Goal: Contribute content: Contribute content

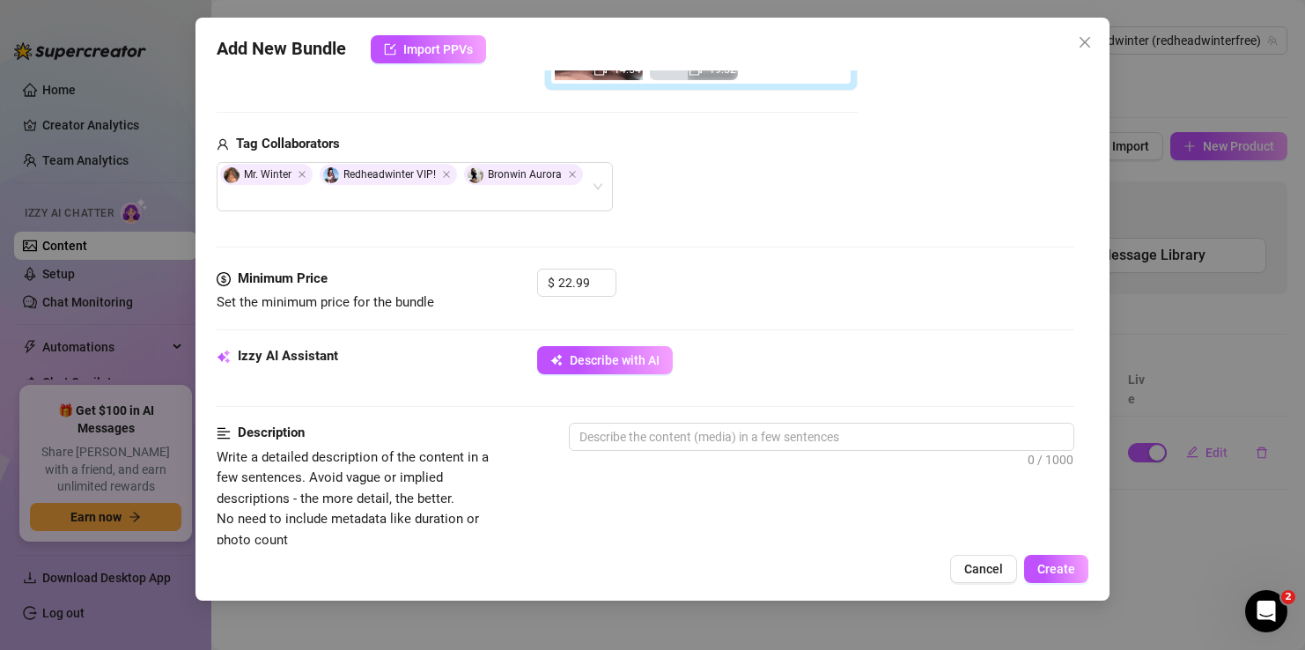
scroll to position [512, 0]
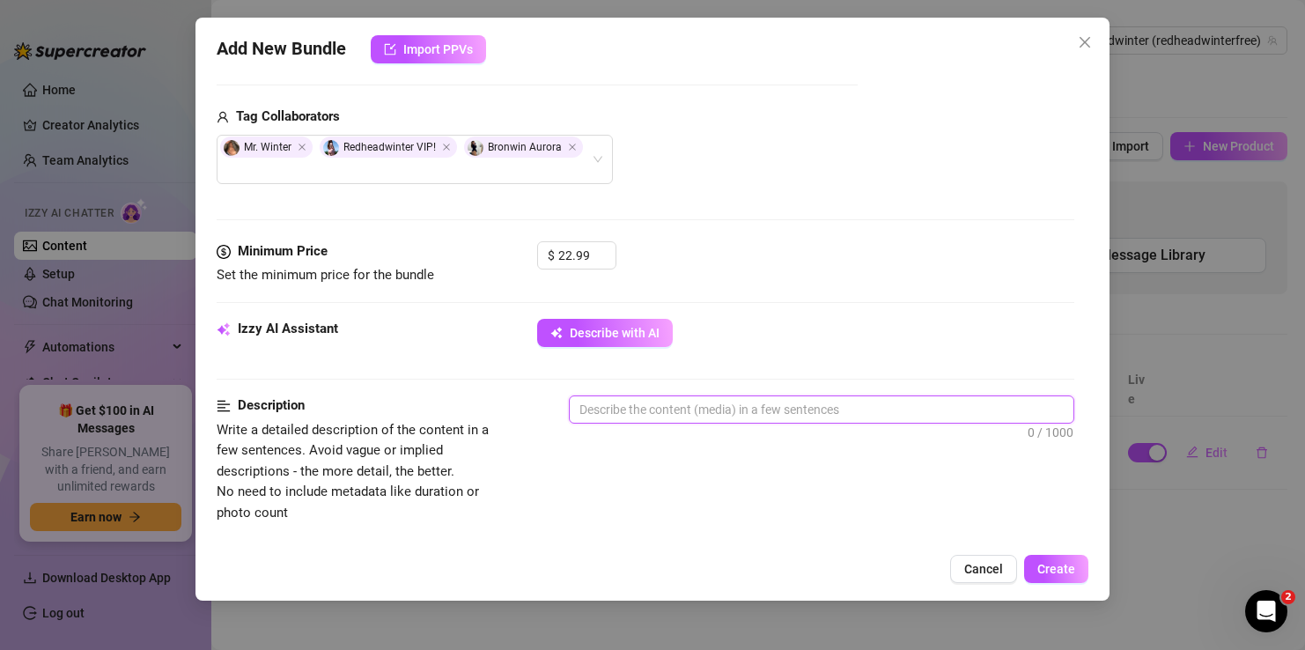
click at [599, 409] on textarea at bounding box center [821, 409] width 503 height 26
type textarea "M"
type textarea "Mu"
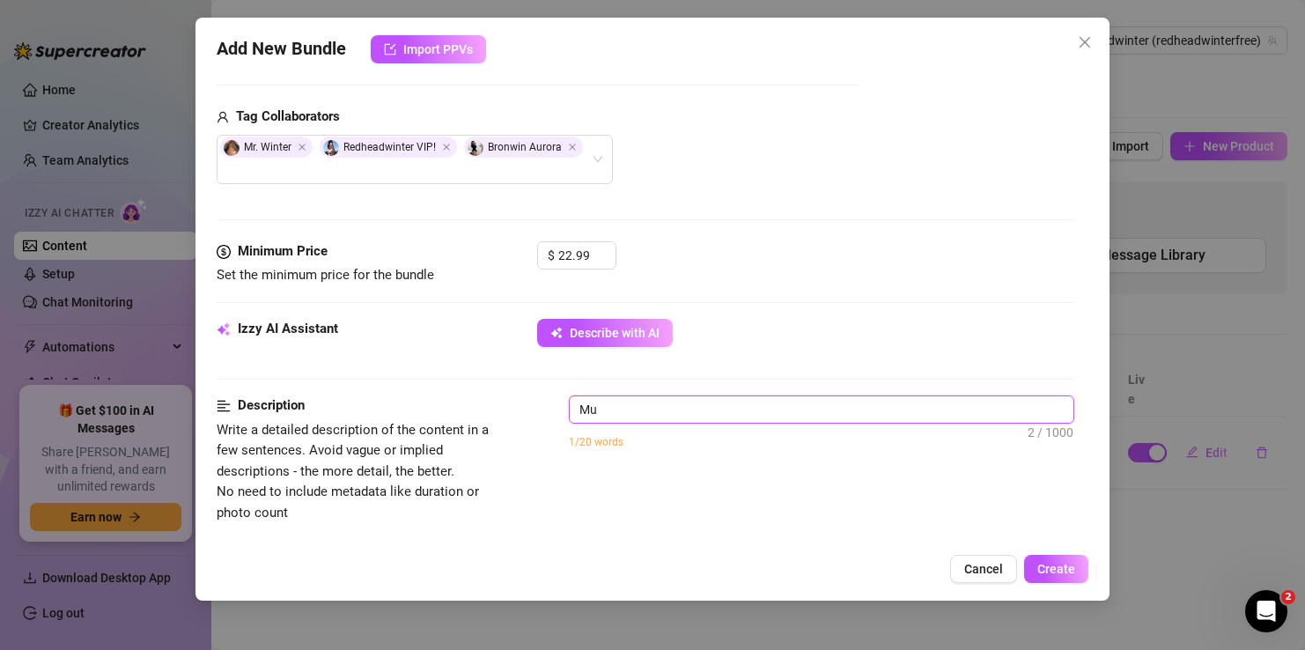
type textarea "Mul"
type textarea "Mult"
type textarea "Multi"
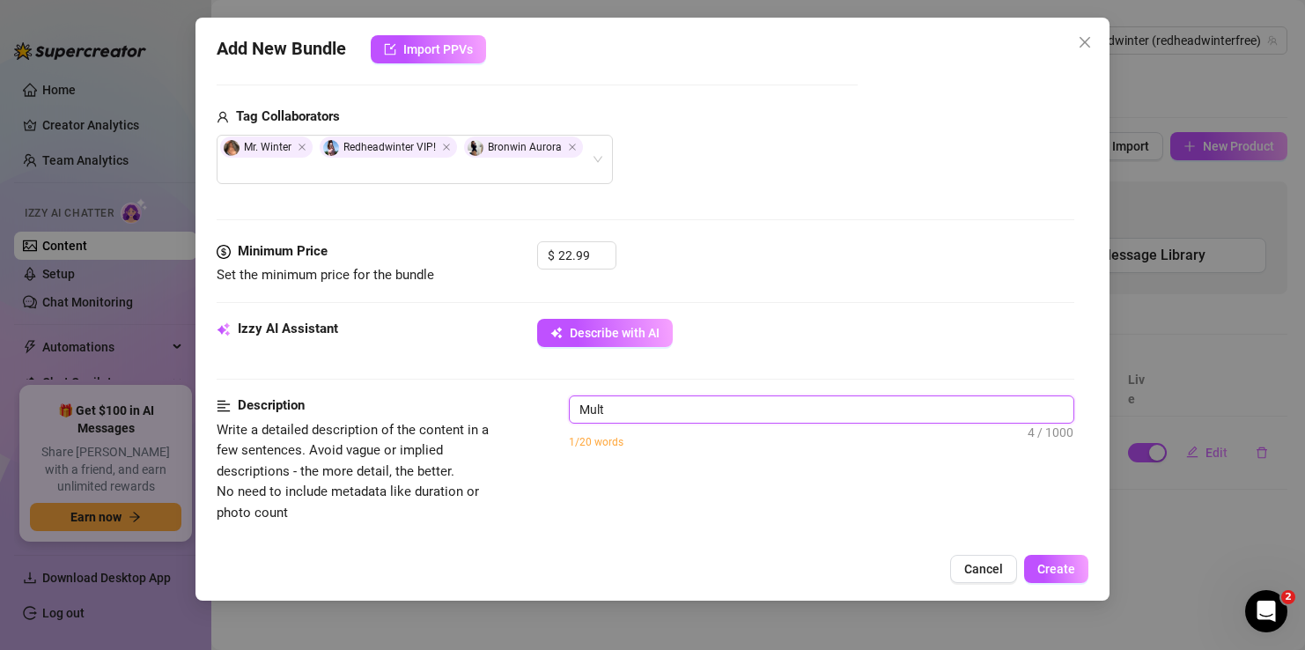
type textarea "Multi"
type textarea "Multip"
type textarea "Multipl"
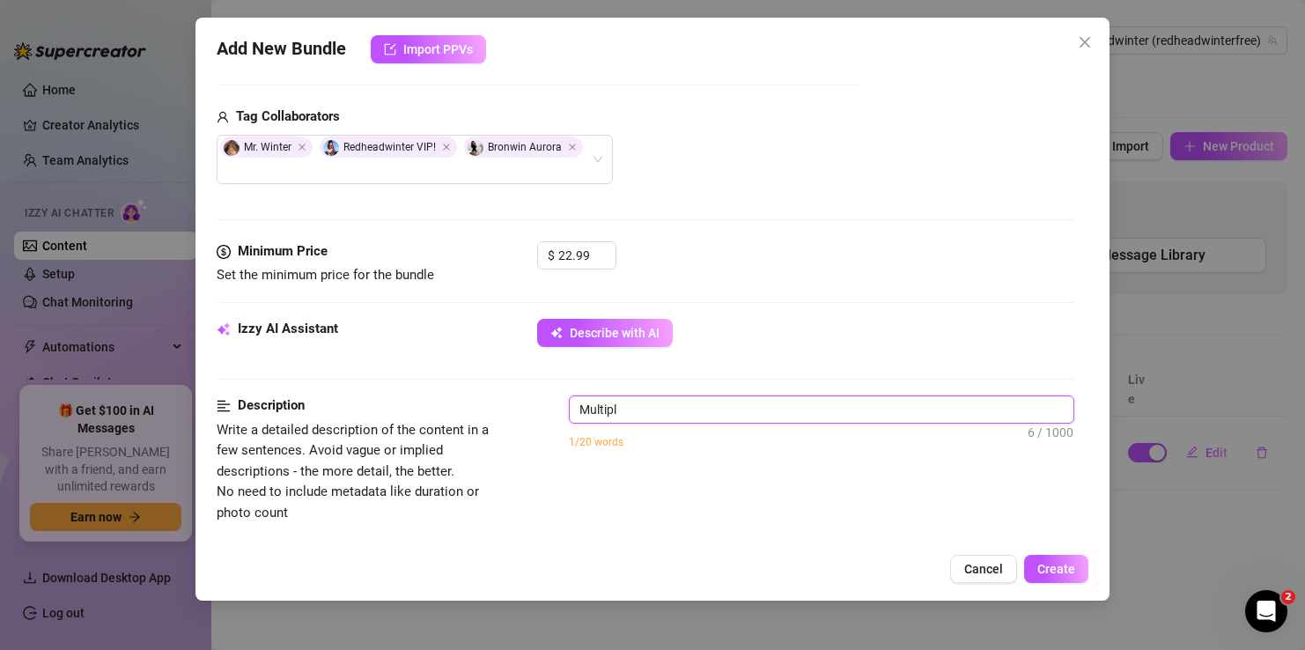
type textarea "Multiple"
type textarea "Multiple v"
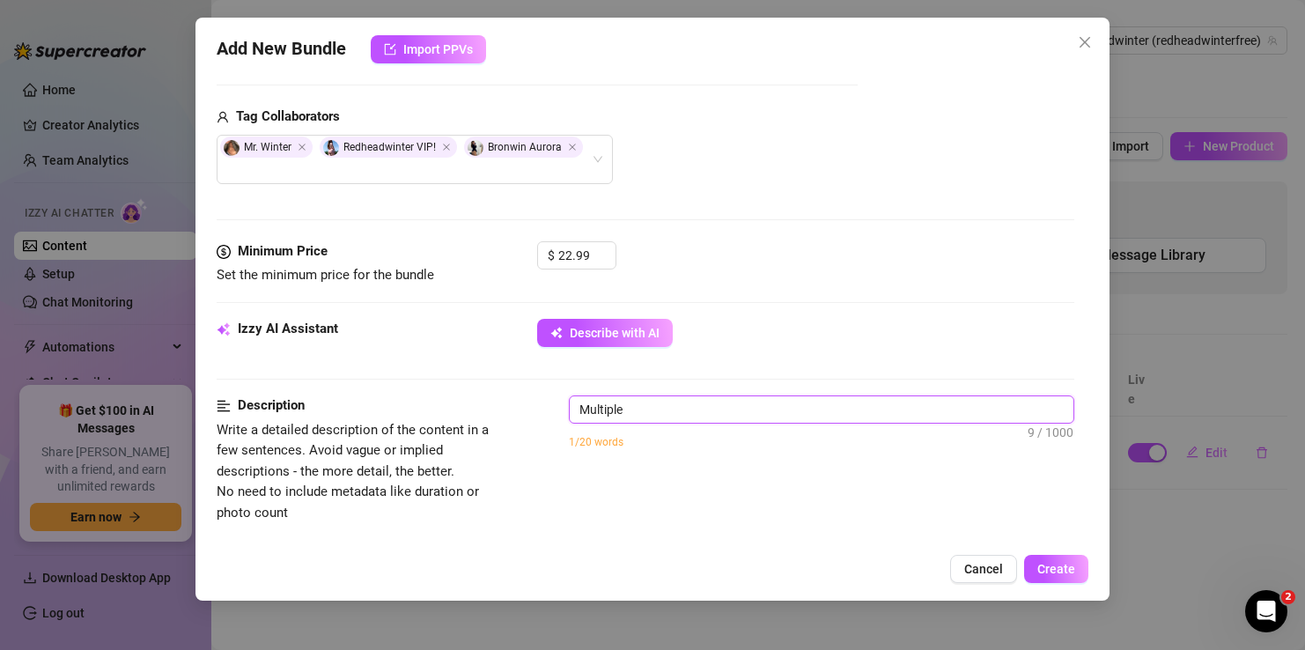
type textarea "Multiple v"
type textarea "Multiple vi"
type textarea "Multiple vid"
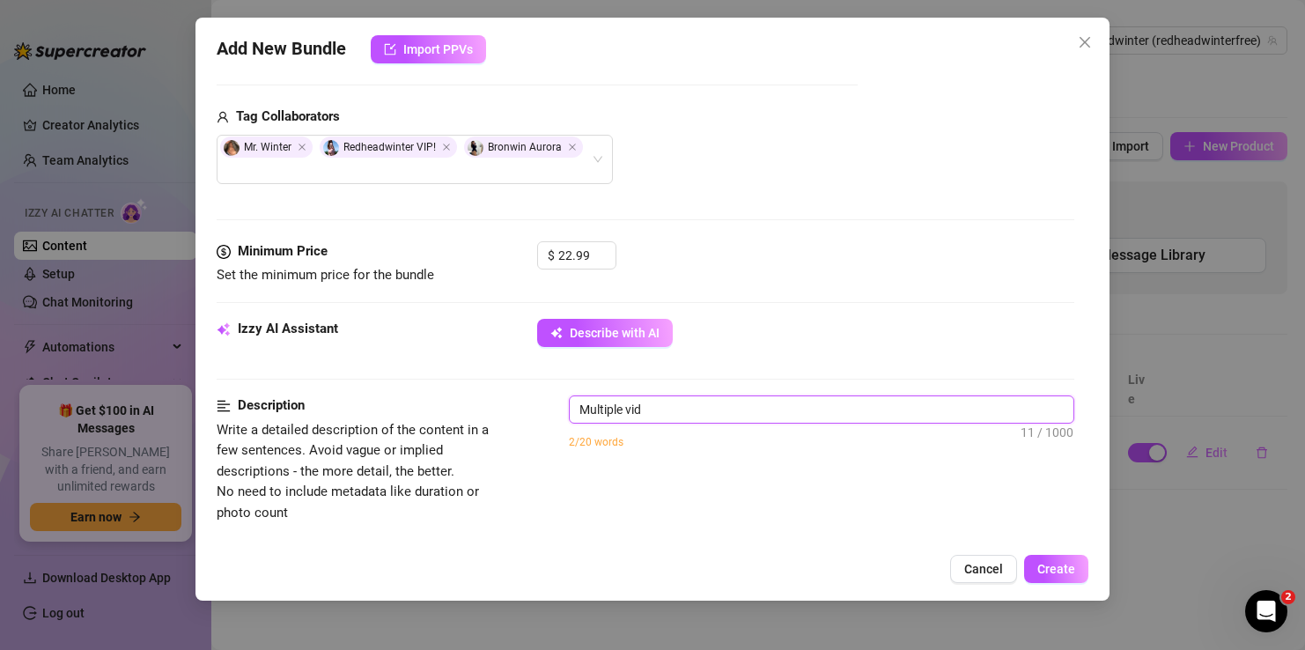
type textarea "Multiple vide"
type textarea "Multiple video"
type textarea "Multiple videos"
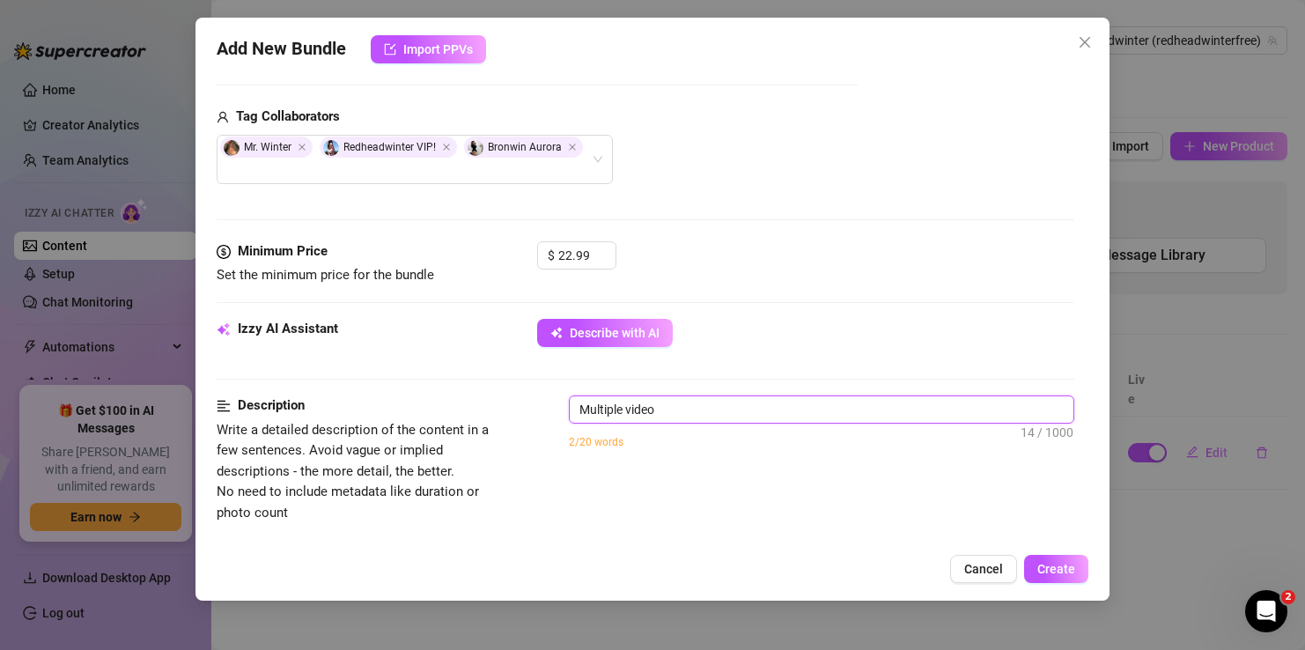
type textarea "Multiple videos"
type textarea "Multiple videos o"
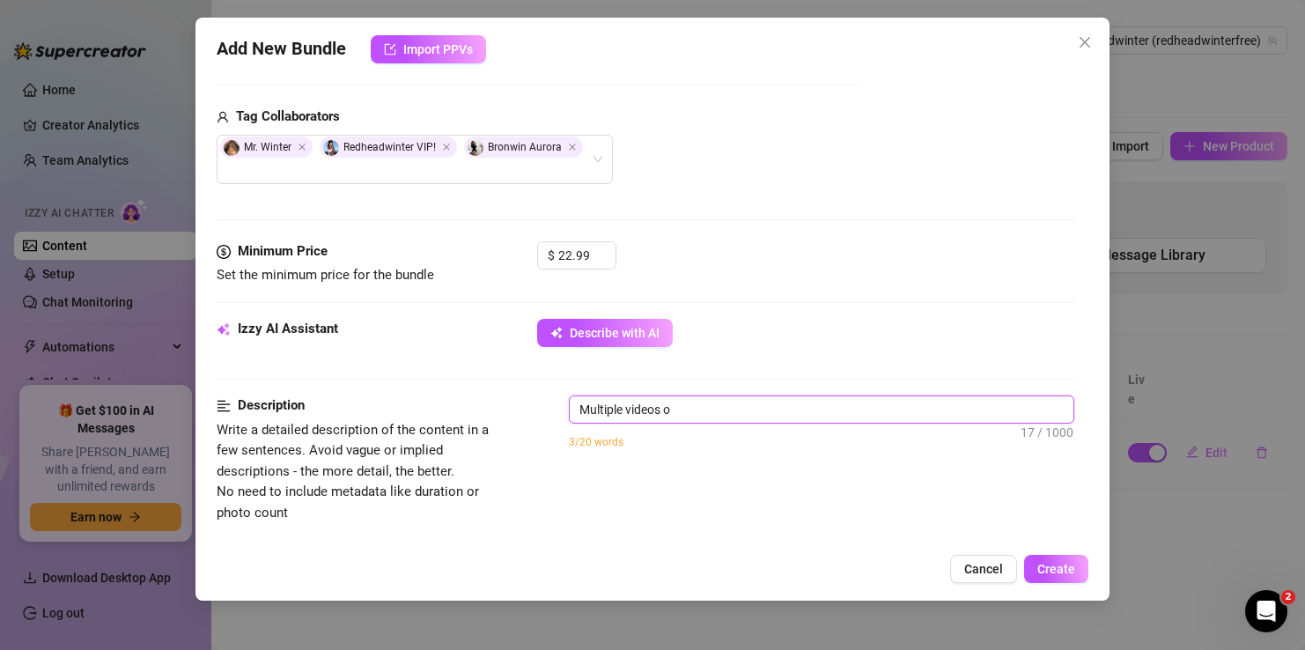
type textarea "Multiple videos of"
type textarea "Multiple videos of J"
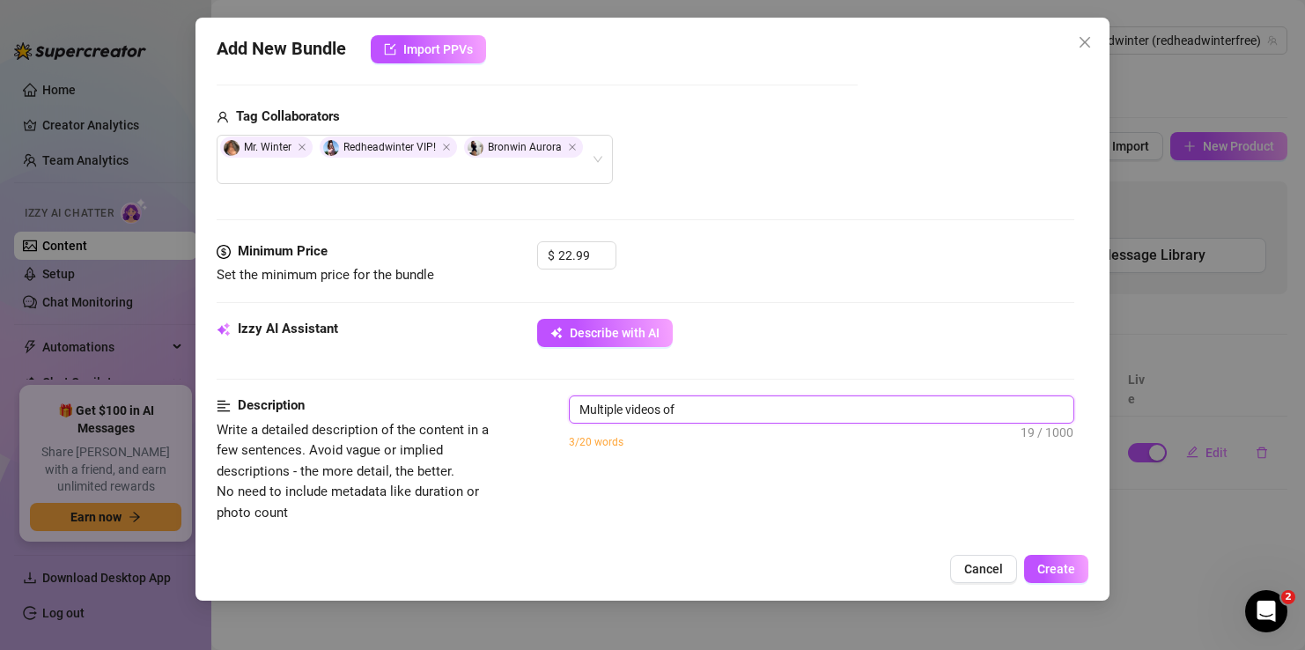
type textarea "Multiple videos of J"
type textarea "Multiple videos of Ja"
type textarea "Multiple videos of [PERSON_NAME]"
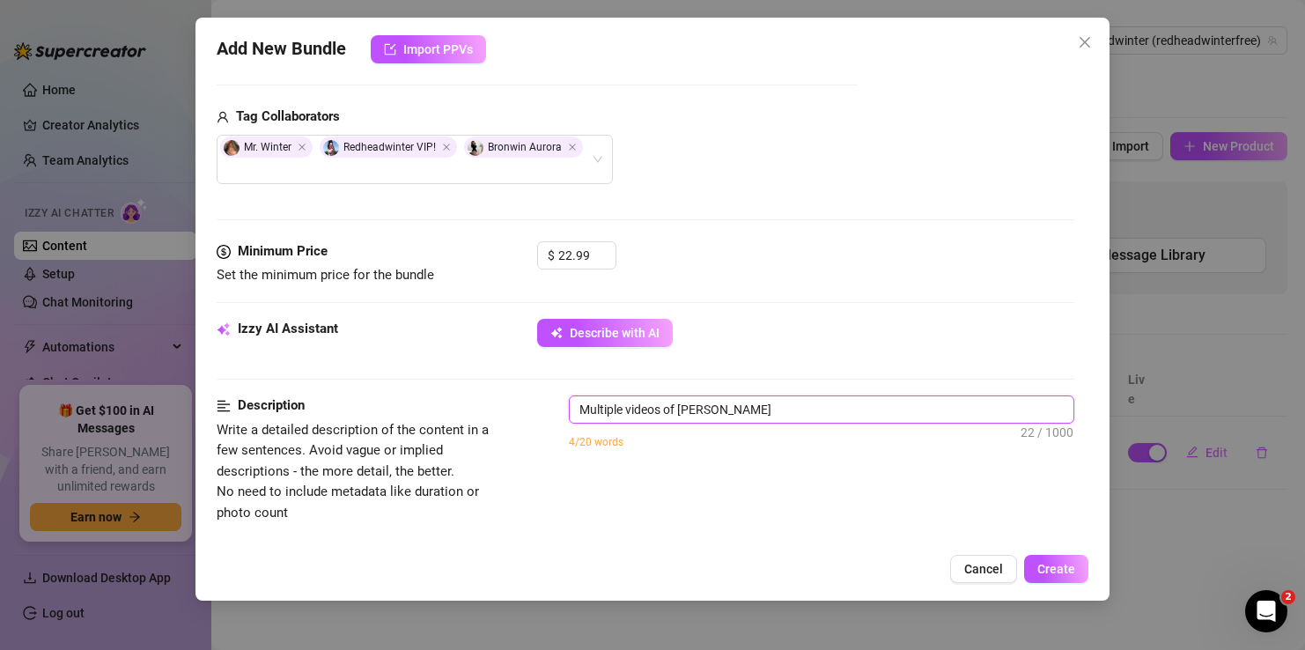
type textarea "Multiple videos of [PERSON_NAME]"
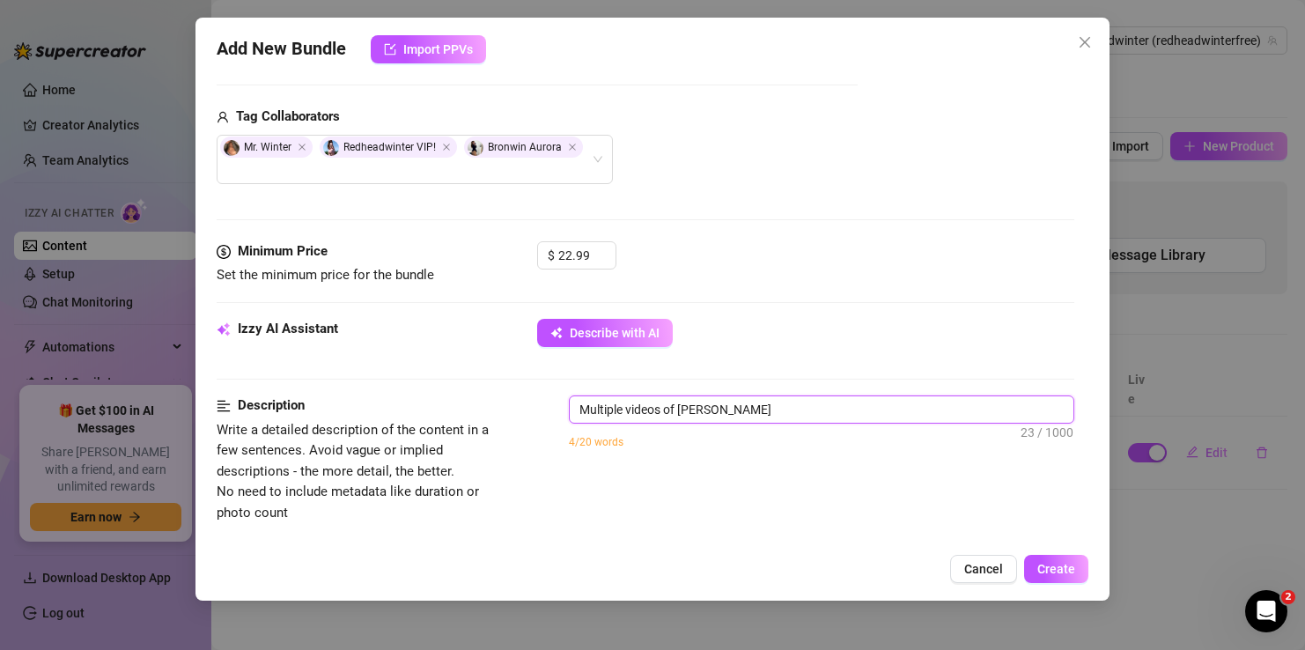
type textarea "Multiple videos of [PERSON_NAME]"
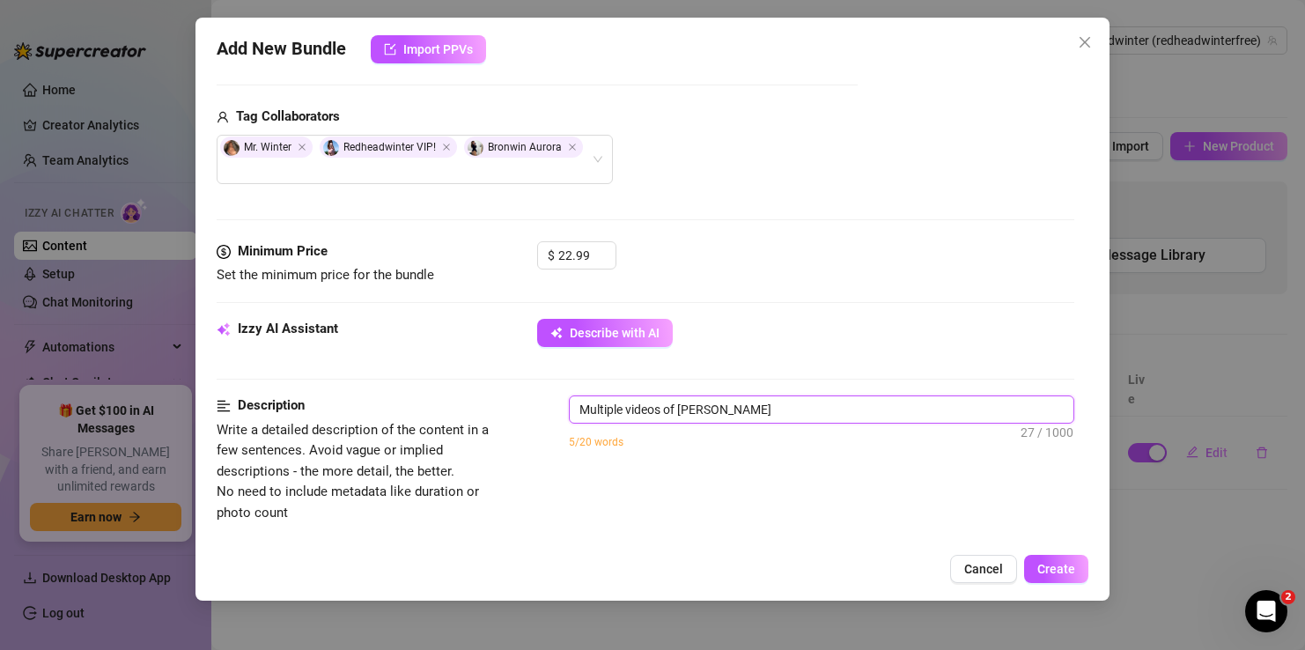
type textarea "Multiple videos of [PERSON_NAME]"
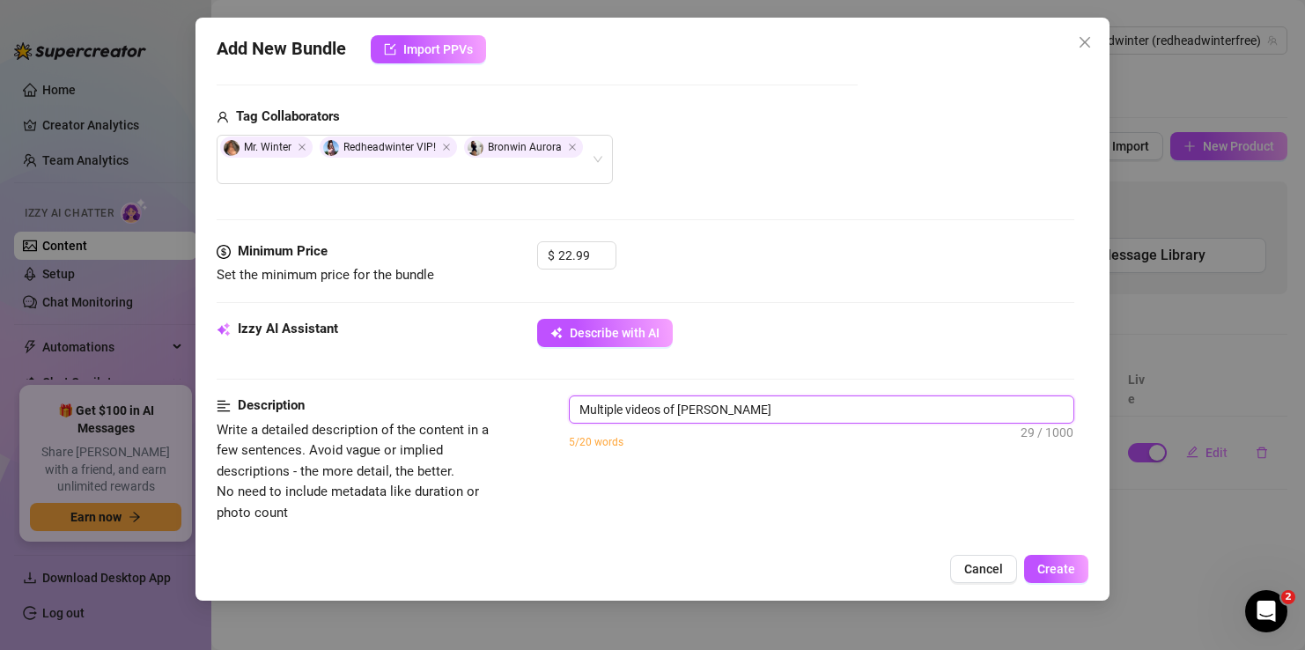
type textarea "Multiple videos of [PERSON_NAME]"
type textarea "Multiple videos of [PERSON_NAME] c"
type textarea "Multiple videos of [PERSON_NAME] cr"
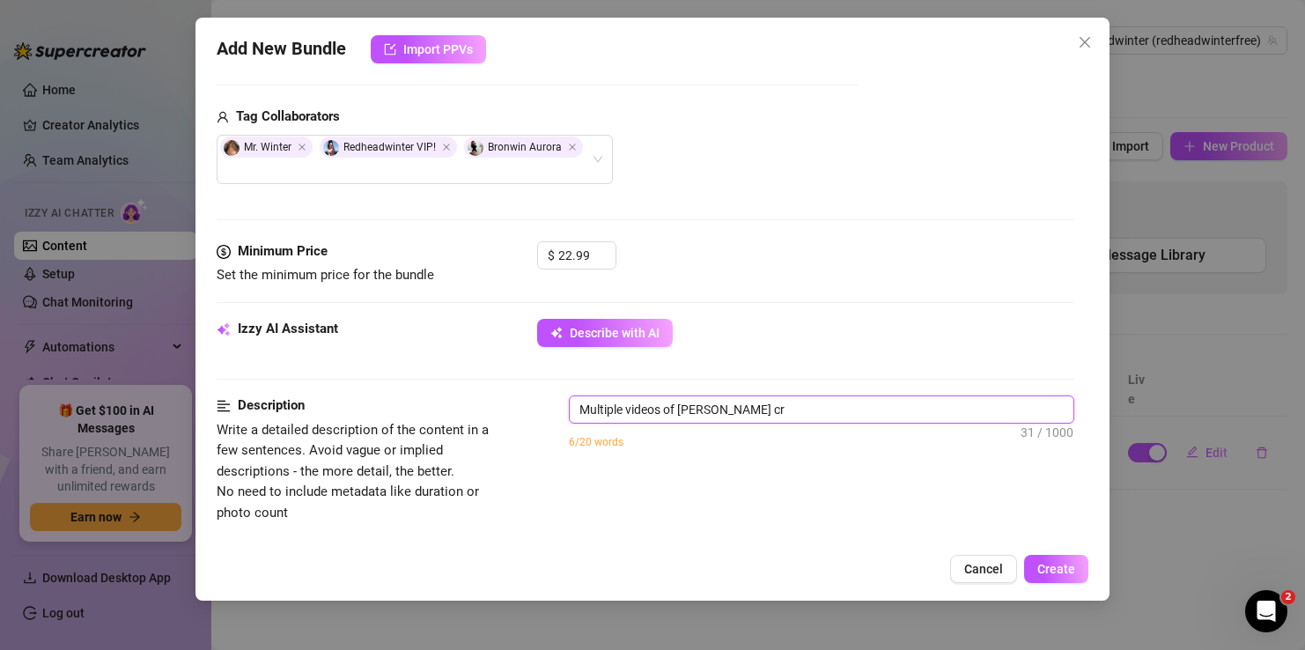
type textarea "Multiple videos of [PERSON_NAME] cre"
type textarea "Multiple videos of [PERSON_NAME] crea"
type textarea "Multiple videos of [PERSON_NAME] cream"
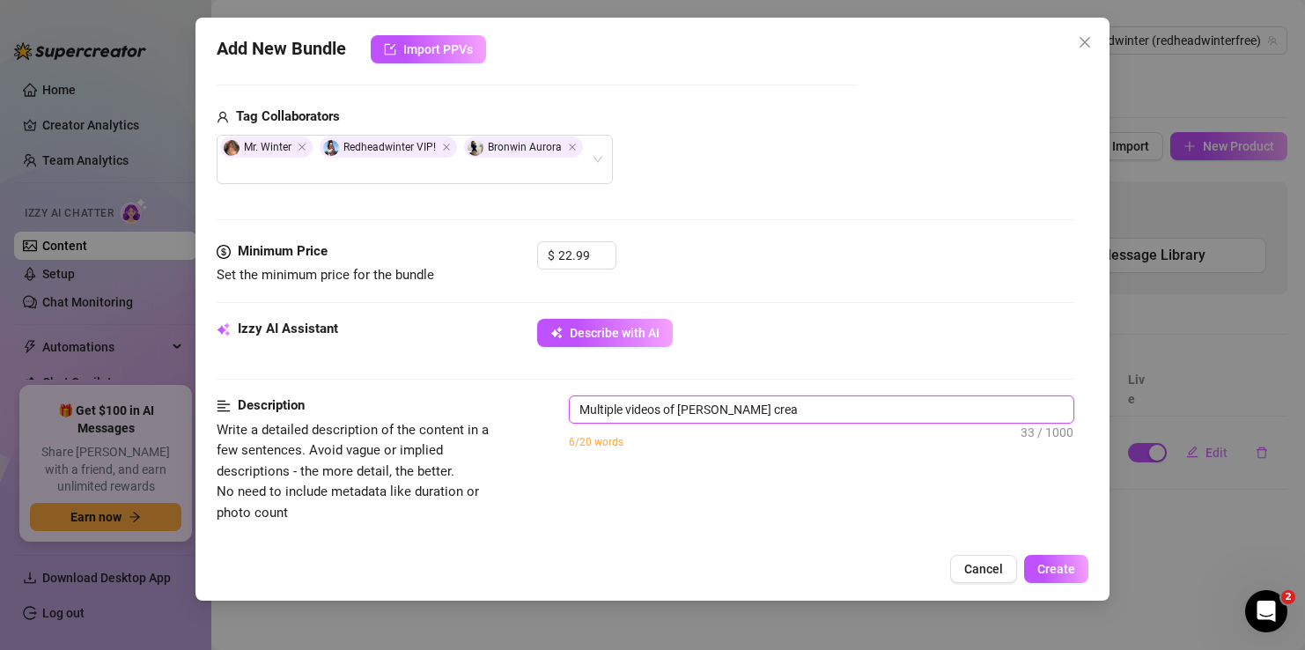
type textarea "Multiple videos of [PERSON_NAME] cream"
type textarea "Multiple videos of [PERSON_NAME] creamp"
type textarea "Multiple videos of [PERSON_NAME] creampi"
type textarea "Multiple videos of [PERSON_NAME] creampie"
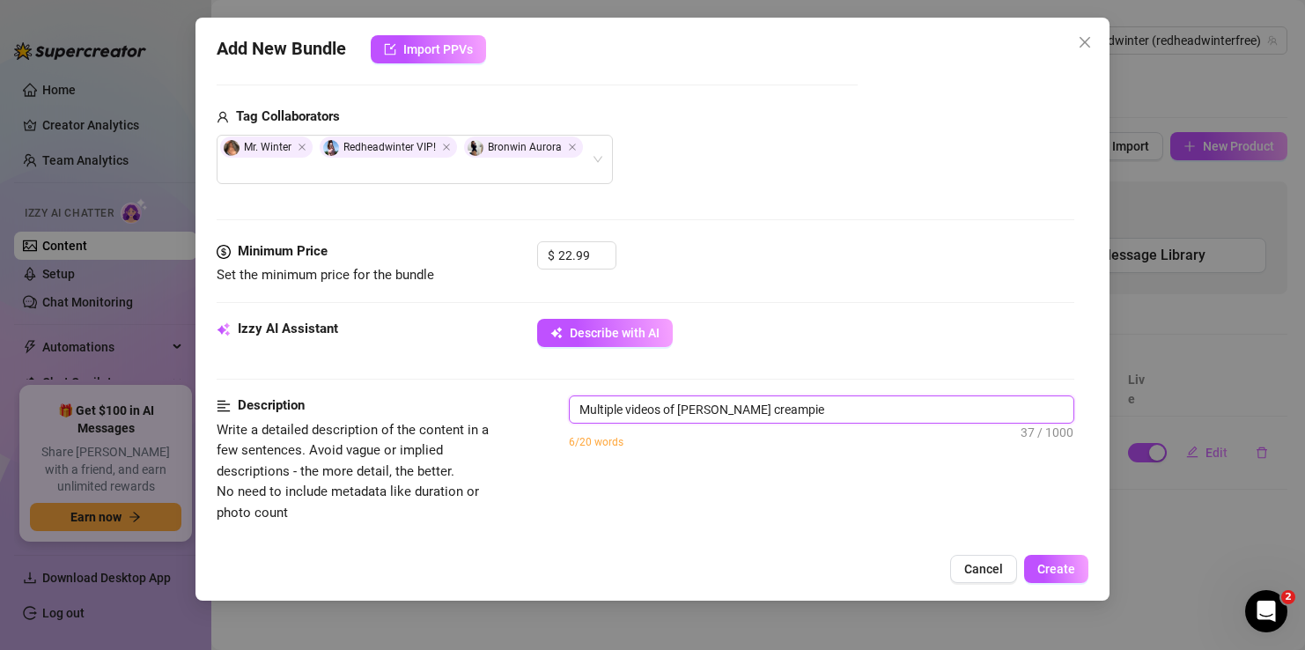
type textarea "Multiple videos of [PERSON_NAME] creampiei"
type textarea "Multiple videos of [PERSON_NAME] creampiein"
type textarea "Multiple videos of [PERSON_NAME] creampieing"
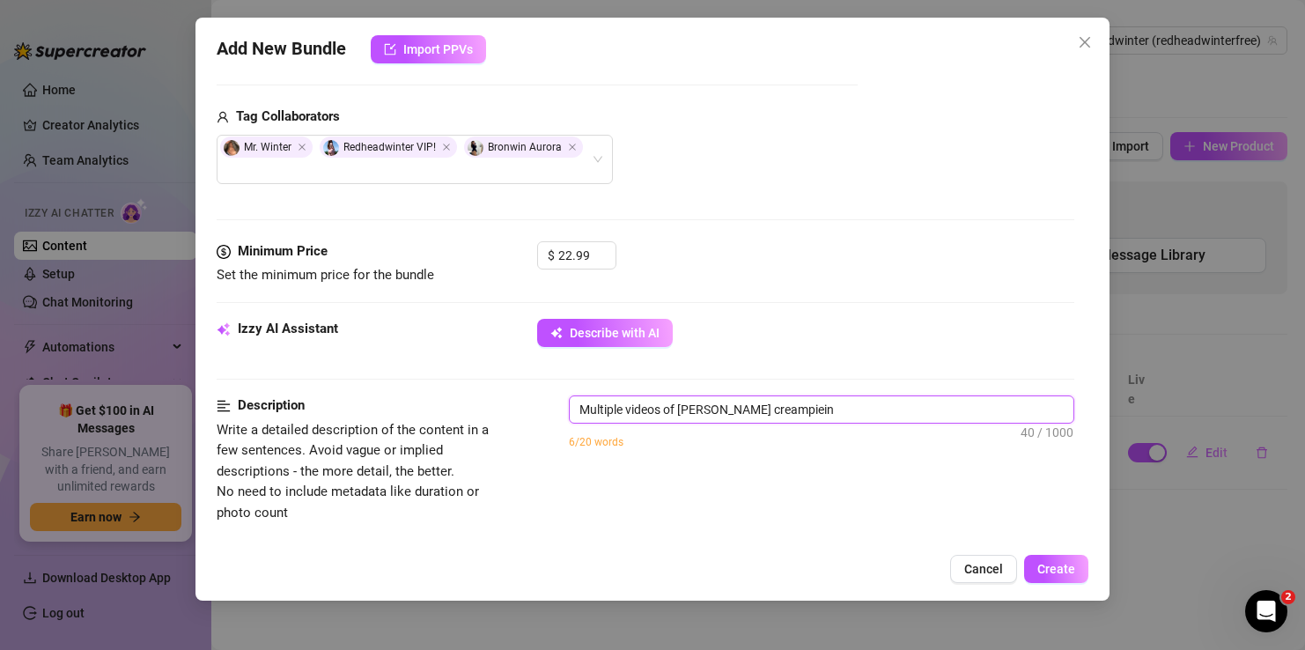
type textarea "Multiple videos of [PERSON_NAME] creampieing"
type textarea "Multiple videos of [PERSON_NAME] creampiein"
type textarea "Multiple videos of [PERSON_NAME] creampiei"
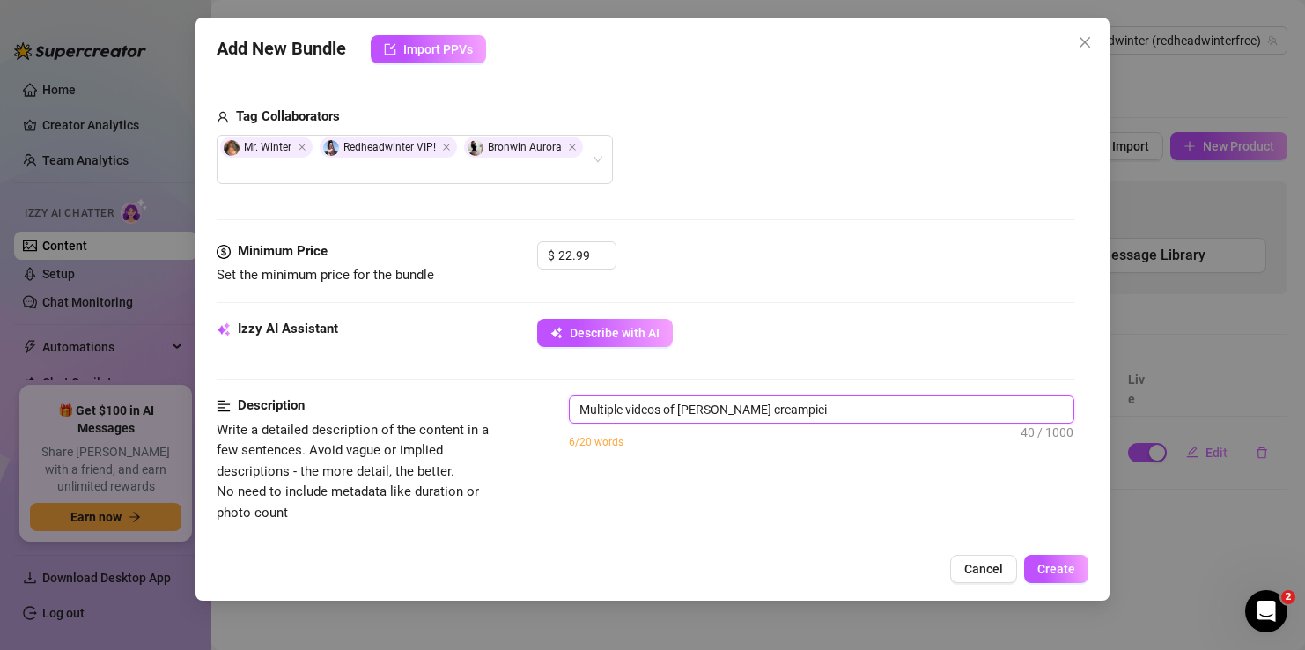
type textarea "Multiple videos of [PERSON_NAME] creampie"
type textarea "Multiple videos of [PERSON_NAME] creampi"
type textarea "Multiple videos of [PERSON_NAME] creamp"
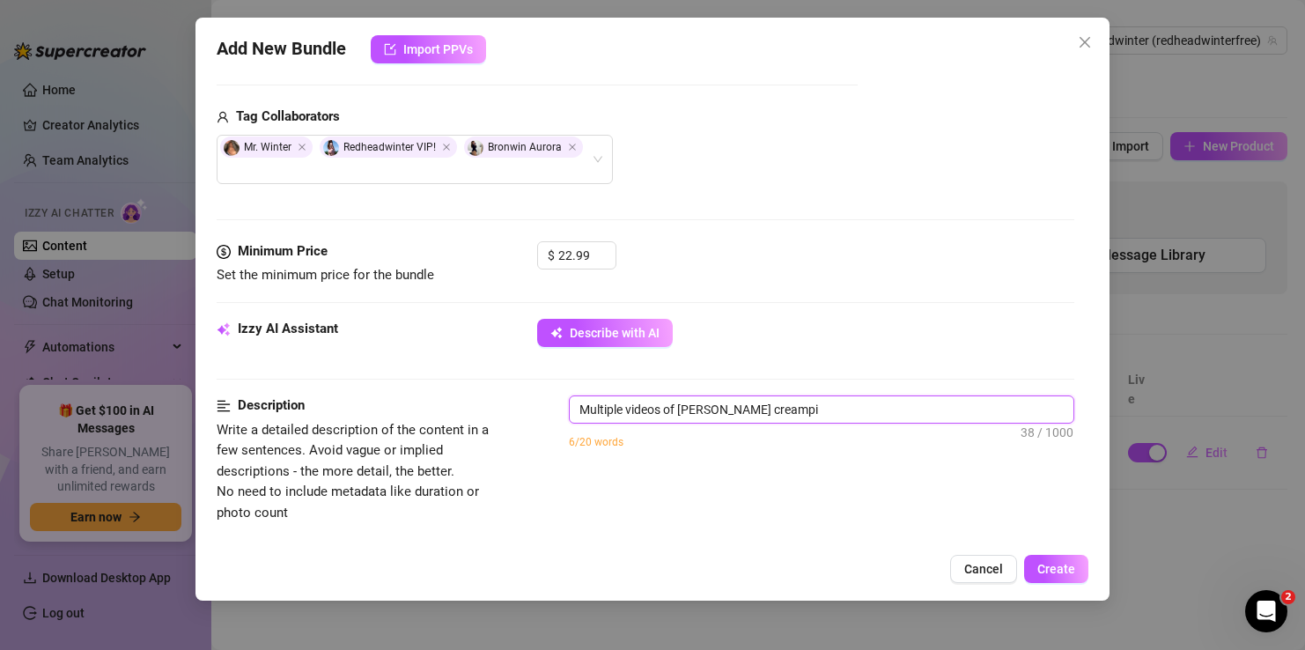
type textarea "Multiple videos of [PERSON_NAME] creamp"
type textarea "Multiple videos of [PERSON_NAME] cream"
type textarea "Multiple videos of [PERSON_NAME] crea"
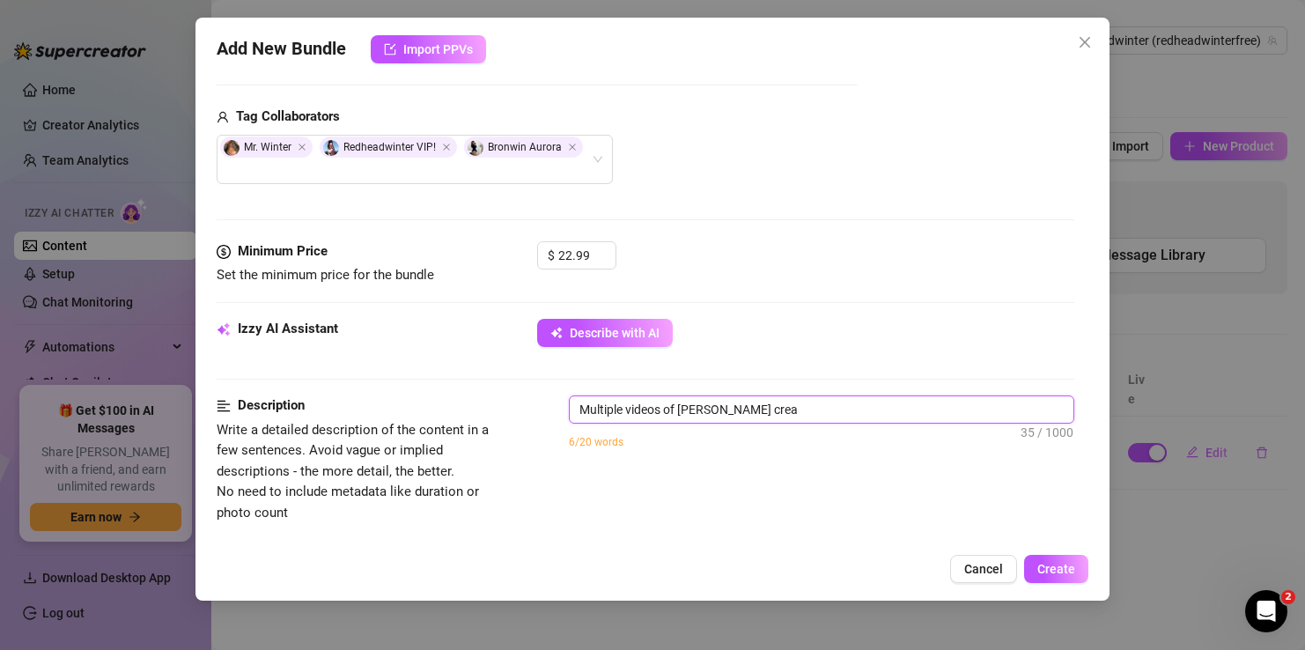
type textarea "Multiple videos of [PERSON_NAME] cre"
type textarea "Multiple videos of [PERSON_NAME] cr"
type textarea "Multiple videos of [PERSON_NAME] c"
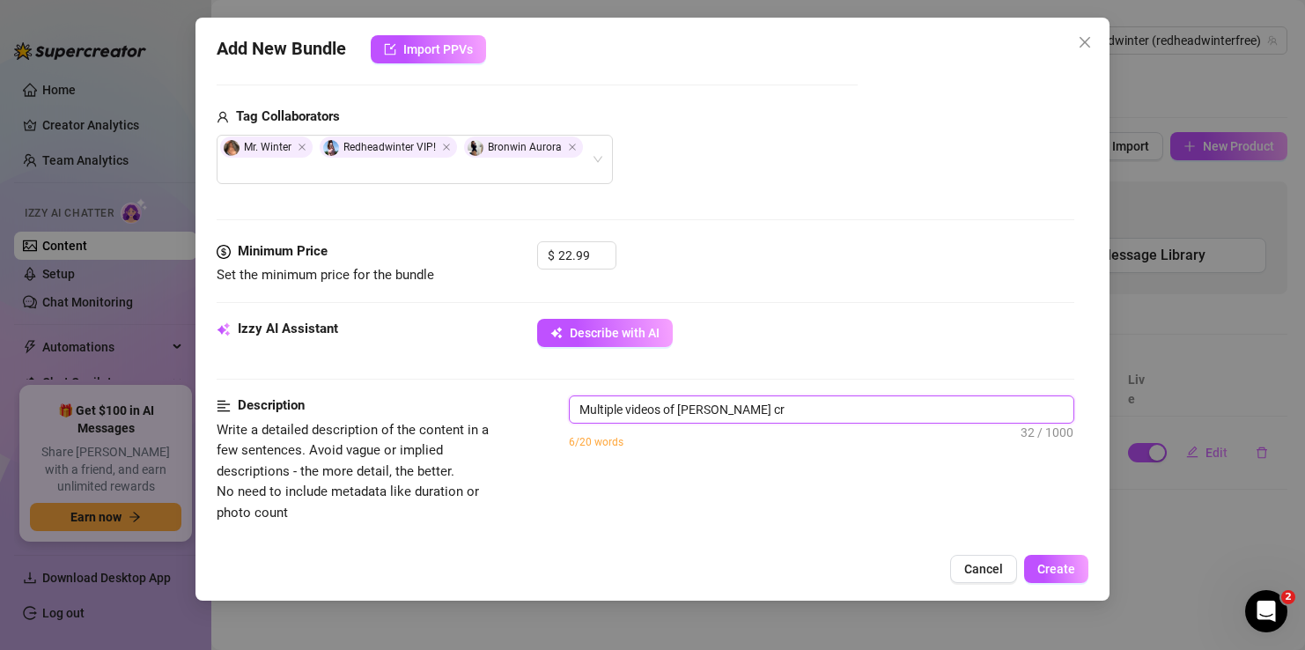
type textarea "Multiple videos of [PERSON_NAME] c"
type textarea "Multiple videos of [PERSON_NAME]"
type textarea "Multiple videos of [PERSON_NAME] g"
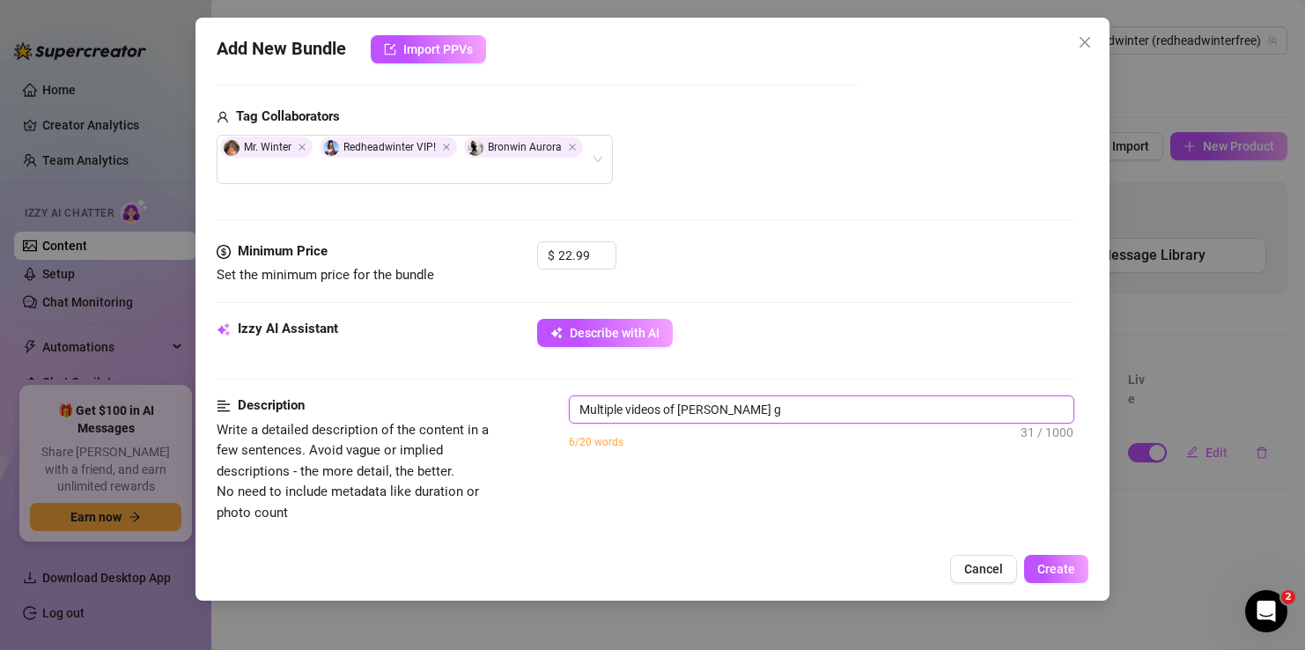
type textarea "Multiple videos of [PERSON_NAME] gi"
type textarea "Multiple videos of [PERSON_NAME] giv"
type textarea "Multiple videos of [PERSON_NAME] givi"
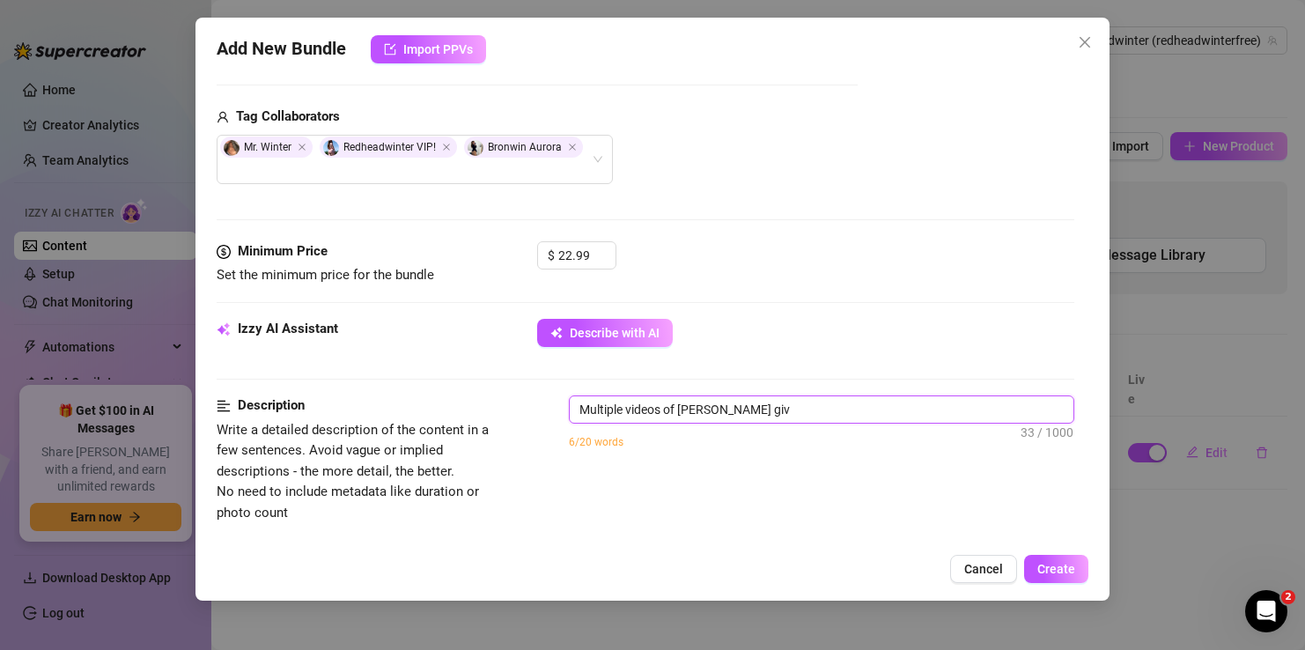
type textarea "Multiple videos of [PERSON_NAME] givi"
type textarea "Multiple videos of [PERSON_NAME] givin"
type textarea "Multiple videos of [PERSON_NAME] giving"
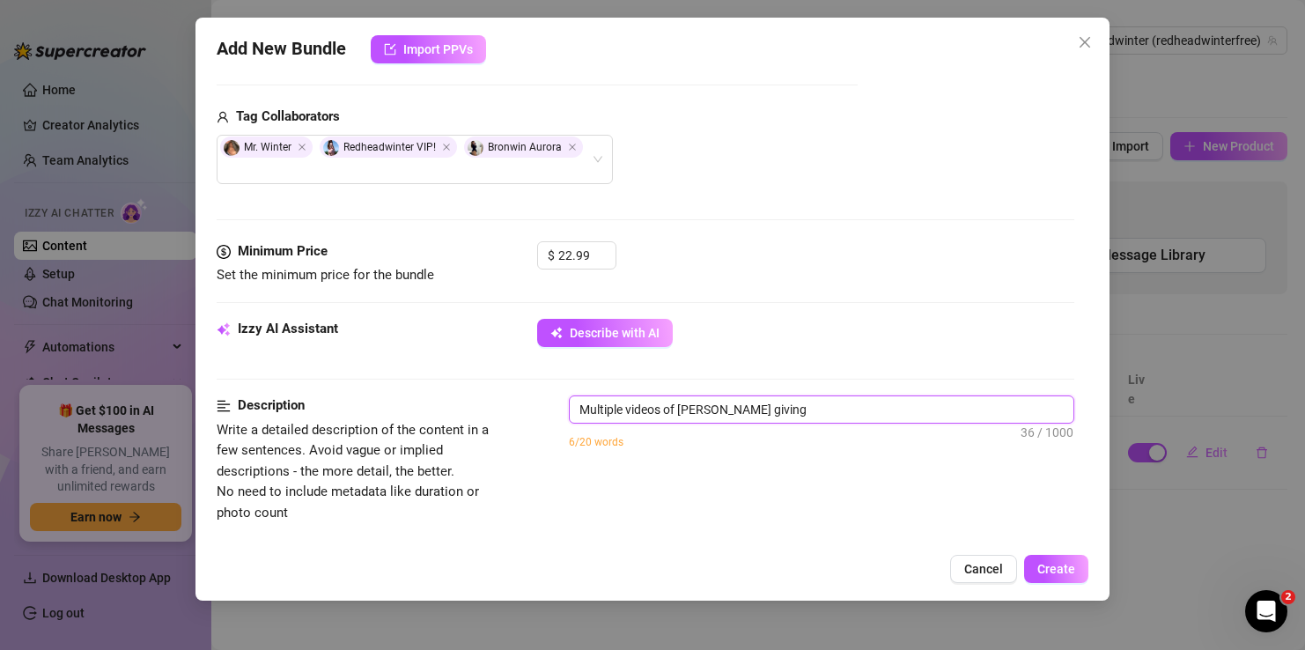
type textarea "Multiple videos of [PERSON_NAME] giving"
type textarea "Multiple videos of [PERSON_NAME] giving R"
type textarea "Multiple videos of [PERSON_NAME] giving Re"
type textarea "Multiple videos of [PERSON_NAME] giving [PERSON_NAME]"
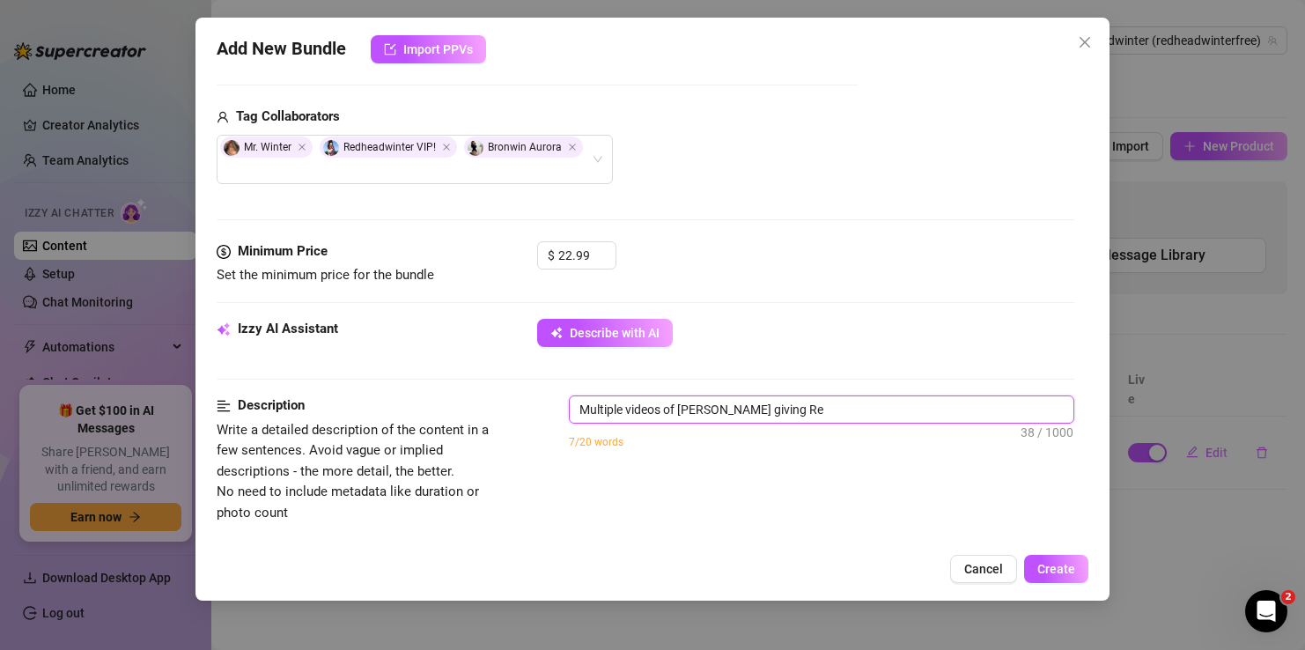
type textarea "Multiple videos of [PERSON_NAME] giving [PERSON_NAME]"
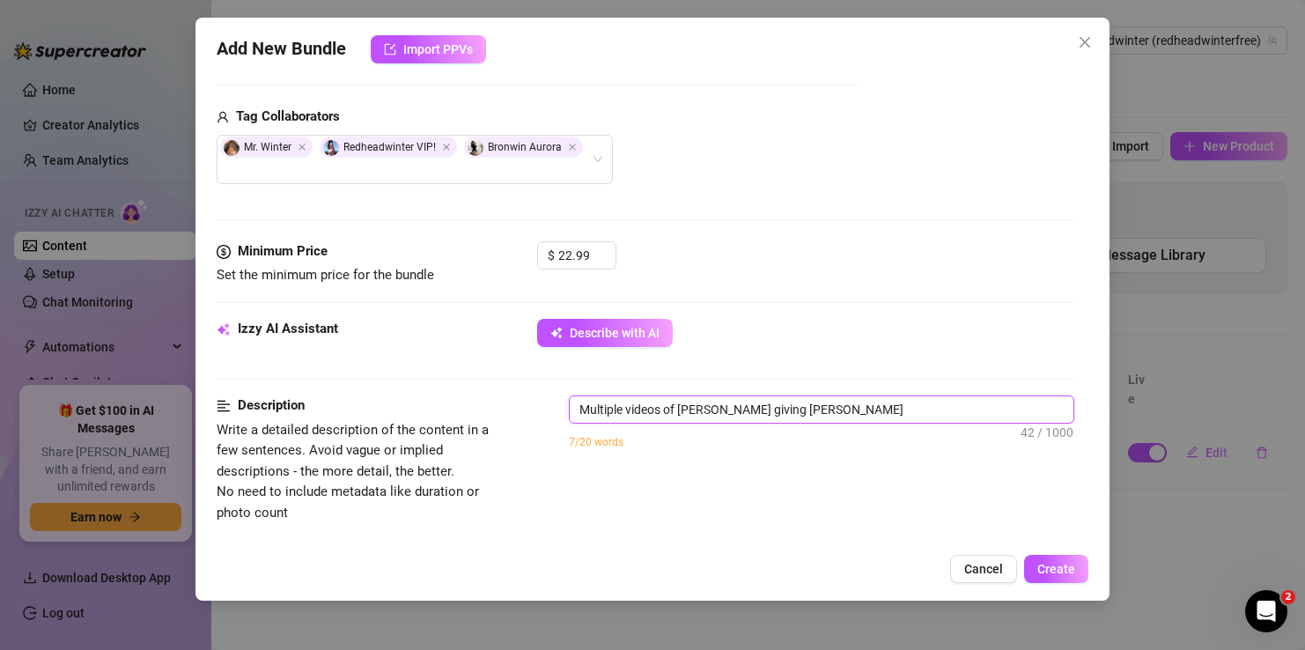
type textarea "Multiple videos of [PERSON_NAME] giving [PERSON_NAME]"
type textarea "Multiple videos of [PERSON_NAME] giving Re"
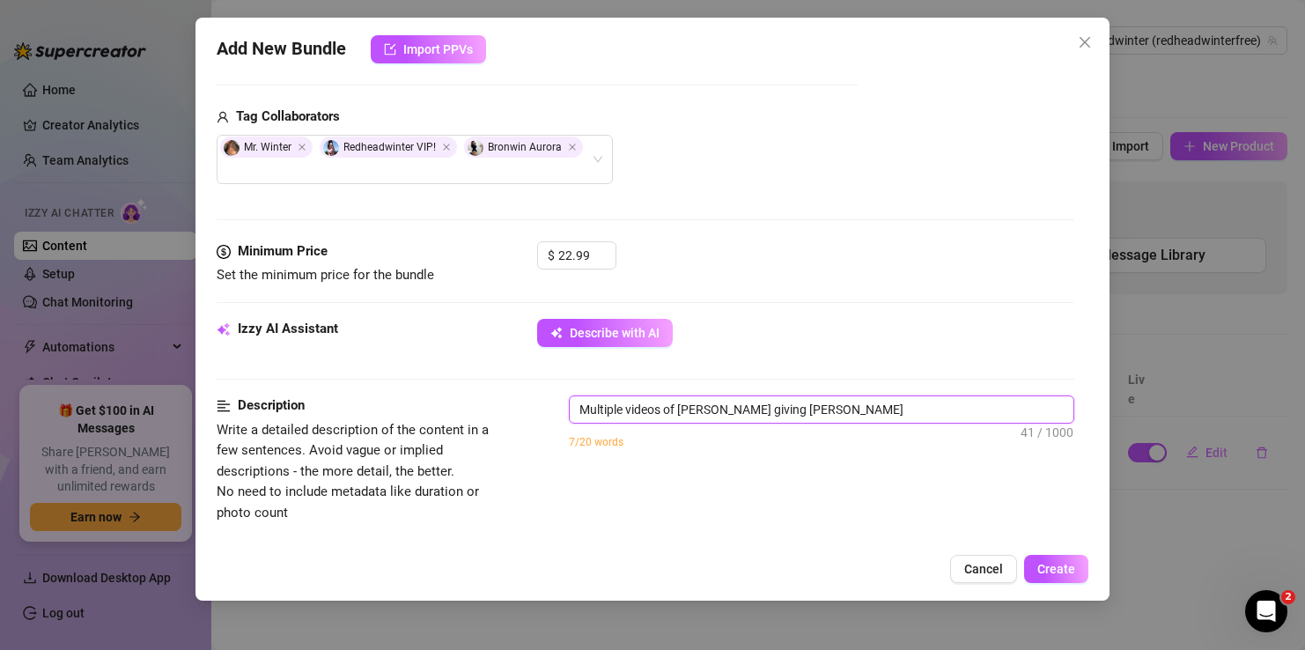
type textarea "Multiple videos of [PERSON_NAME] giving Re"
type textarea "Multiple videos of [PERSON_NAME] giving R"
type textarea "Multiple videos of [PERSON_NAME] giving Re"
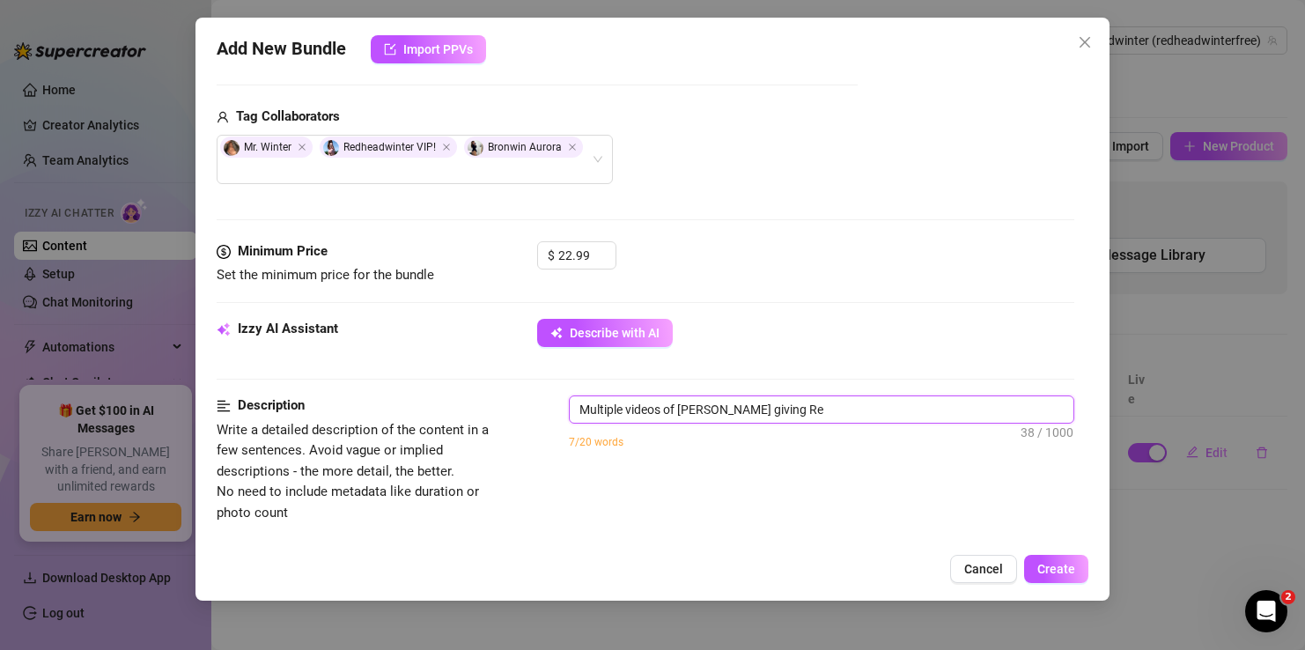
type textarea "Multiple videos of [PERSON_NAME] giving [PERSON_NAME]"
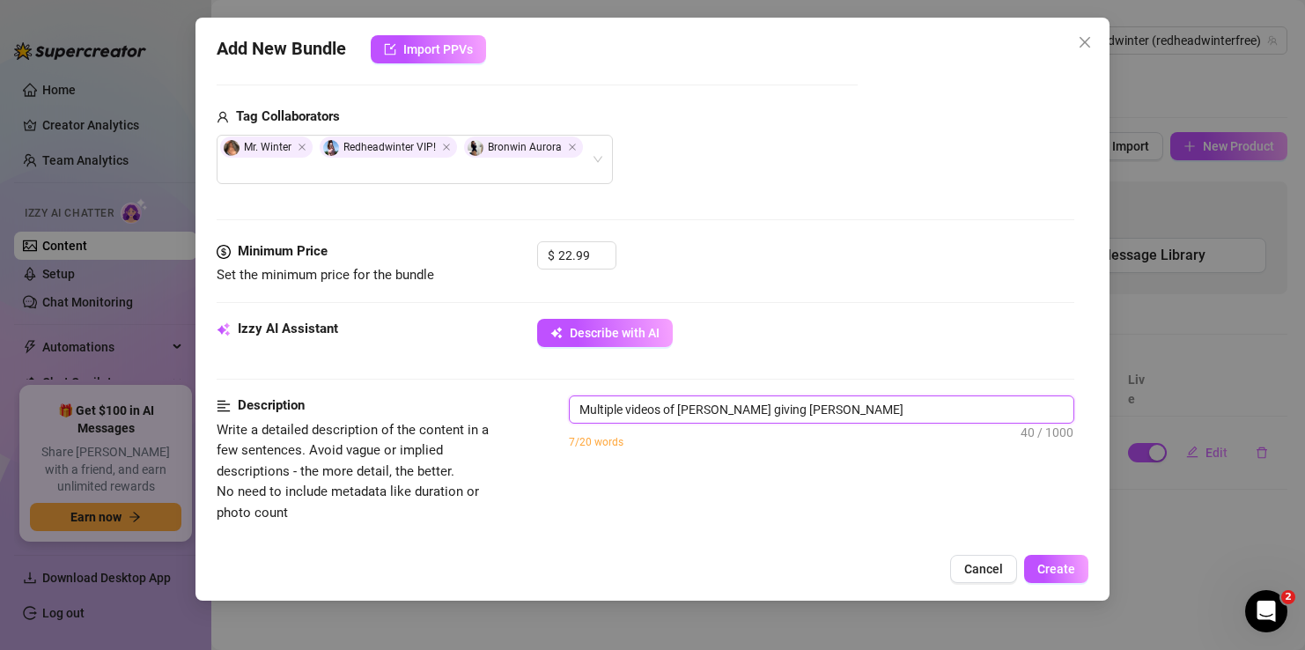
type textarea "Multiple videos of [PERSON_NAME] giving [PERSON_NAME]"
type textarea "Multiple videos of [PERSON_NAME] giving [PERSON_NAME] a"
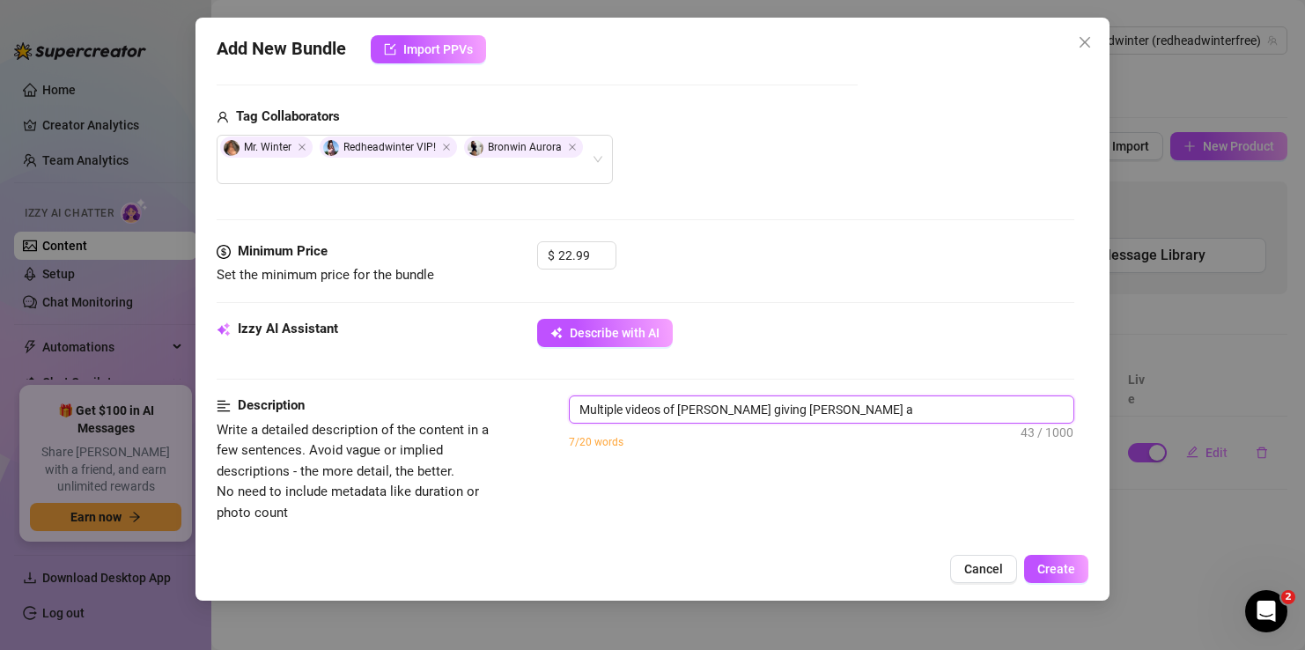
type textarea "Multiple videos of [PERSON_NAME] giving [PERSON_NAME] a"
type textarea "Multiple videos of [PERSON_NAME] giving [PERSON_NAME]"
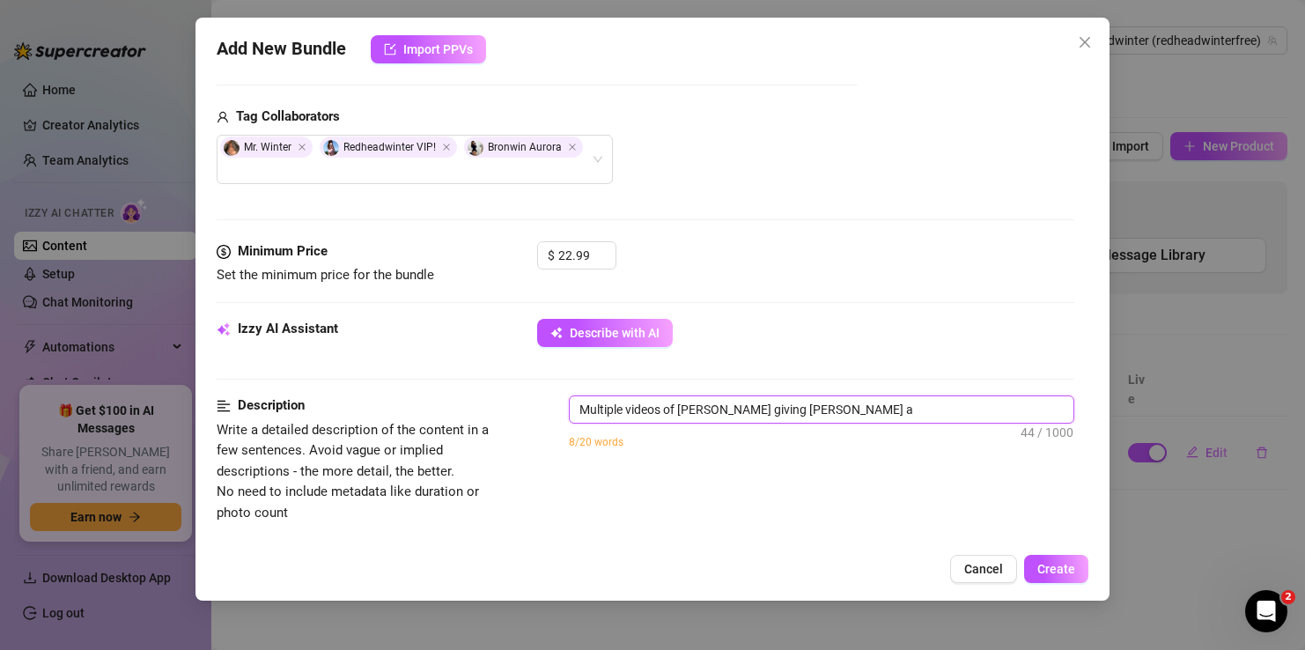
type textarea "Multiple videos of [PERSON_NAME] giving [PERSON_NAME]"
type textarea "Multiple videos of [PERSON_NAME] giving [PERSON_NAME] cr"
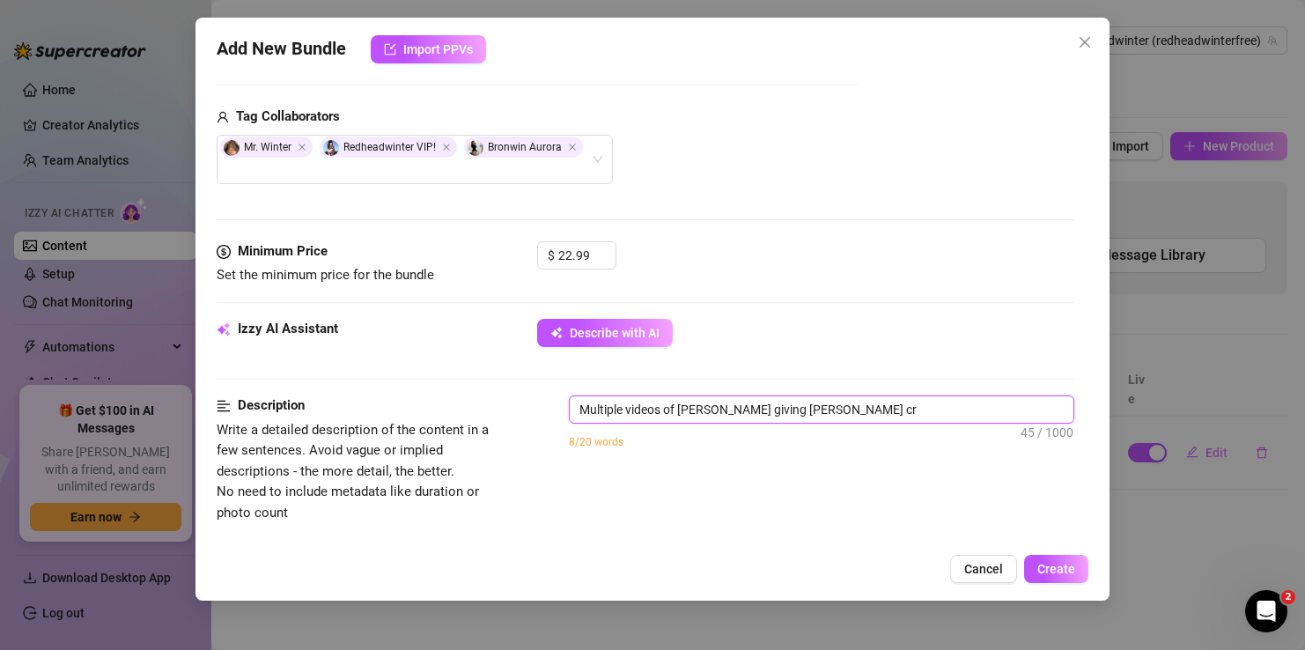
type textarea "Multiple videos of [PERSON_NAME] giving [PERSON_NAME]"
type textarea "Multiple videos of [PERSON_NAME] giving [PERSON_NAME] cream"
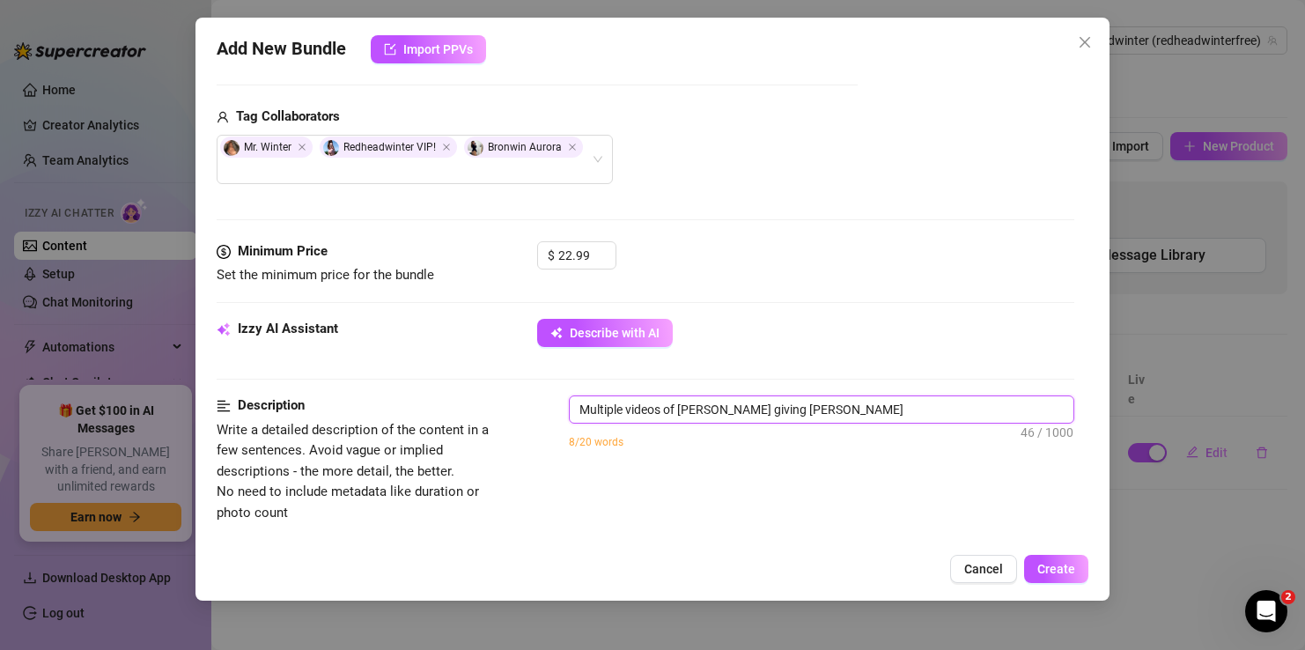
type textarea "Multiple videos of [PERSON_NAME] giving [PERSON_NAME] cream"
type textarea "Multiple videos of [PERSON_NAME] giving [PERSON_NAME] creamp"
type textarea "Multiple videos of [PERSON_NAME] giving [PERSON_NAME] creampi"
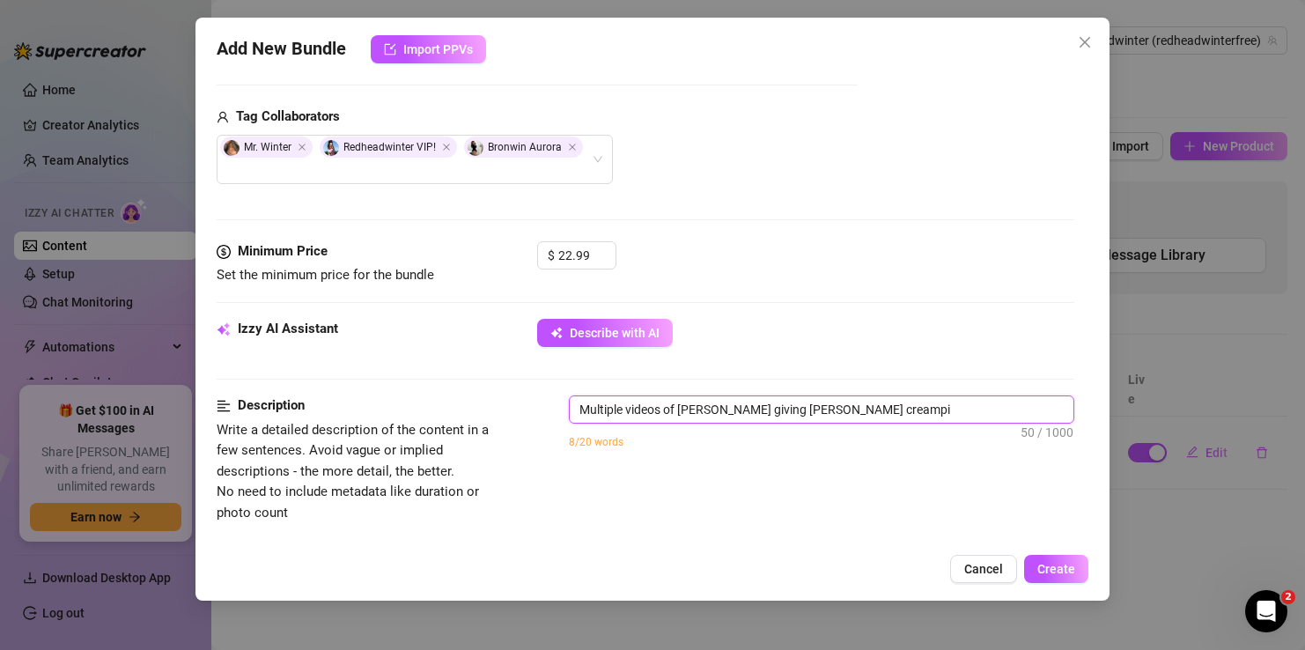
type textarea "Multiple videos of [PERSON_NAME] giving [PERSON_NAME] creampie"
type textarea "Multiple videos of [PERSON_NAME] giving [PERSON_NAME] creampies"
type textarea "Multiple videos of [PERSON_NAME] giving [PERSON_NAME] creampies."
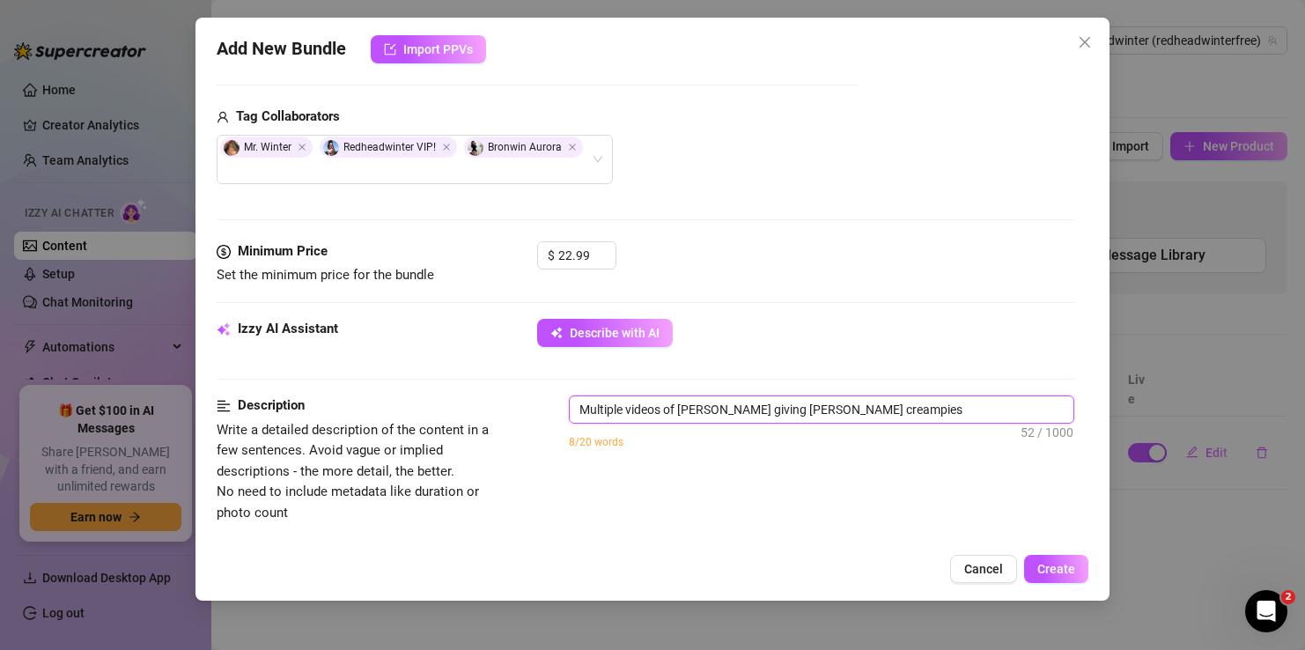
type textarea "Multiple videos of [PERSON_NAME] giving [PERSON_NAME] creampies."
type textarea "Multiple videos of [PERSON_NAME] giving [PERSON_NAME] creampies. H"
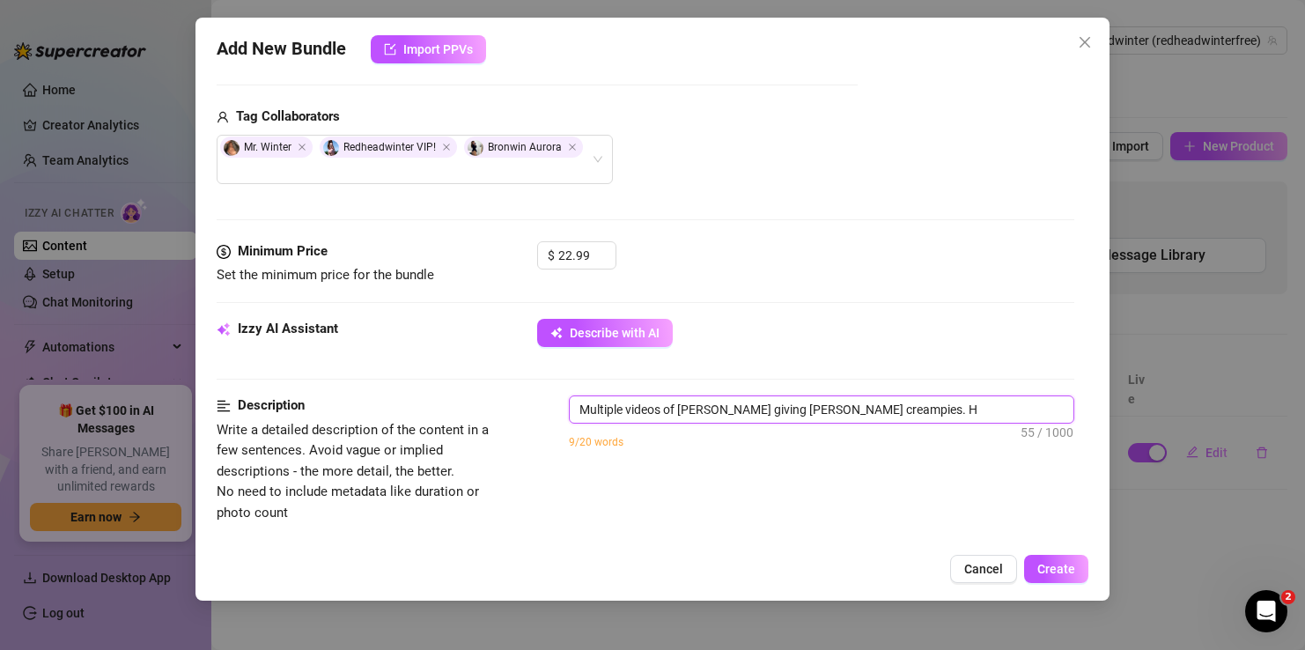
type textarea "Multiple videos of [PERSON_NAME] giving [PERSON_NAME] creampies. He"
type textarea "Multiple videos of [PERSON_NAME] giving [PERSON_NAME] creampies. He b"
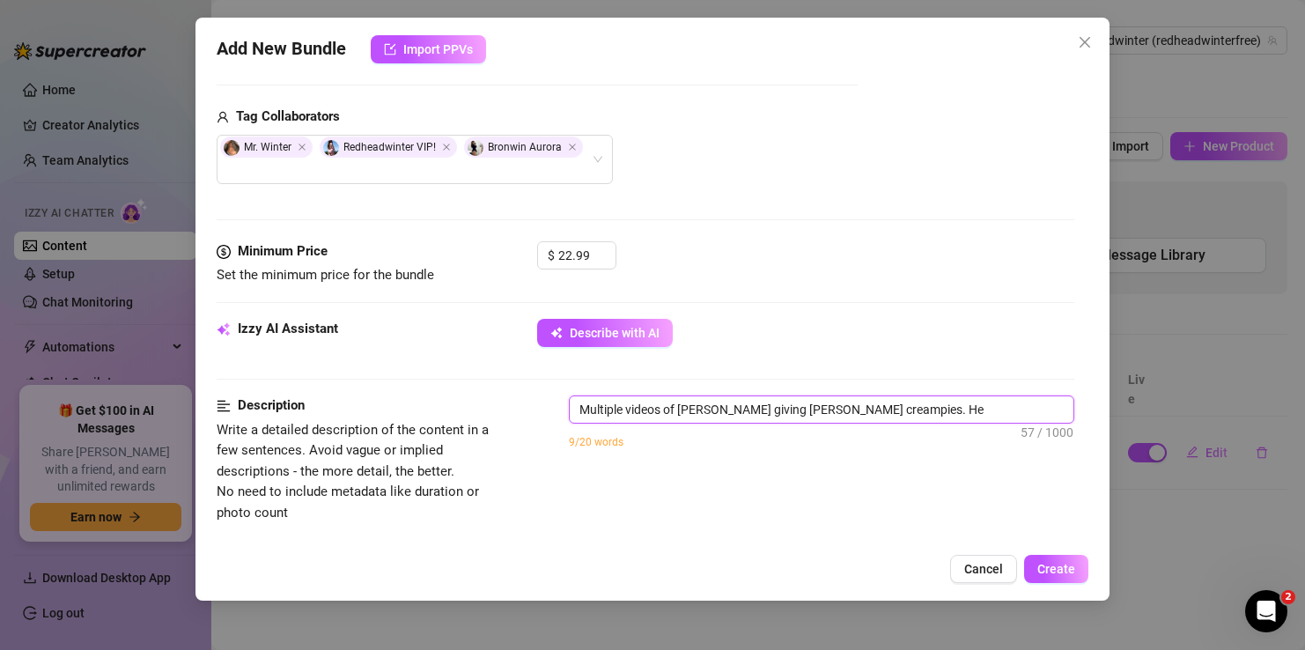
type textarea "Multiple videos of [PERSON_NAME] giving [PERSON_NAME] creampies. He b"
type textarea "Multiple videos of [PERSON_NAME] giving [PERSON_NAME] creampies. He br"
type textarea "Multiple videos of [PERSON_NAME] giving [PERSON_NAME] creampies. He bre"
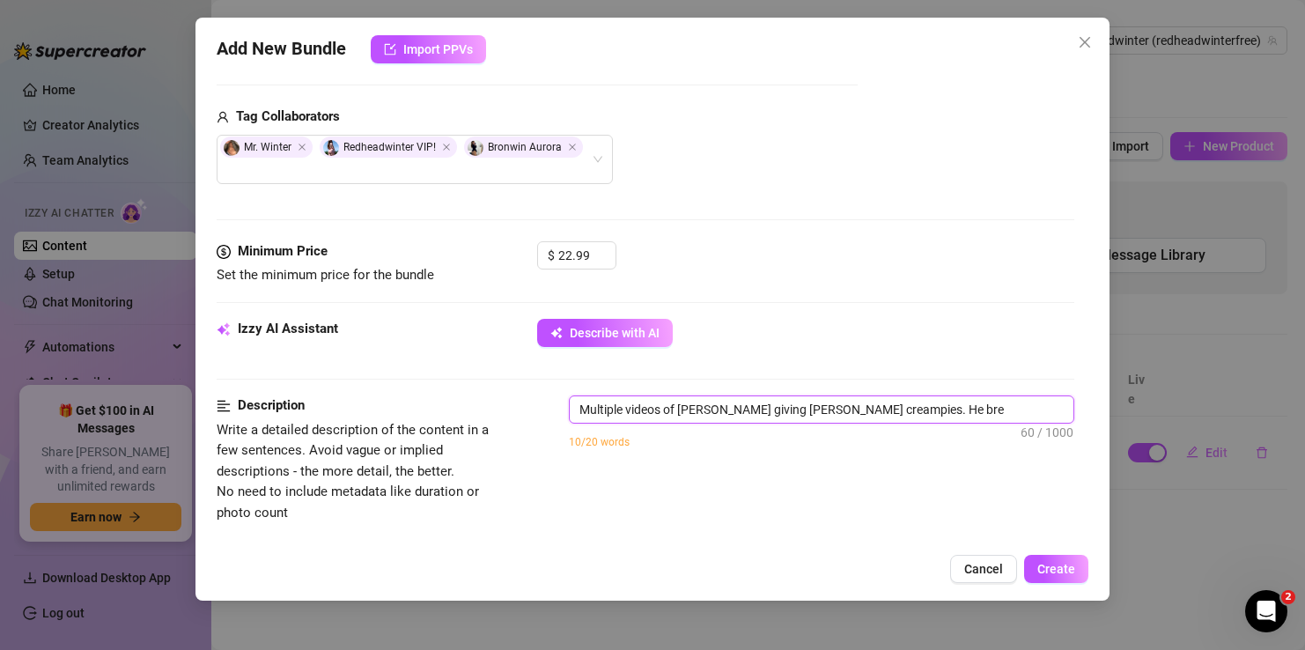
type textarea "Multiple videos of [PERSON_NAME] giving [PERSON_NAME] creampies. He bree"
type textarea "Multiple videos of [PERSON_NAME] giving [PERSON_NAME] creampies. He breed"
type textarea "Multiple videos of [PERSON_NAME] giving [PERSON_NAME] creampies. He breeds"
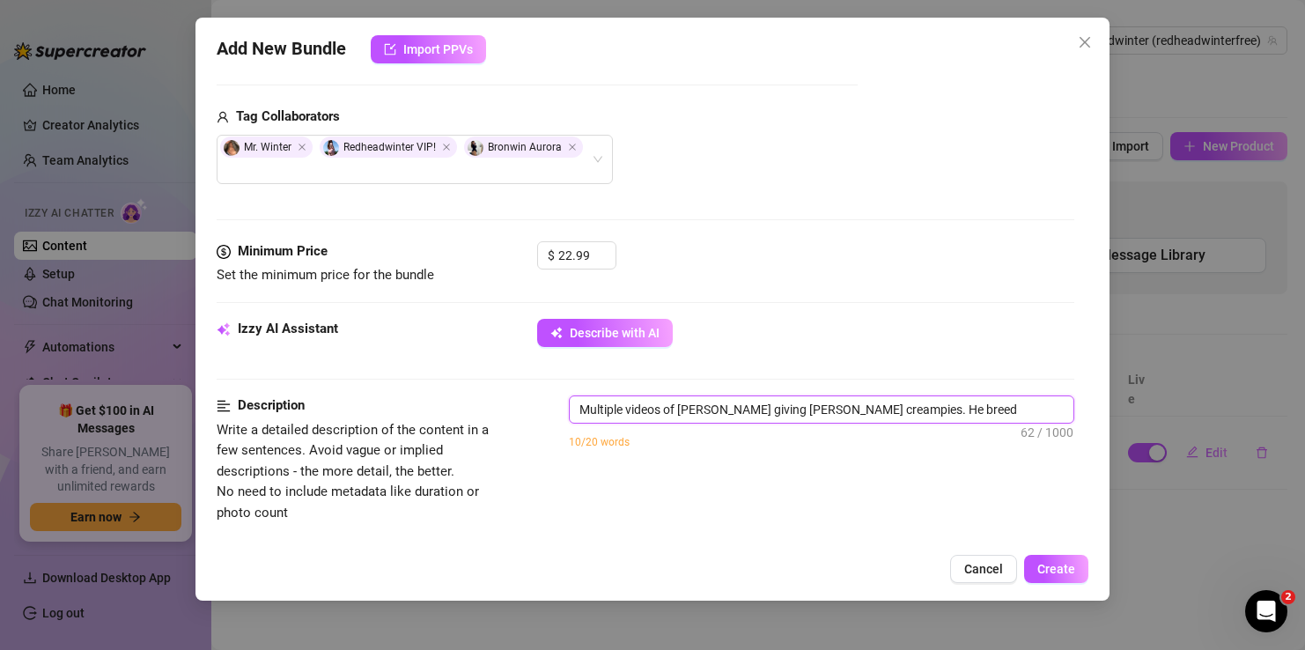
type textarea "Multiple videos of [PERSON_NAME] giving [PERSON_NAME] creampies. He breeds"
type textarea "Multiple videos of [PERSON_NAME] giving [PERSON_NAME] creampies. He breeds h"
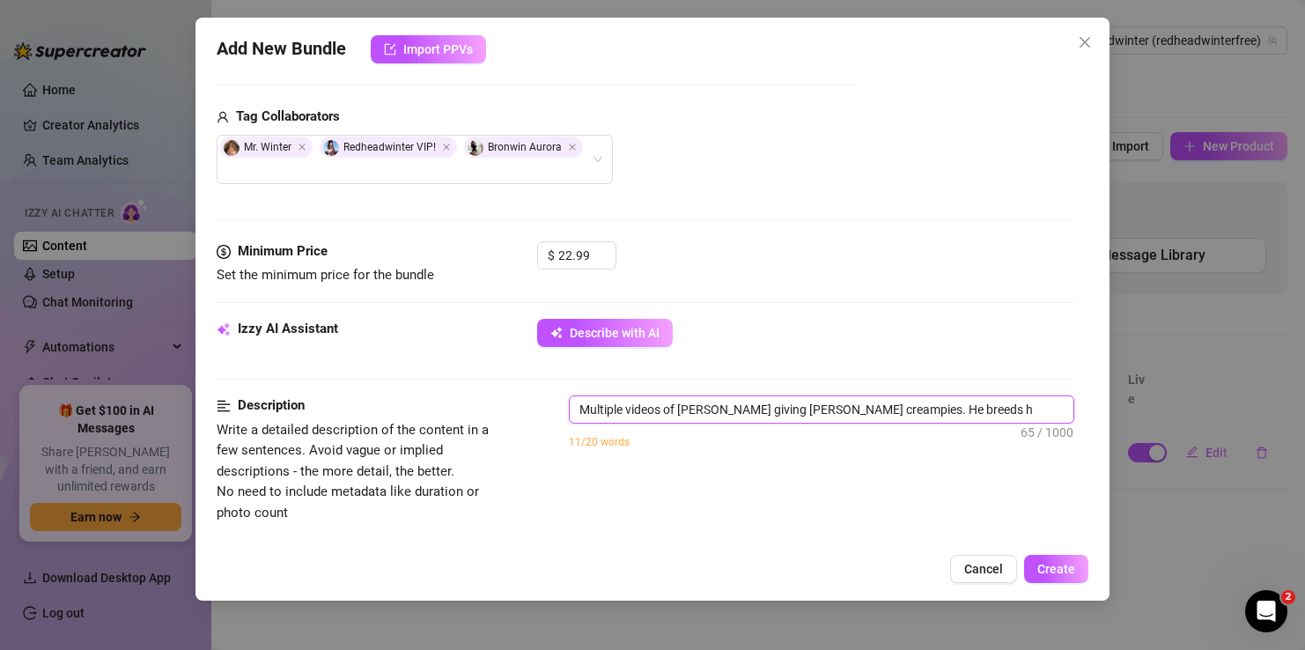
type textarea "Multiple videos of [PERSON_NAME] giving [PERSON_NAME] creampies. He breeds he"
type textarea "Multiple videos of [PERSON_NAME] giving [PERSON_NAME] creampies. He breeds her"
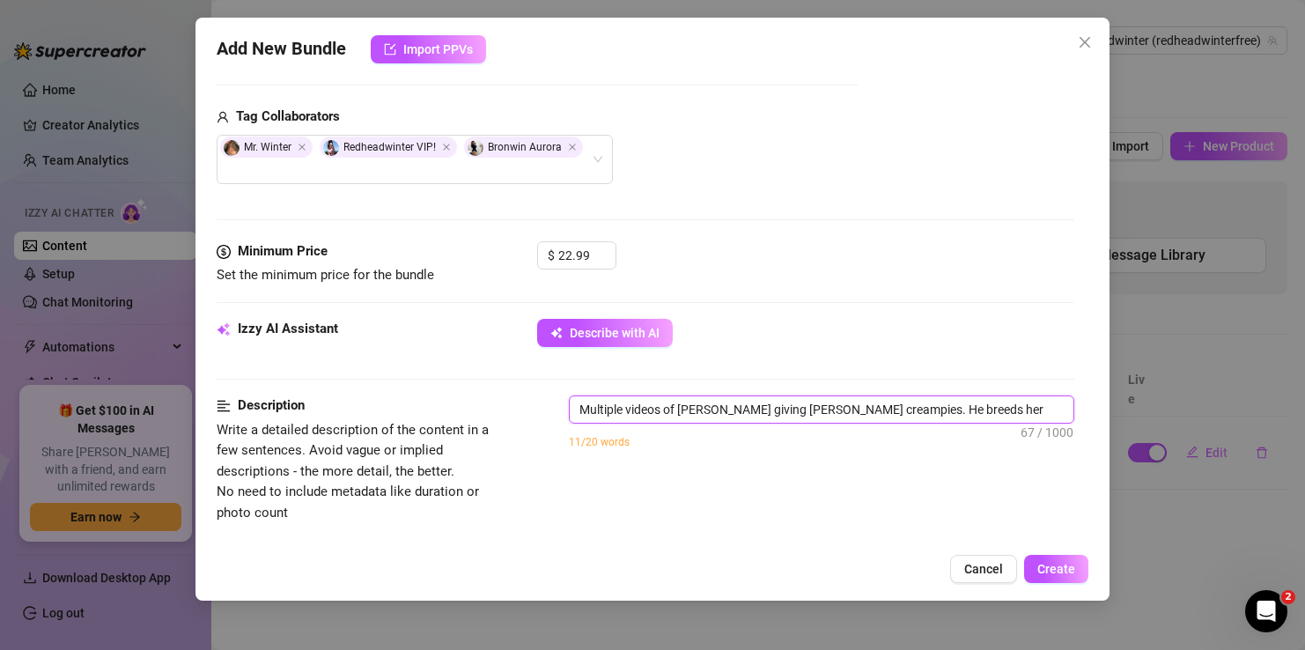
type textarea "Multiple videos of [PERSON_NAME] giving [PERSON_NAME] creampies. He breeds her"
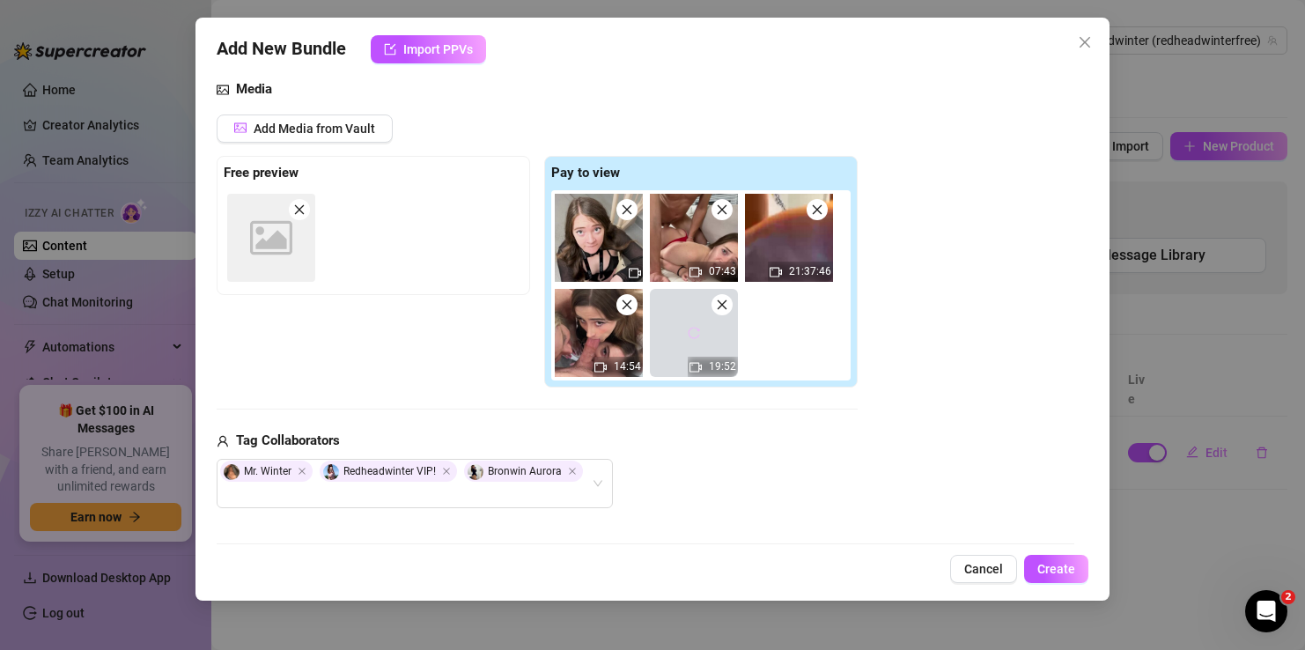
scroll to position [193, 0]
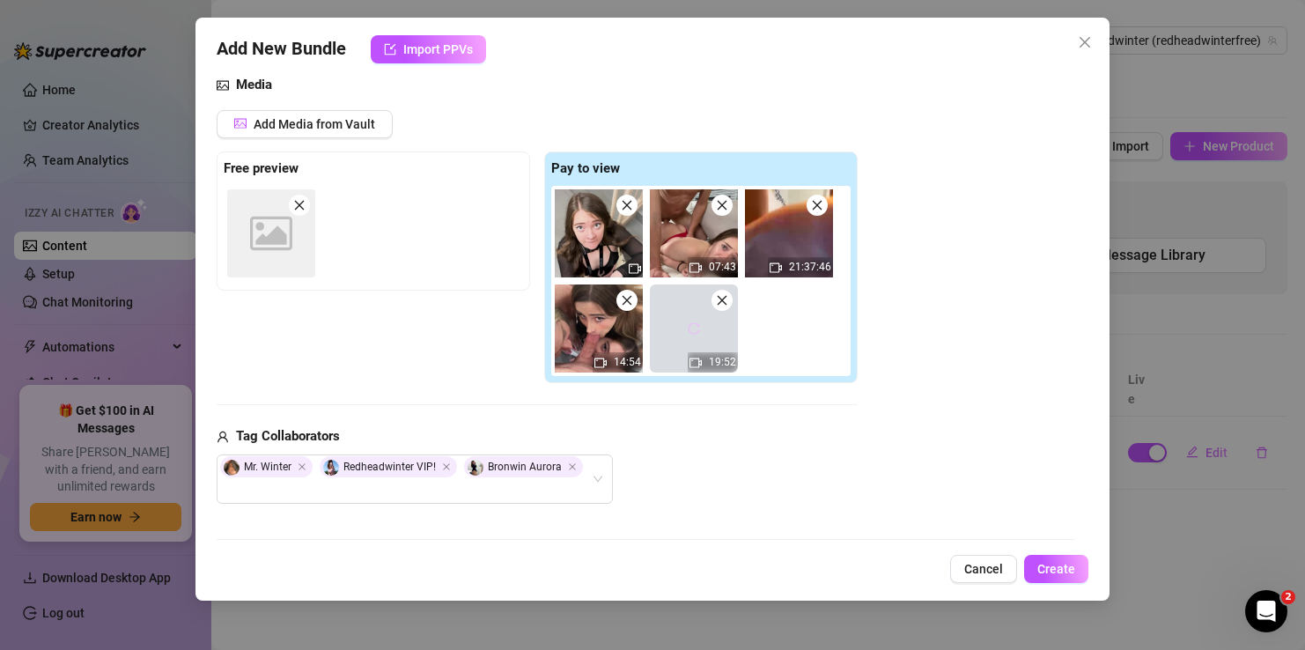
click at [692, 331] on icon "reload" at bounding box center [694, 328] width 12 height 12
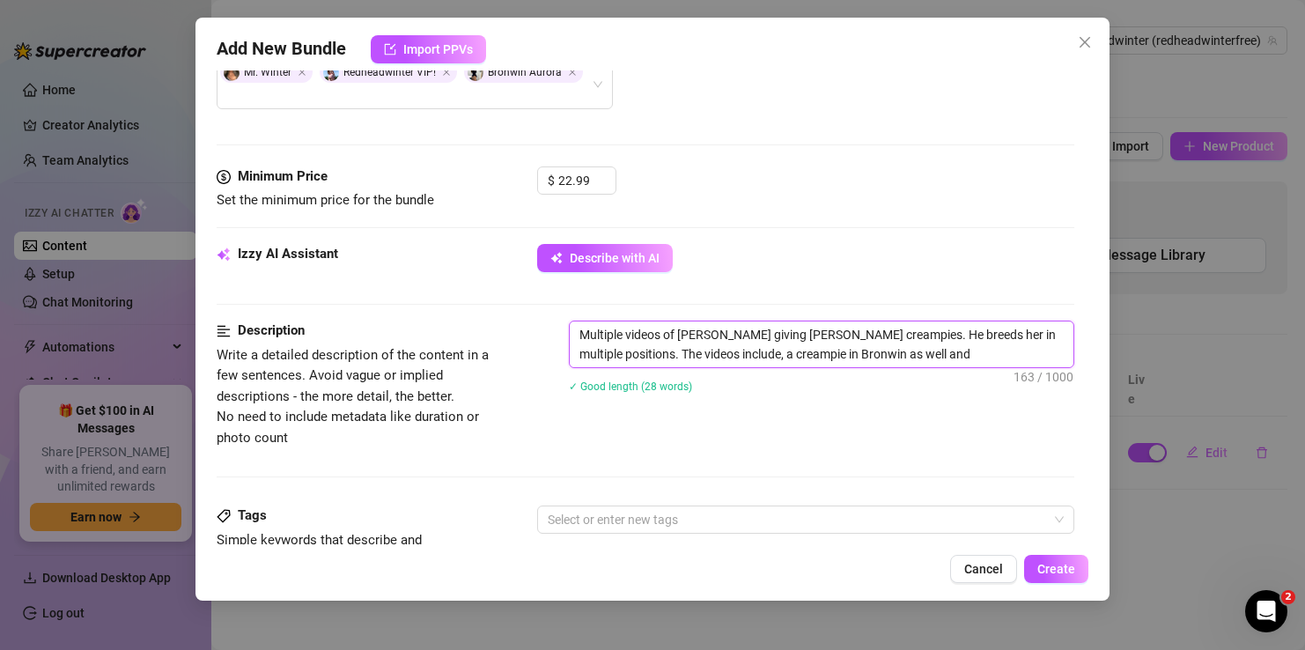
scroll to position [589, 0]
drag, startPoint x: 820, startPoint y: 353, endPoint x: 863, endPoint y: 359, distance: 43.6
click at [863, 359] on textarea "Multiple videos of [PERSON_NAME] giving [PERSON_NAME] creampies. He breeds her …" at bounding box center [821, 343] width 503 height 46
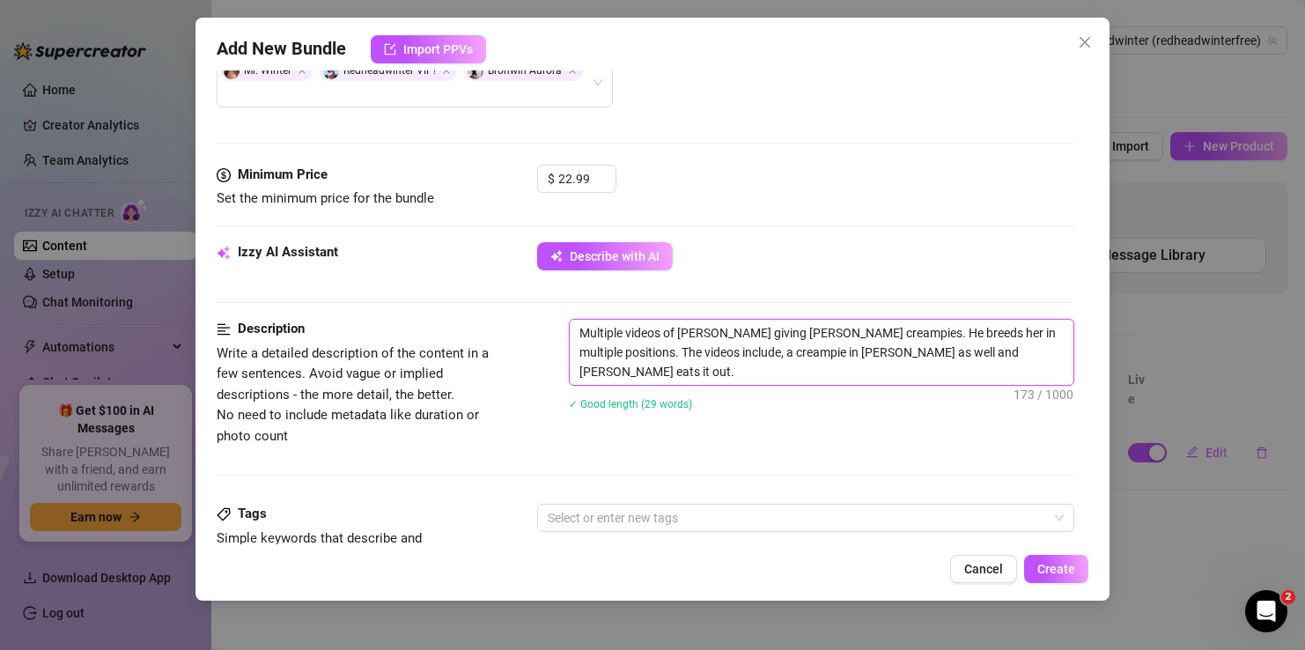
click at [783, 369] on textarea "Multiple videos of [PERSON_NAME] giving [PERSON_NAME] creampies. He breeds her …" at bounding box center [821, 352] width 503 height 65
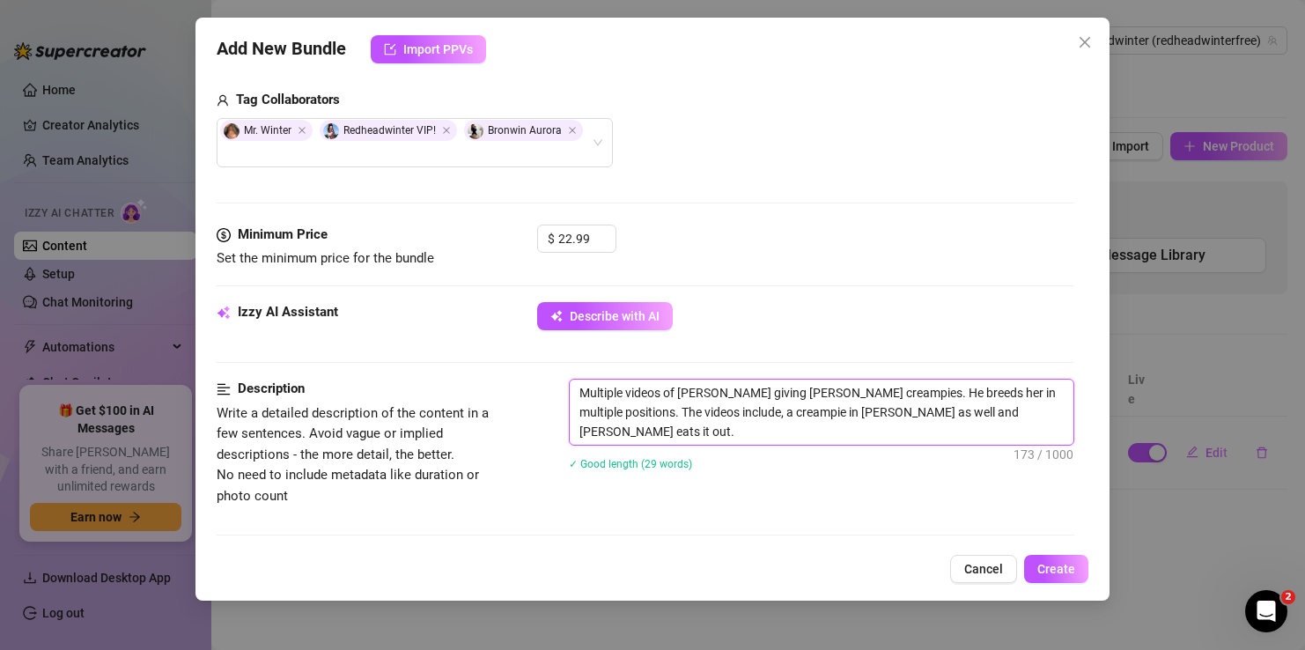
scroll to position [550, 0]
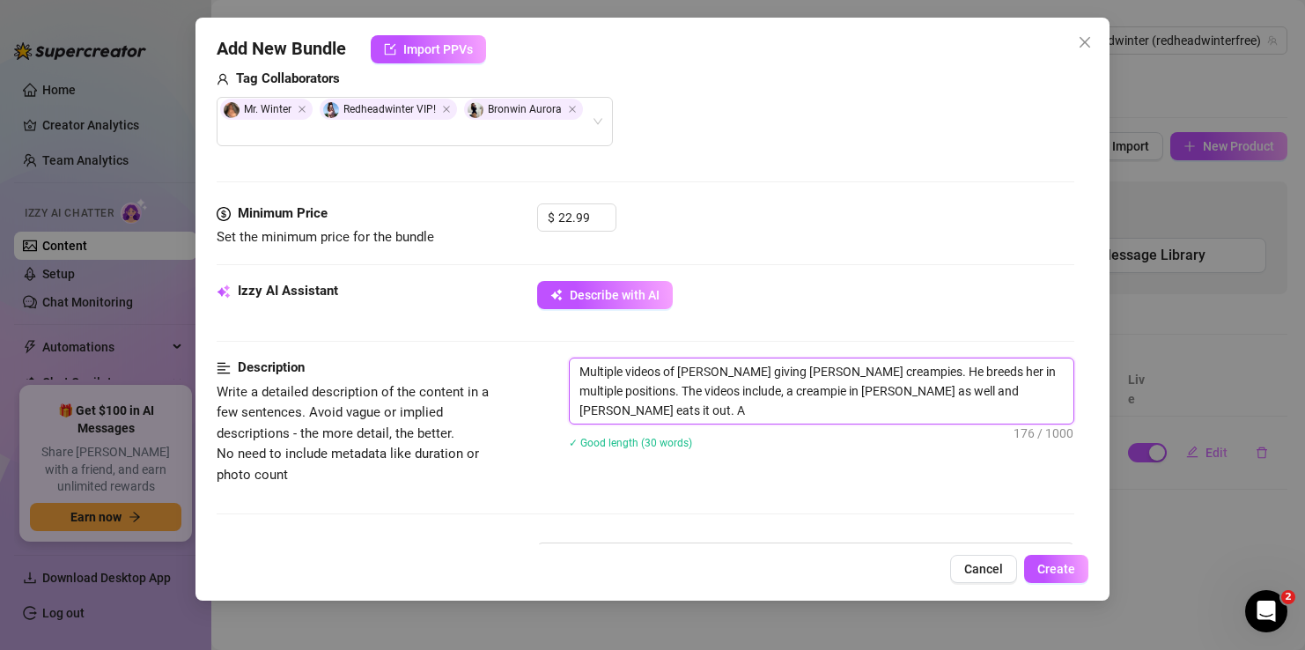
drag, startPoint x: 617, startPoint y: 414, endPoint x: 739, endPoint y: 396, distance: 122.8
click at [740, 396] on textarea "Multiple videos of [PERSON_NAME] giving [PERSON_NAME] creampies. He breeds her …" at bounding box center [821, 390] width 503 height 65
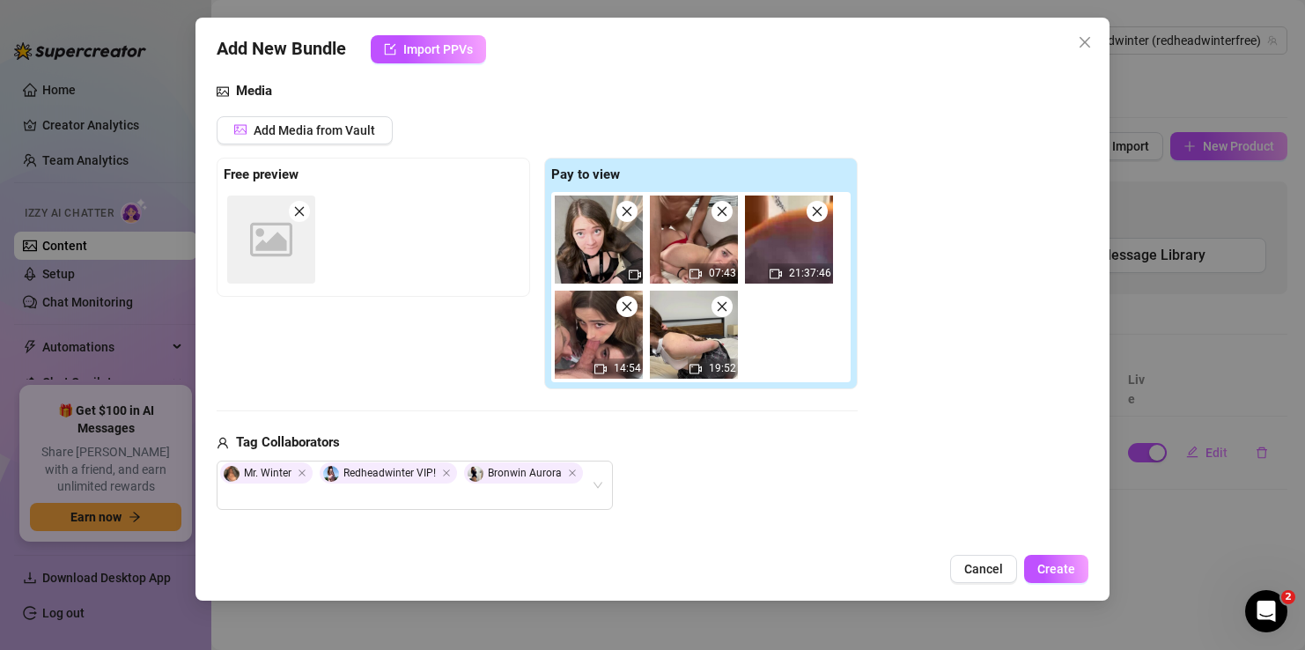
scroll to position [165, 0]
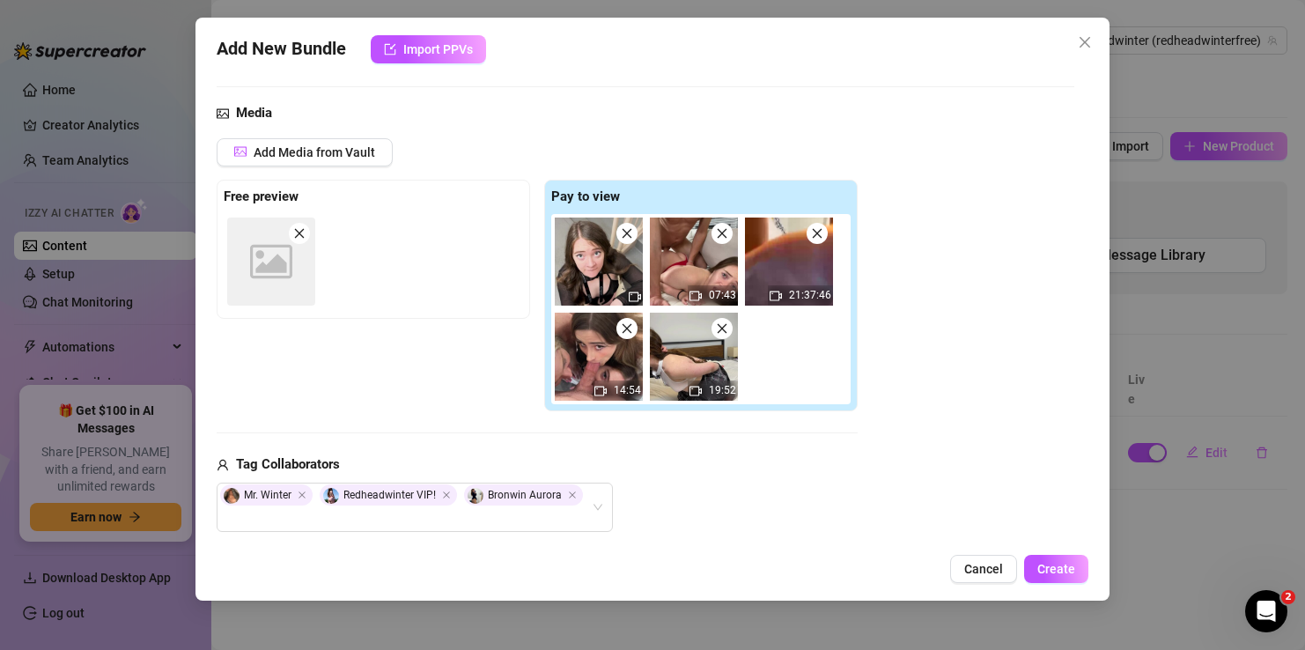
click at [783, 267] on img at bounding box center [789, 261] width 88 height 88
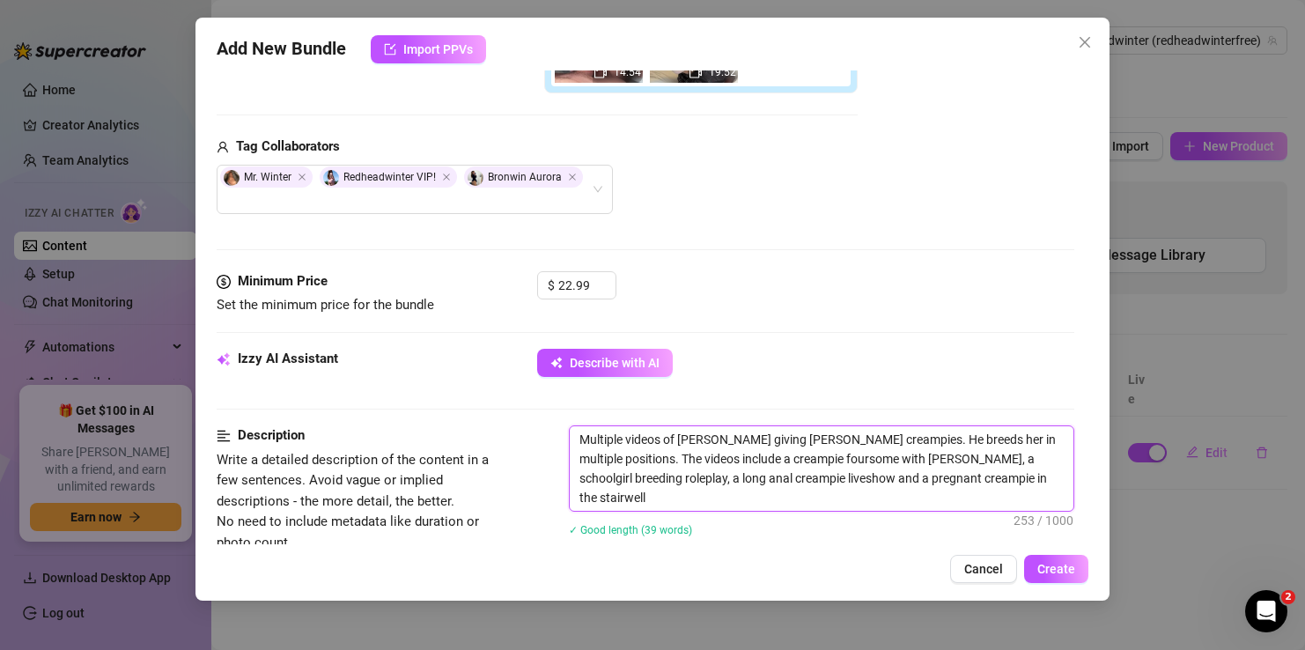
scroll to position [0, 0]
click at [1013, 481] on textarea "Multiple videos of [PERSON_NAME] giving [PERSON_NAME] creampies. He breeds her …" at bounding box center [821, 468] width 503 height 85
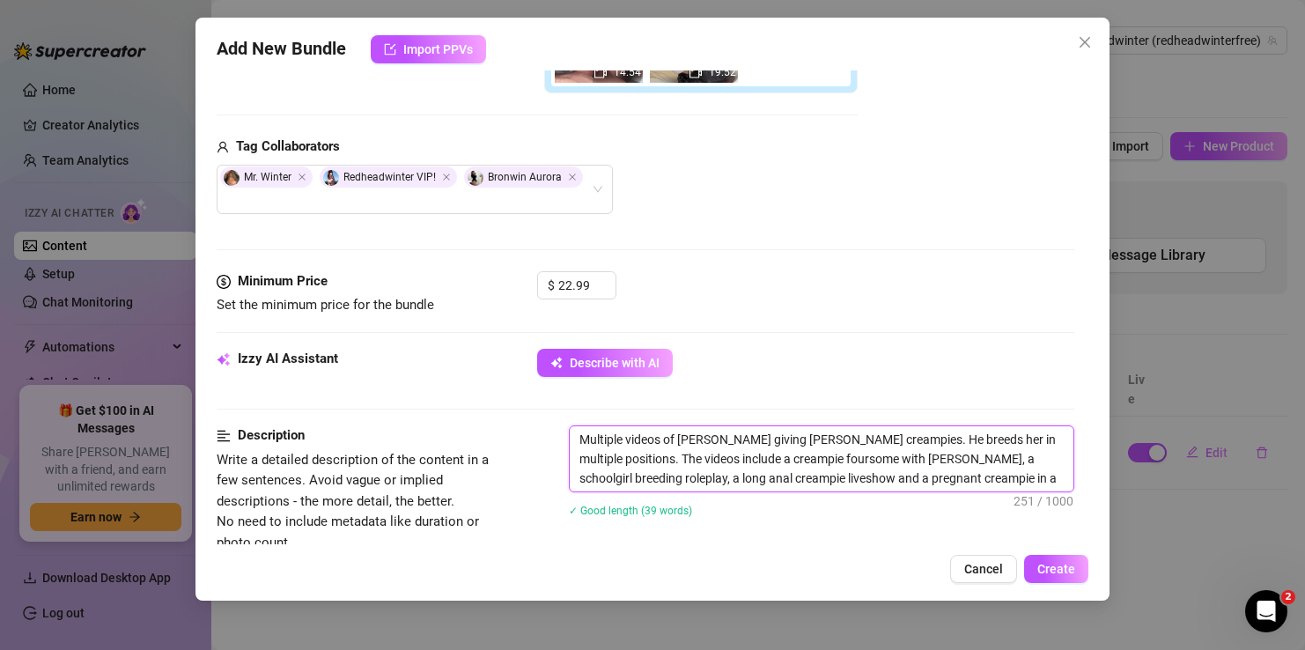
click at [1061, 482] on textarea "Multiple videos of [PERSON_NAME] giving [PERSON_NAME] creampies. He breeds her …" at bounding box center [821, 458] width 503 height 65
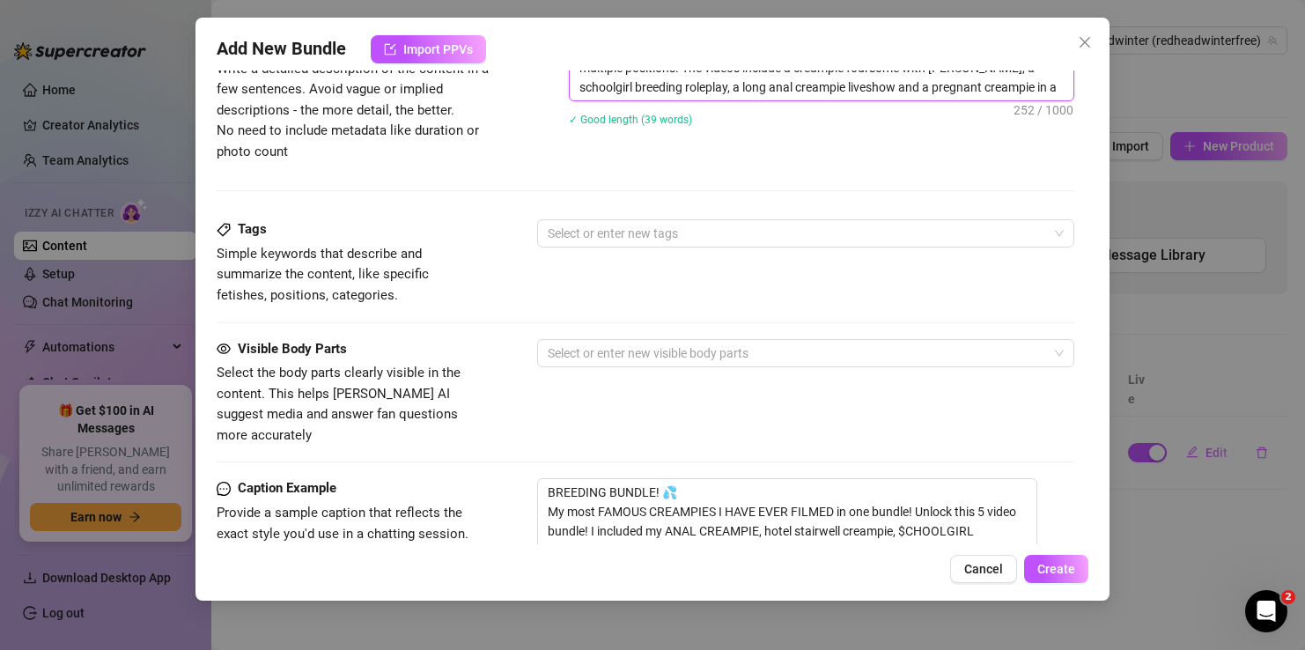
scroll to position [874, 0]
click at [679, 236] on div at bounding box center [796, 232] width 511 height 25
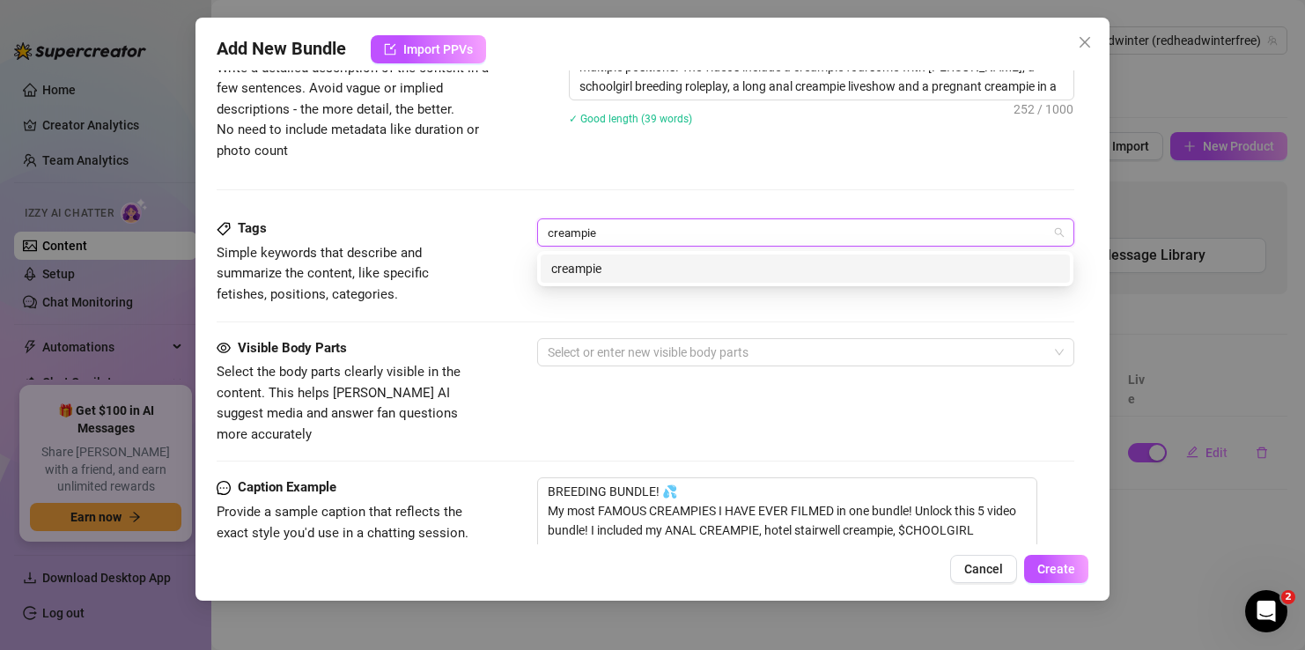
click at [681, 274] on div "creampie" at bounding box center [805, 268] width 508 height 19
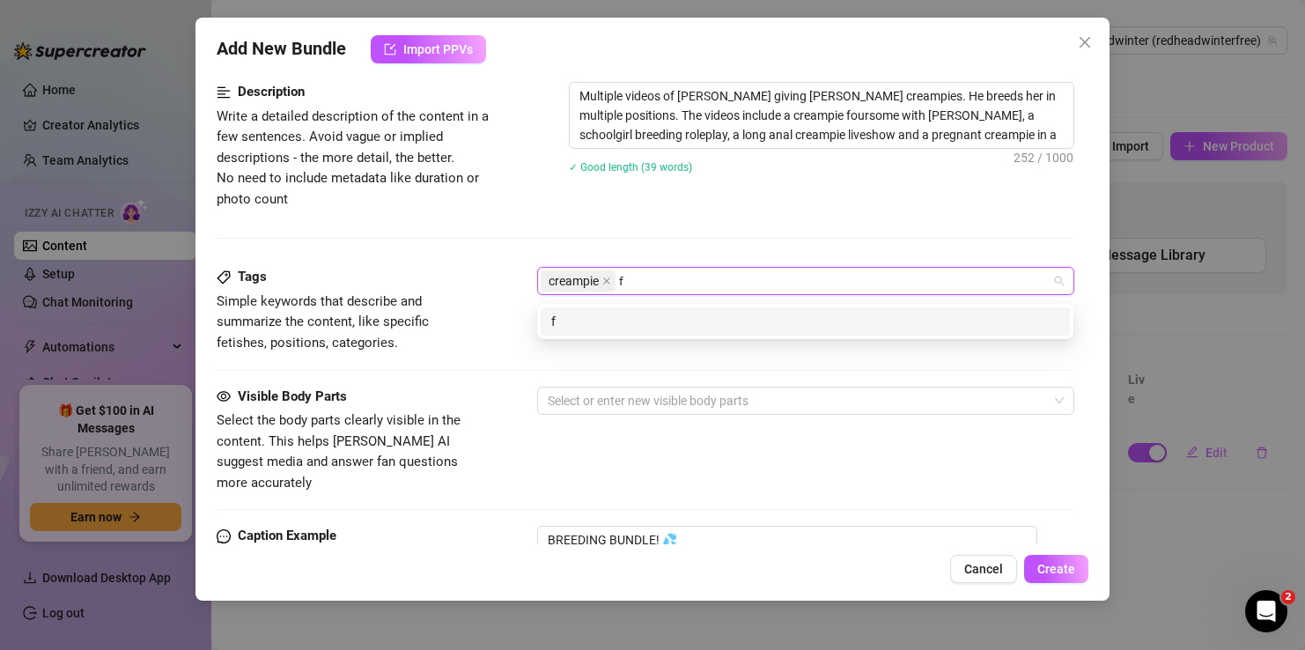
scroll to position [820, 0]
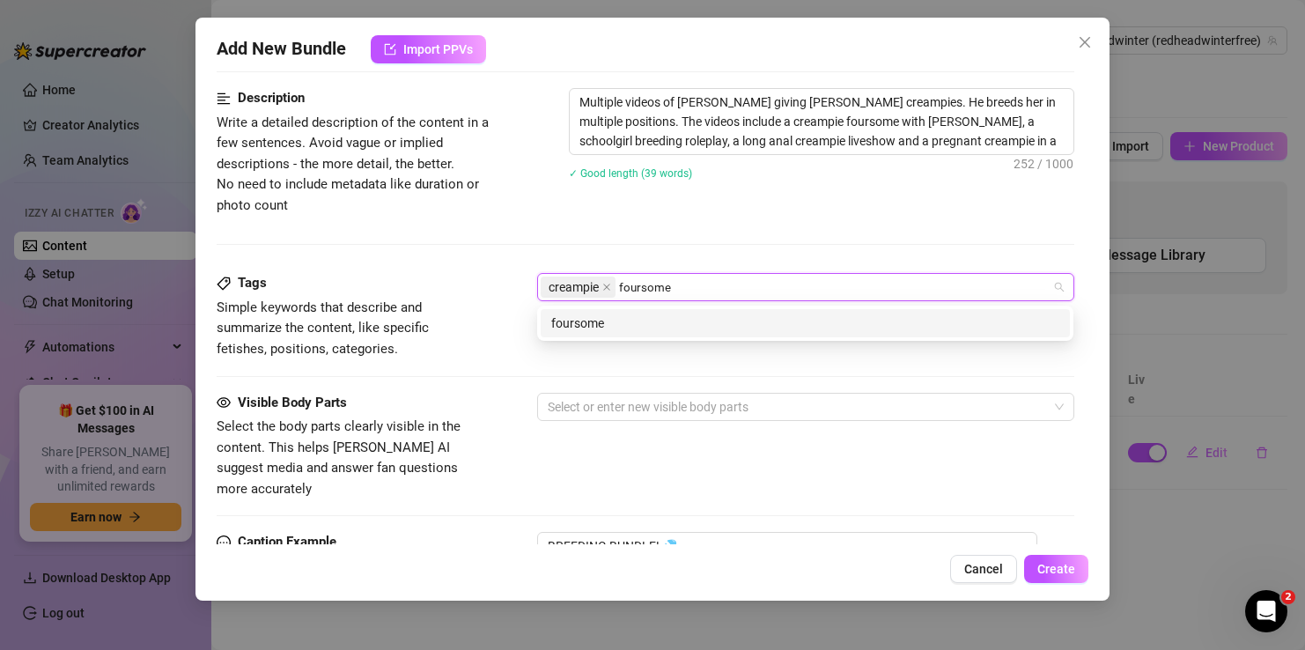
click at [713, 320] on div "foursome" at bounding box center [805, 322] width 508 height 19
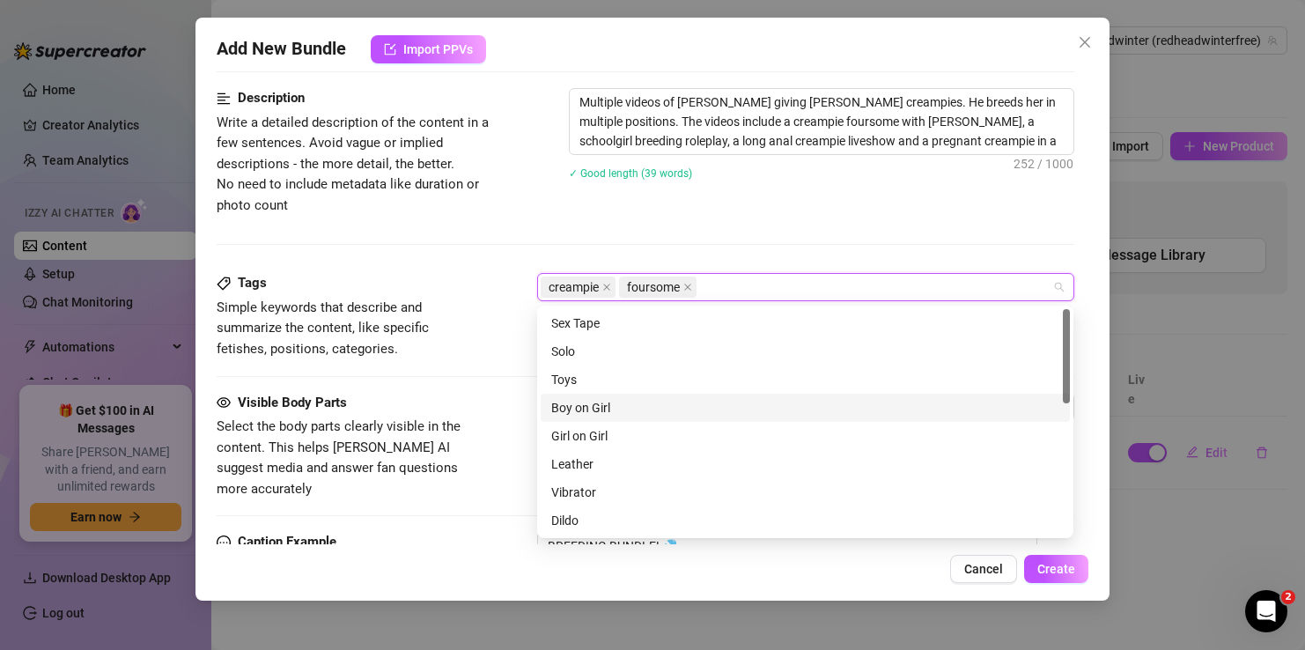
click at [616, 412] on div "Boy on Girl" at bounding box center [805, 407] width 508 height 19
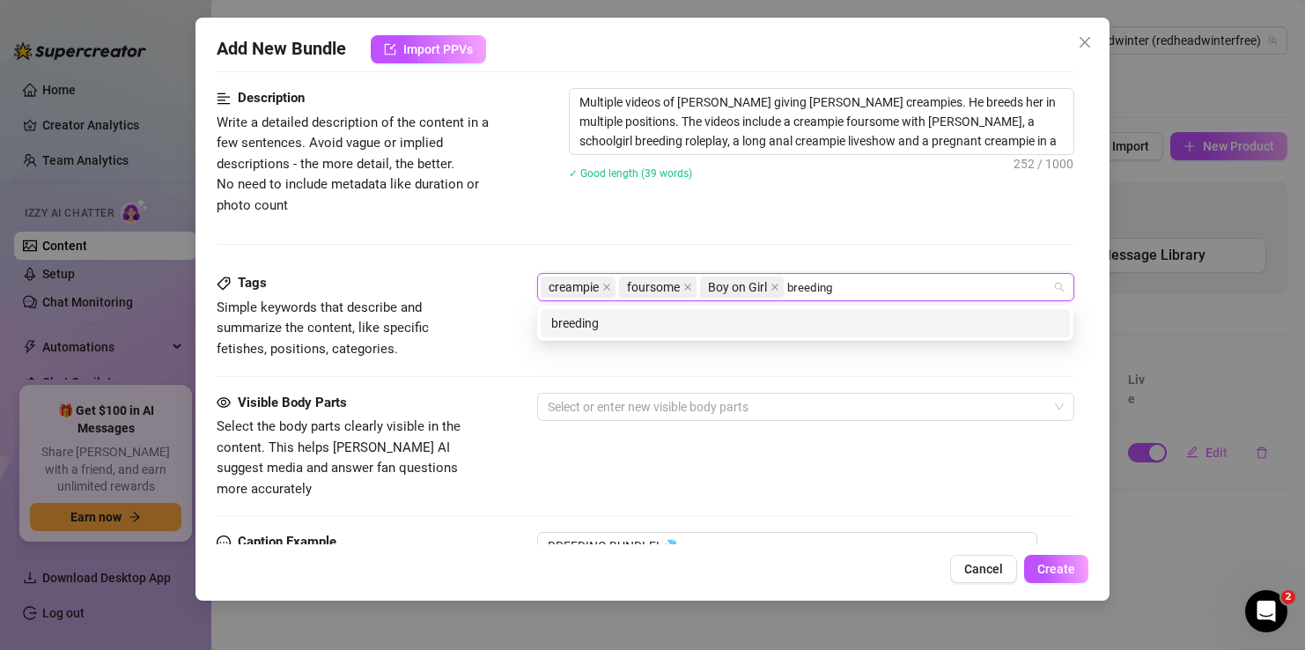
click at [796, 327] on div "breeding" at bounding box center [805, 322] width 508 height 19
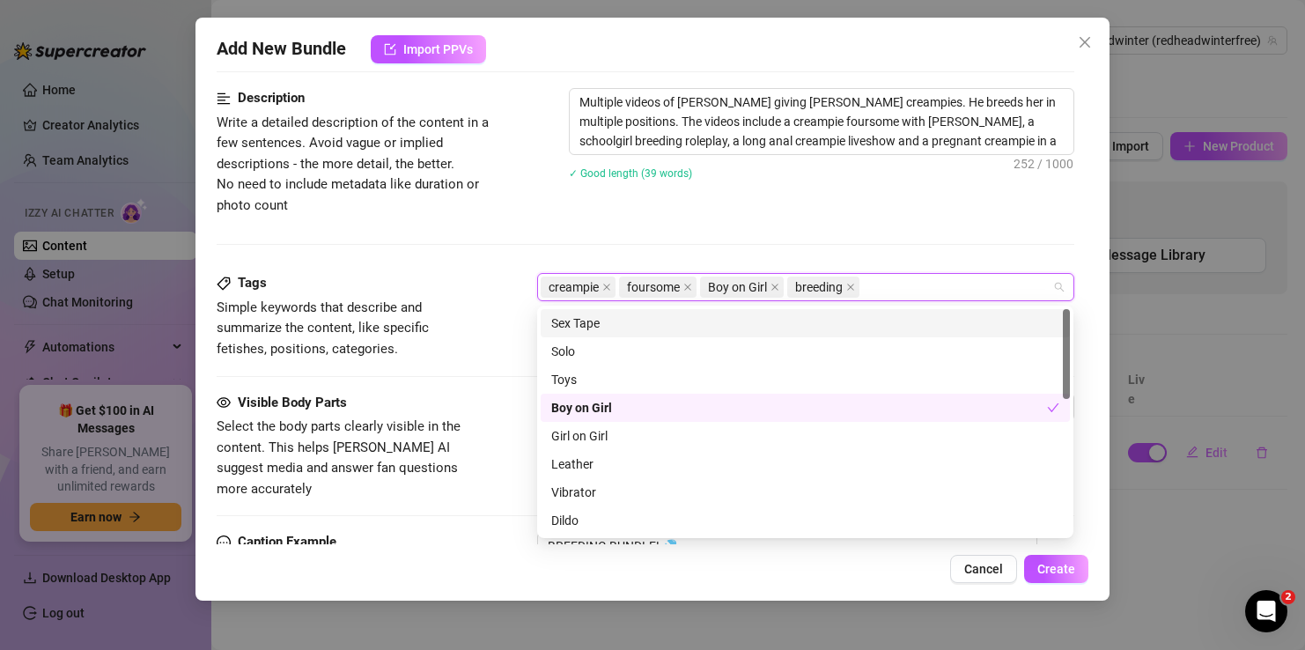
click at [795, 217] on div "Description Write a detailed description of the content in a few sentences. Avo…" at bounding box center [645, 180] width 857 height 185
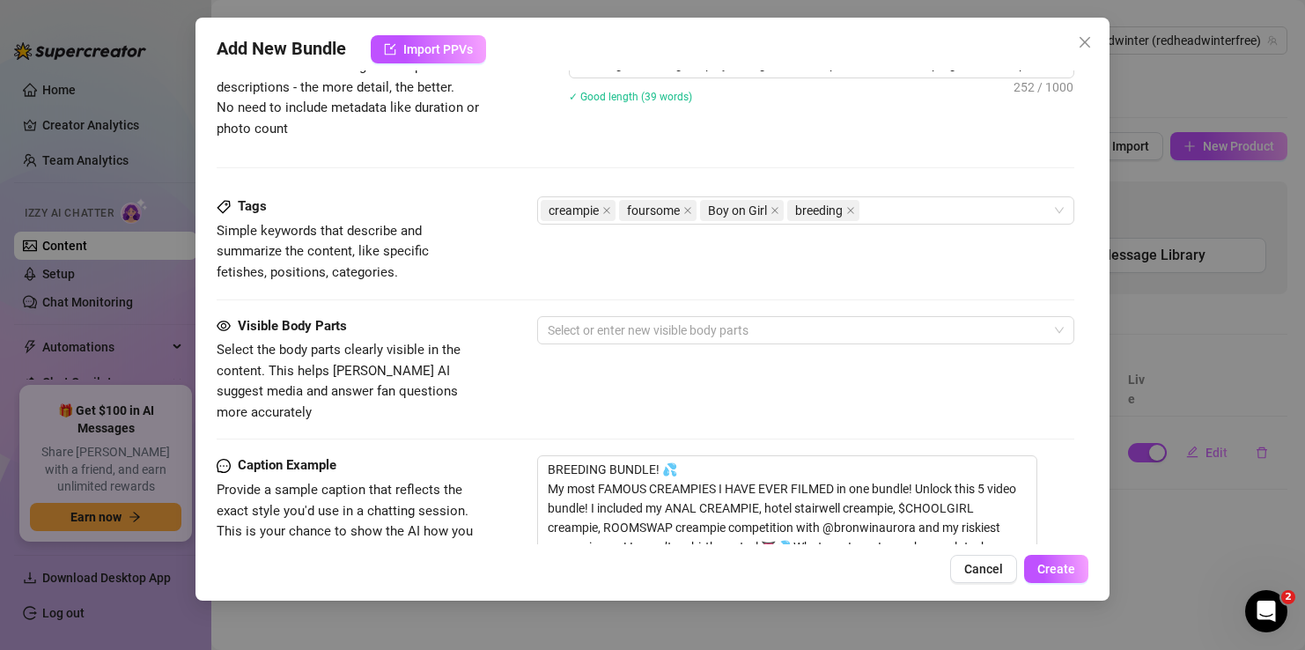
scroll to position [930, 0]
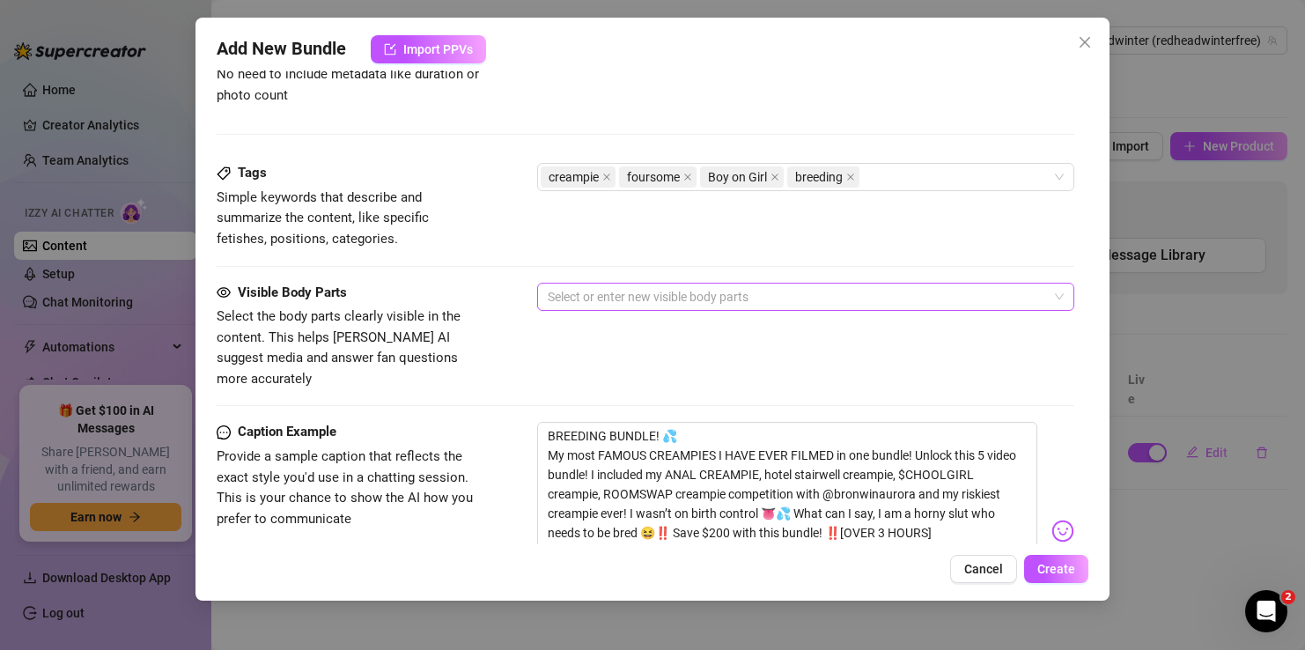
click at [737, 294] on div at bounding box center [796, 296] width 511 height 25
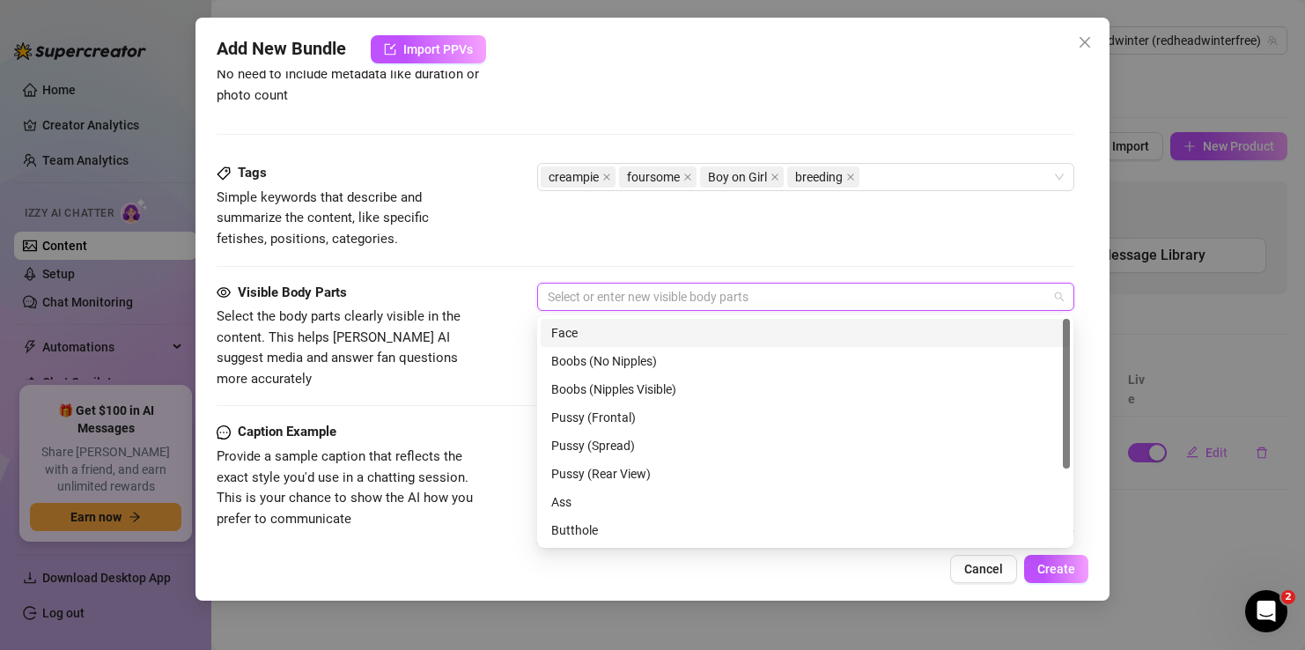
click at [655, 337] on div "Face" at bounding box center [805, 332] width 508 height 19
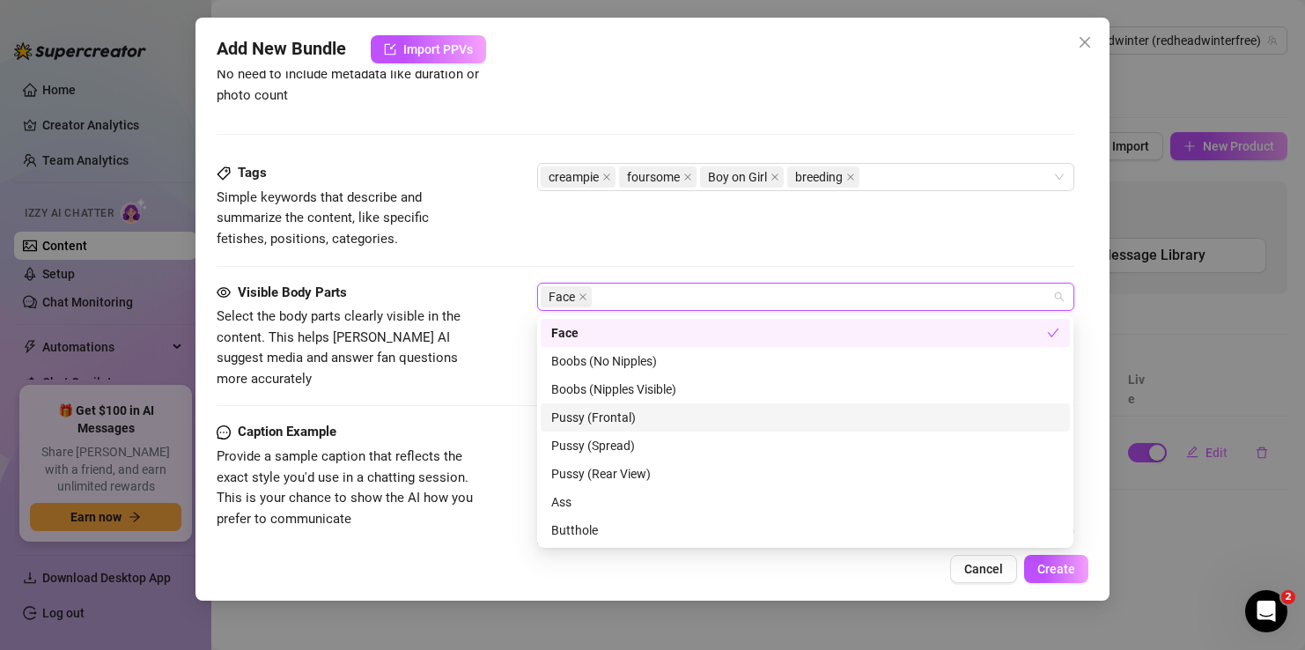
click at [630, 421] on div "Pussy (Frontal)" at bounding box center [805, 417] width 508 height 19
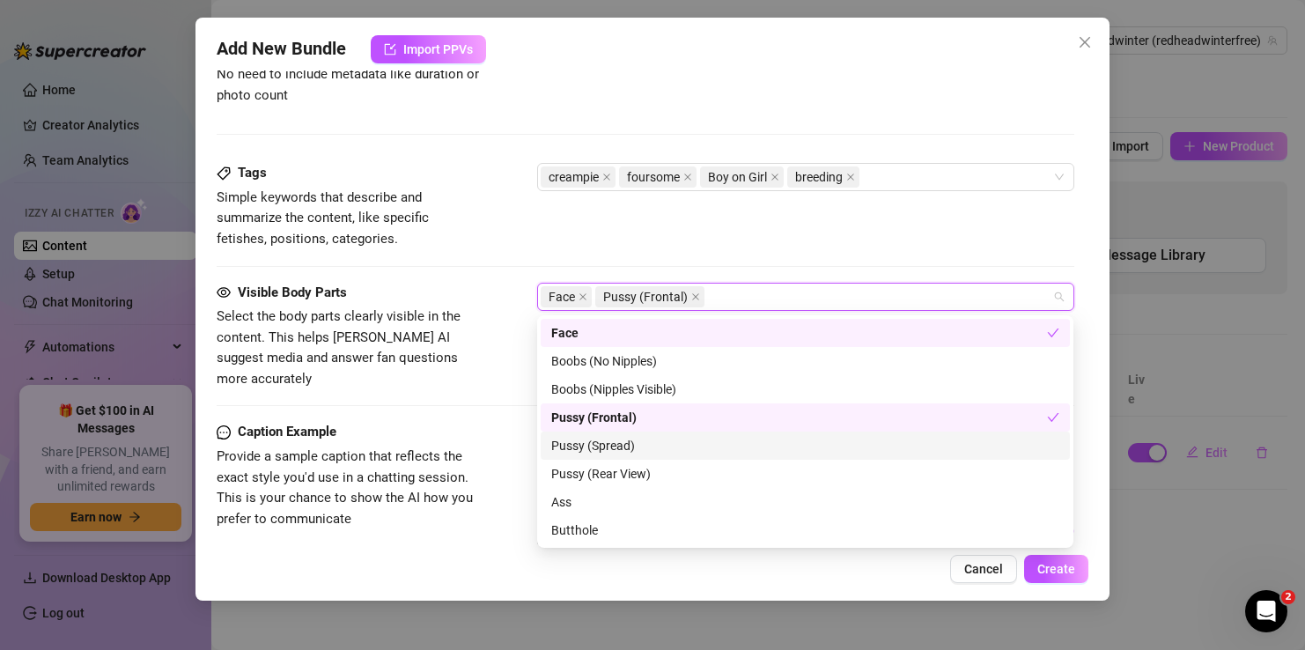
click at [630, 441] on div "Pussy (Spread)" at bounding box center [805, 445] width 508 height 19
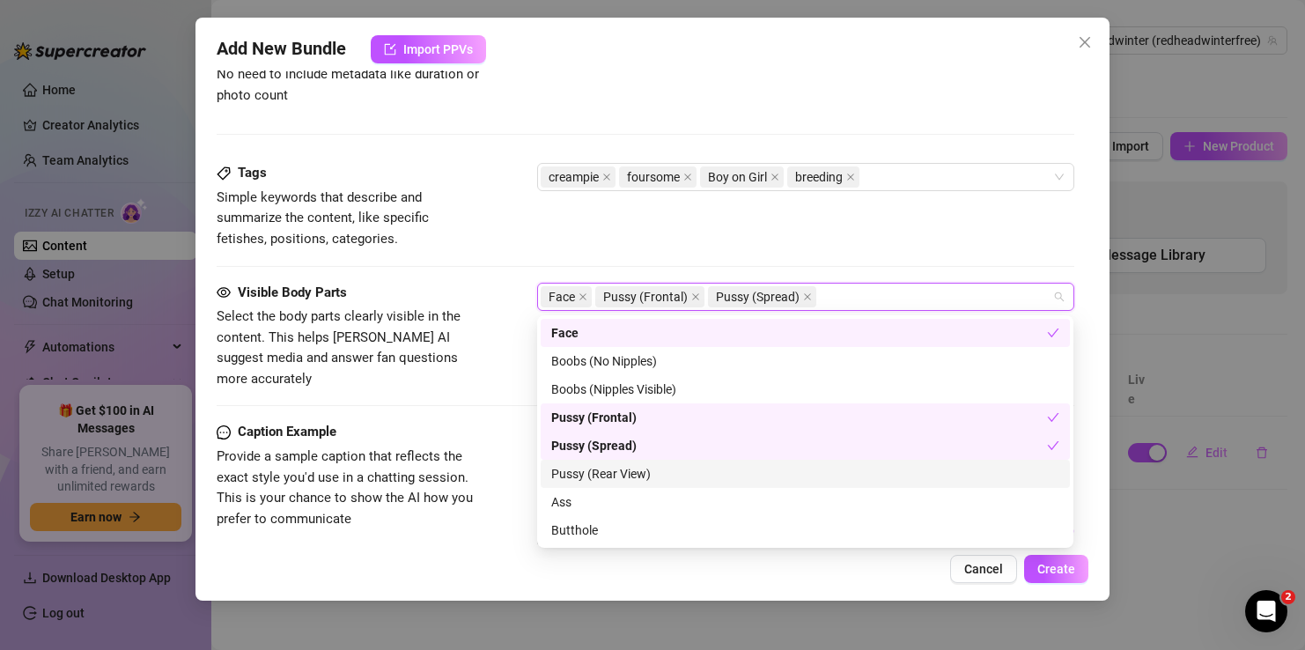
click at [629, 467] on div "Pussy (Rear View)" at bounding box center [805, 473] width 508 height 19
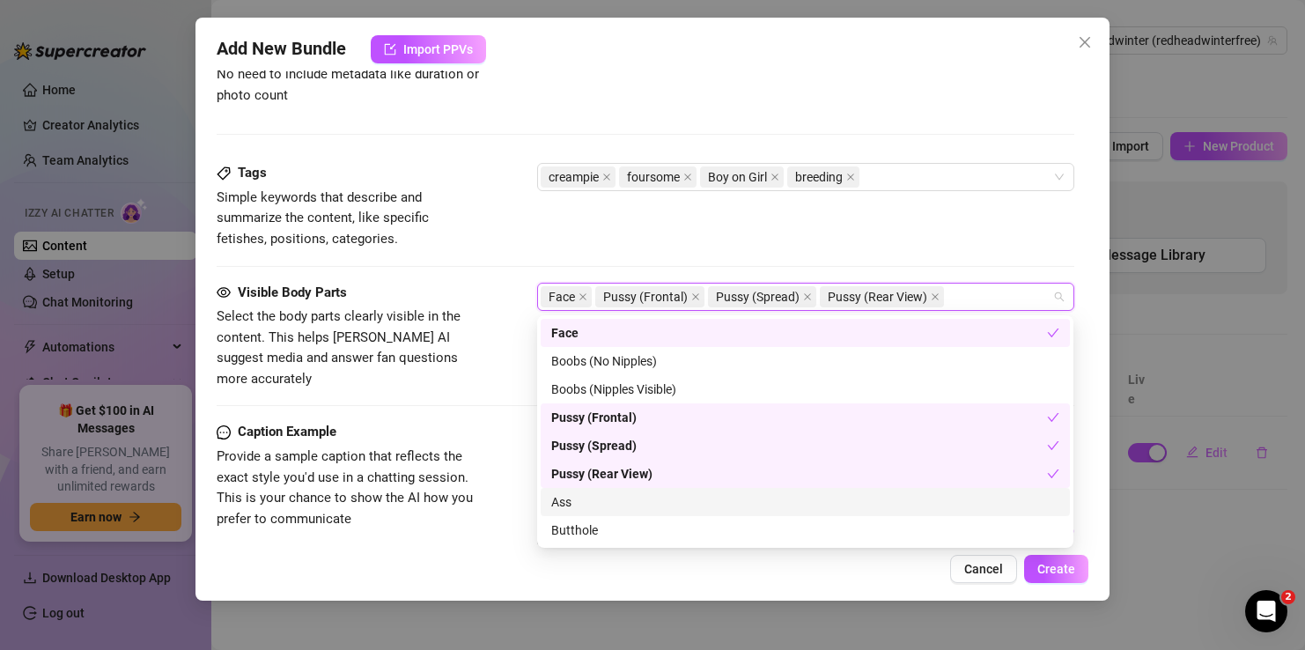
click at [618, 500] on div "Ass" at bounding box center [805, 501] width 508 height 19
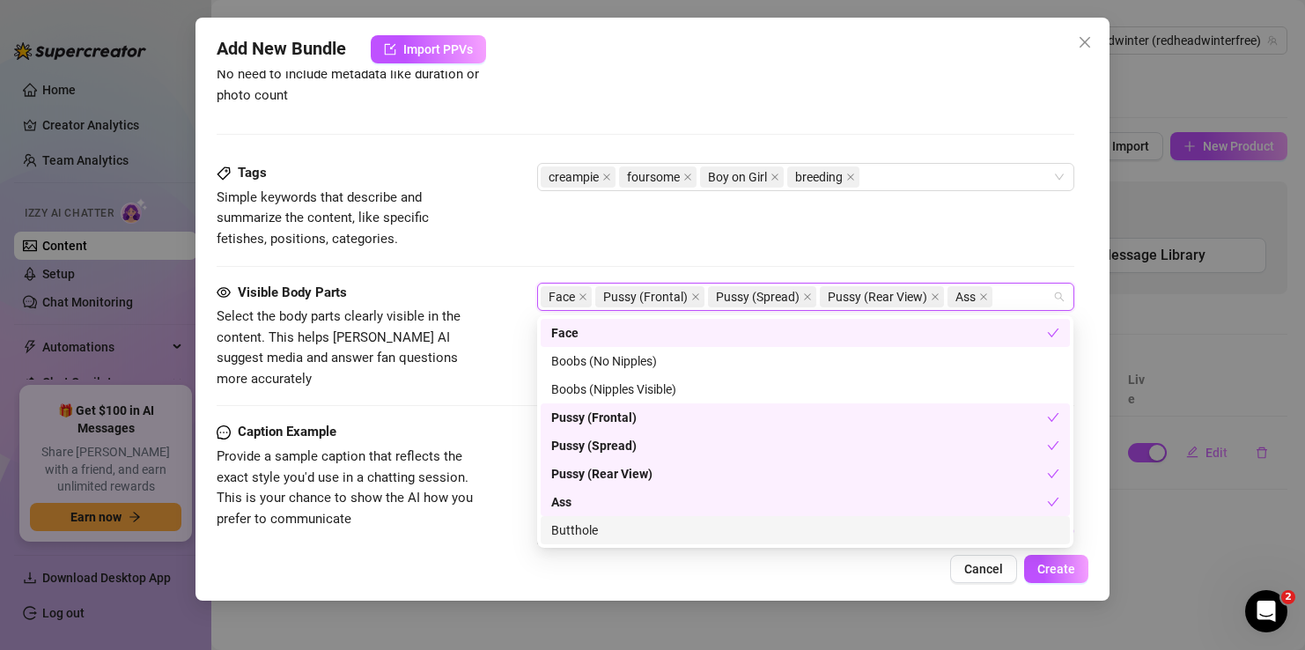
click at [617, 530] on div "Butthole" at bounding box center [805, 529] width 508 height 19
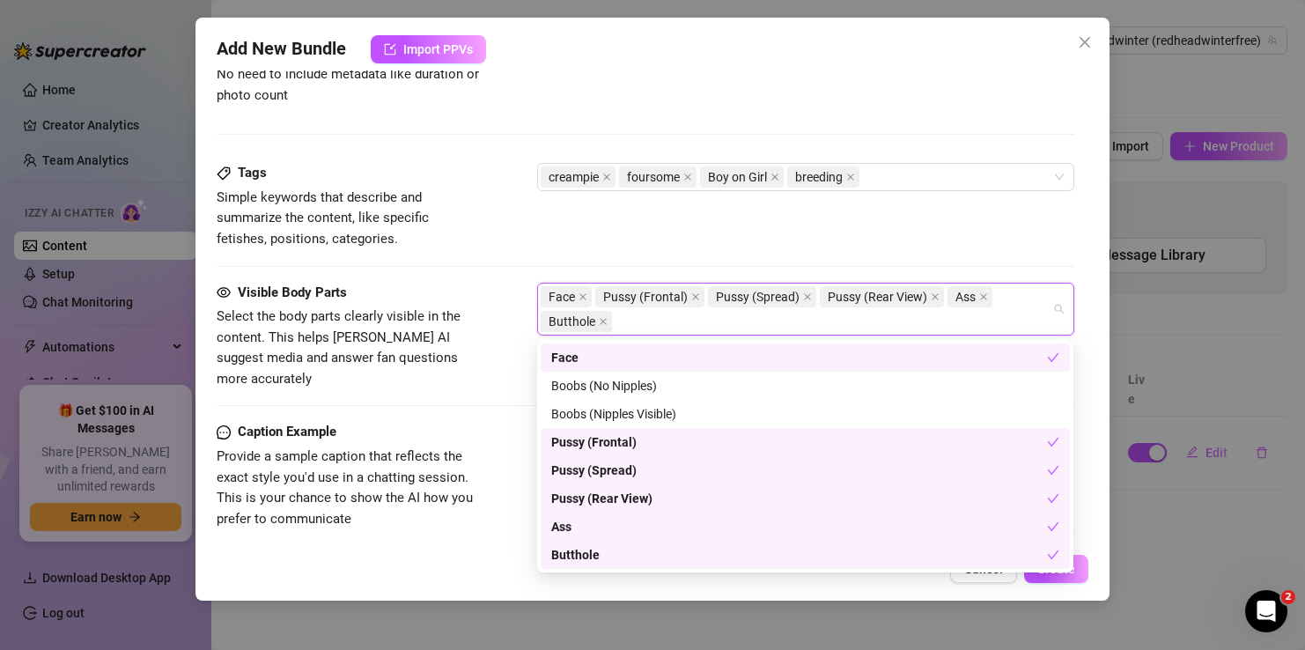
click at [924, 242] on div "Tags Simple keywords that describe and summarize the content, like specific fet…" at bounding box center [645, 206] width 857 height 86
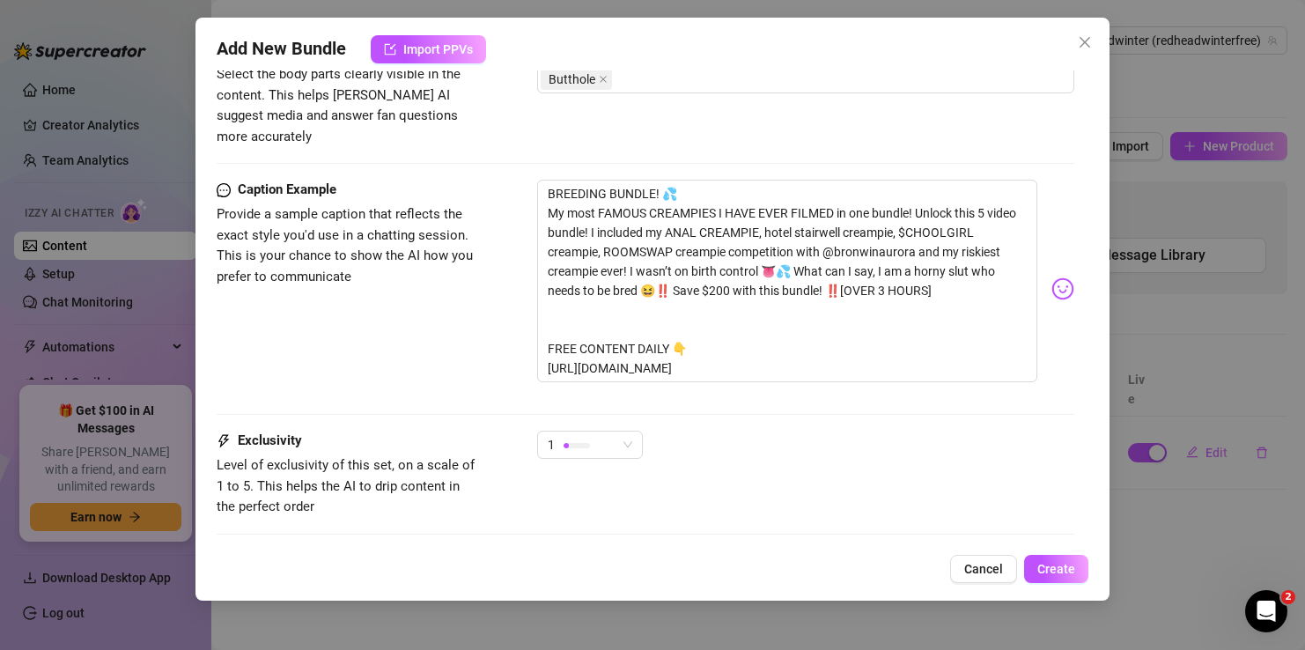
scroll to position [1173, 0]
drag, startPoint x: 803, startPoint y: 349, endPoint x: 543, endPoint y: 174, distance: 312.8
click at [543, 178] on textarea "BREEDING BUNDLE! 💦 My most FAMOUS CREAMPIES I HAVE EVER FILMED in one bundle! U…" at bounding box center [786, 279] width 499 height 202
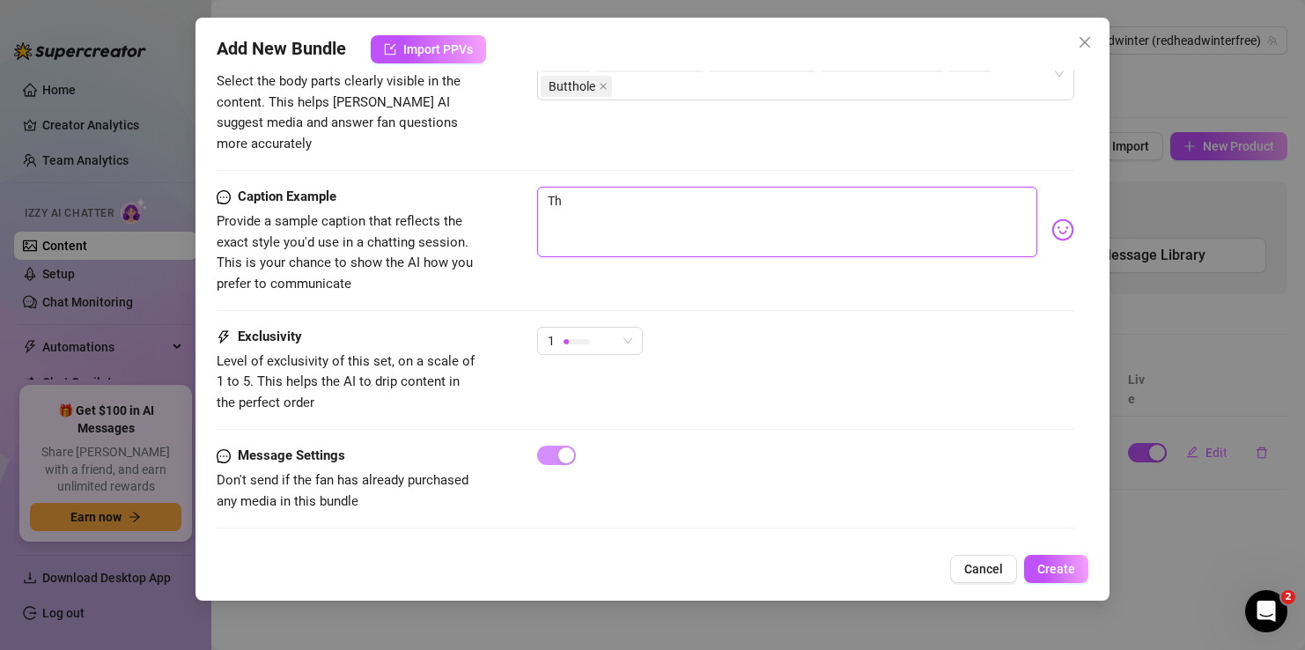
scroll to position [1145, 0]
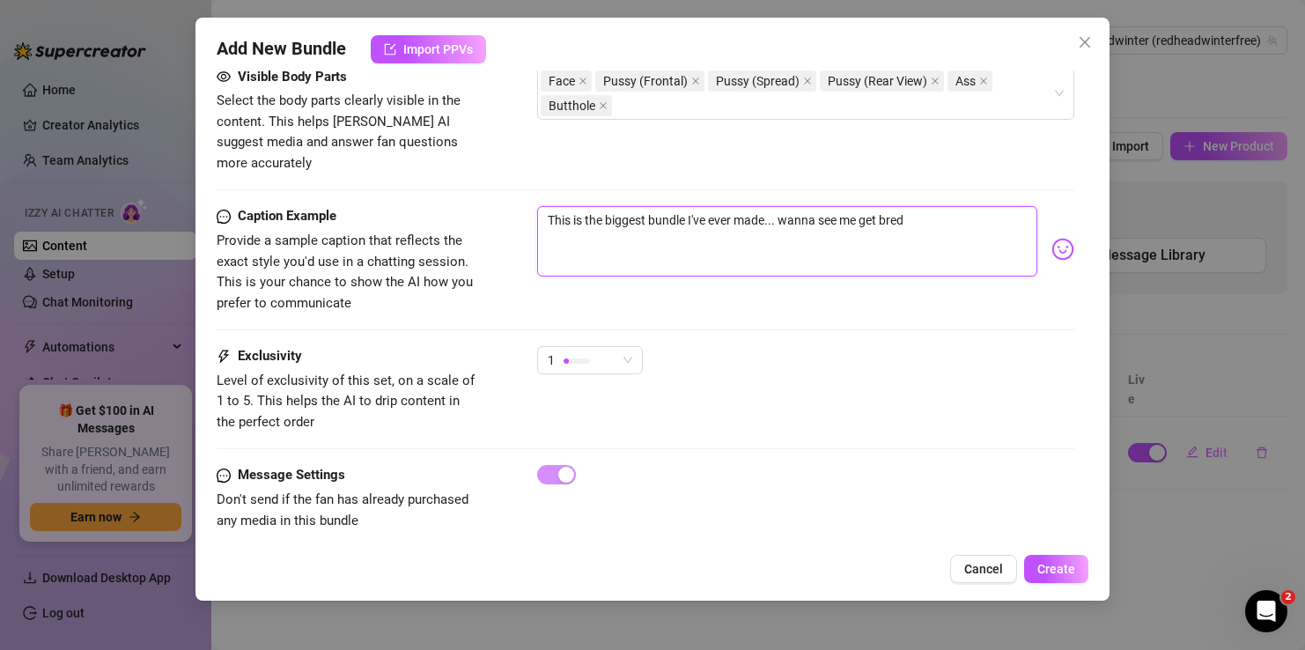
click at [934, 206] on textarea "This is the biggest bundle I've ever made... wanna see me get bred" at bounding box center [786, 241] width 499 height 70
click at [1054, 570] on span "Create" at bounding box center [1056, 569] width 38 height 14
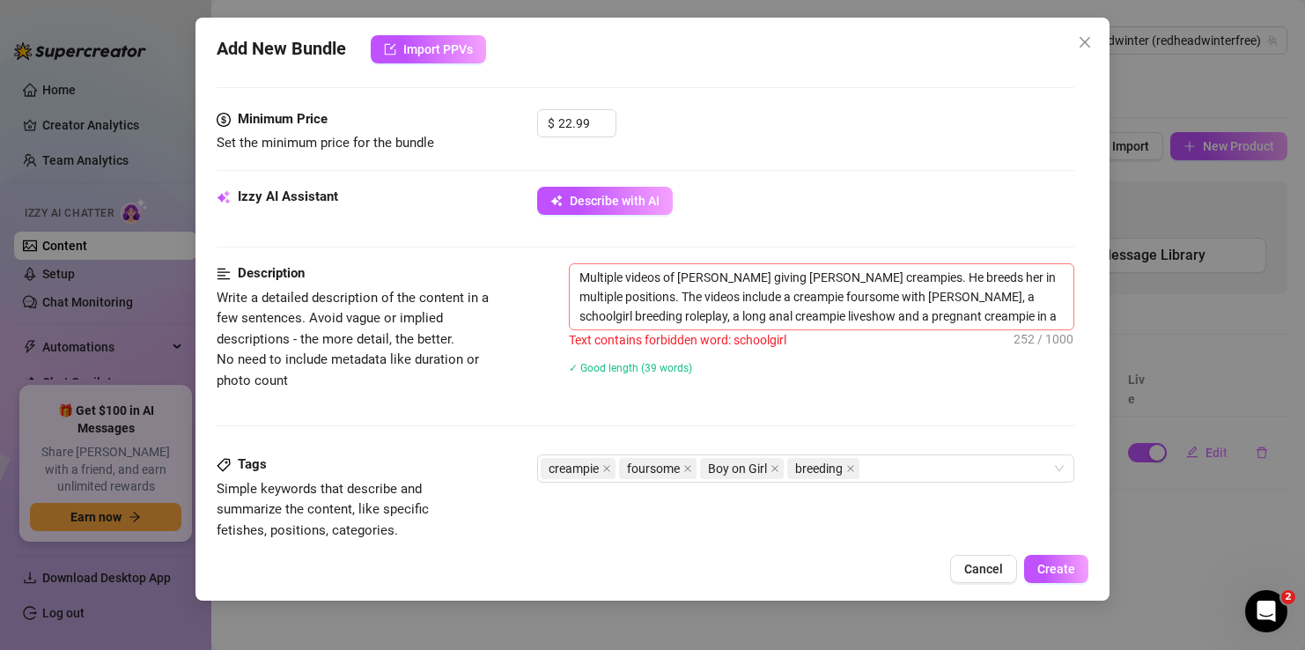
scroll to position [641, 0]
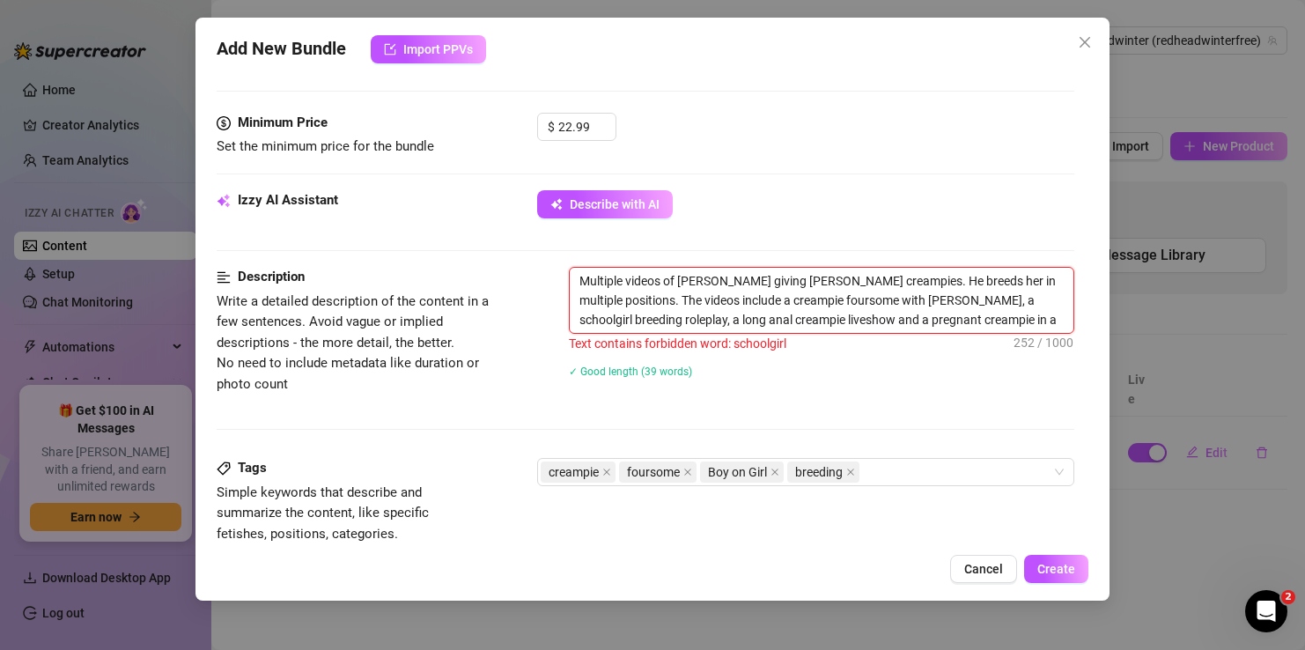
click at [1022, 309] on textarea "Multiple videos of [PERSON_NAME] giving [PERSON_NAME] creampies. He breeds her …" at bounding box center [821, 300] width 503 height 65
drag, startPoint x: 1039, startPoint y: 302, endPoint x: 988, endPoint y: 304, distance: 51.1
click at [988, 304] on textarea "Multiple videos of [PERSON_NAME] giving [PERSON_NAME] creampies. He breeds her …" at bounding box center [821, 300] width 503 height 65
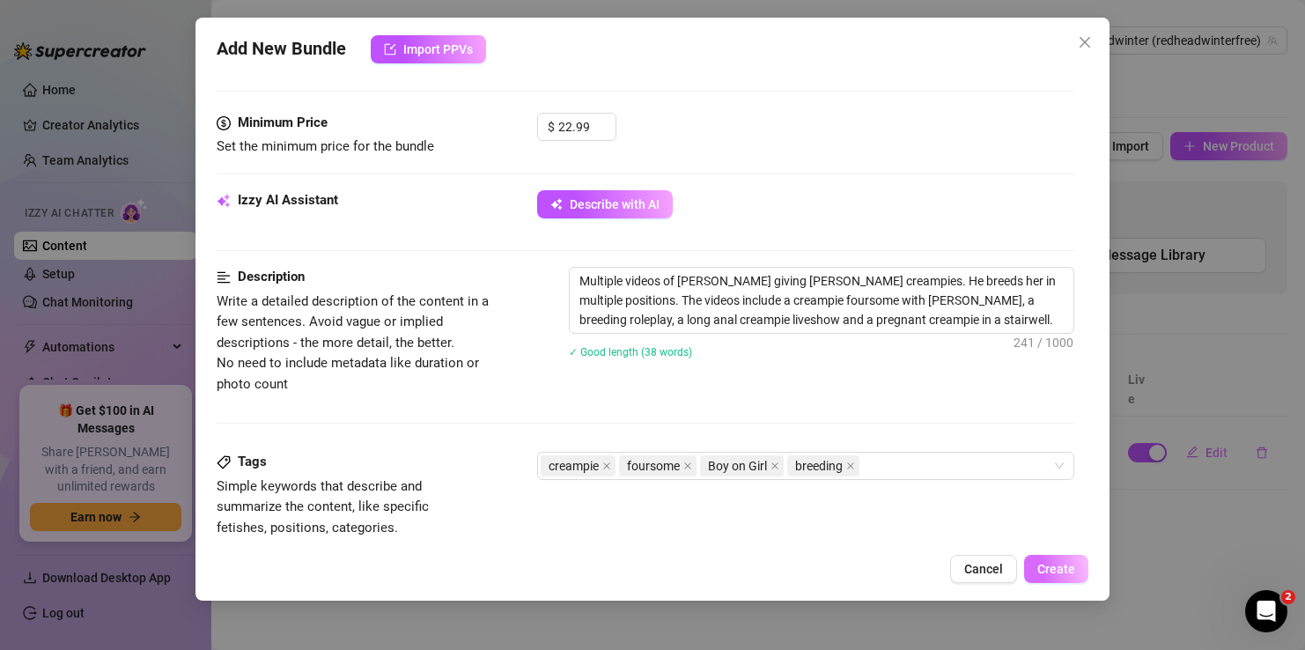
click at [1056, 575] on span "Create" at bounding box center [1056, 569] width 38 height 14
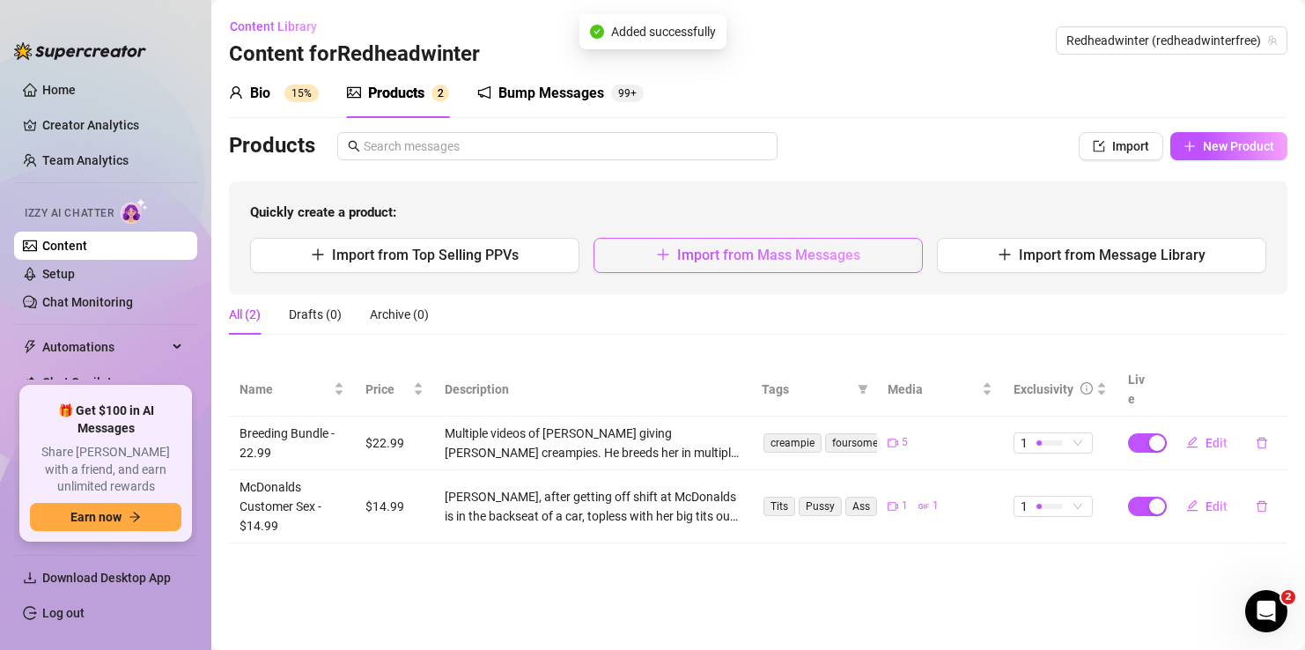
click at [732, 262] on span "Import from Mass Messages" at bounding box center [768, 254] width 183 height 17
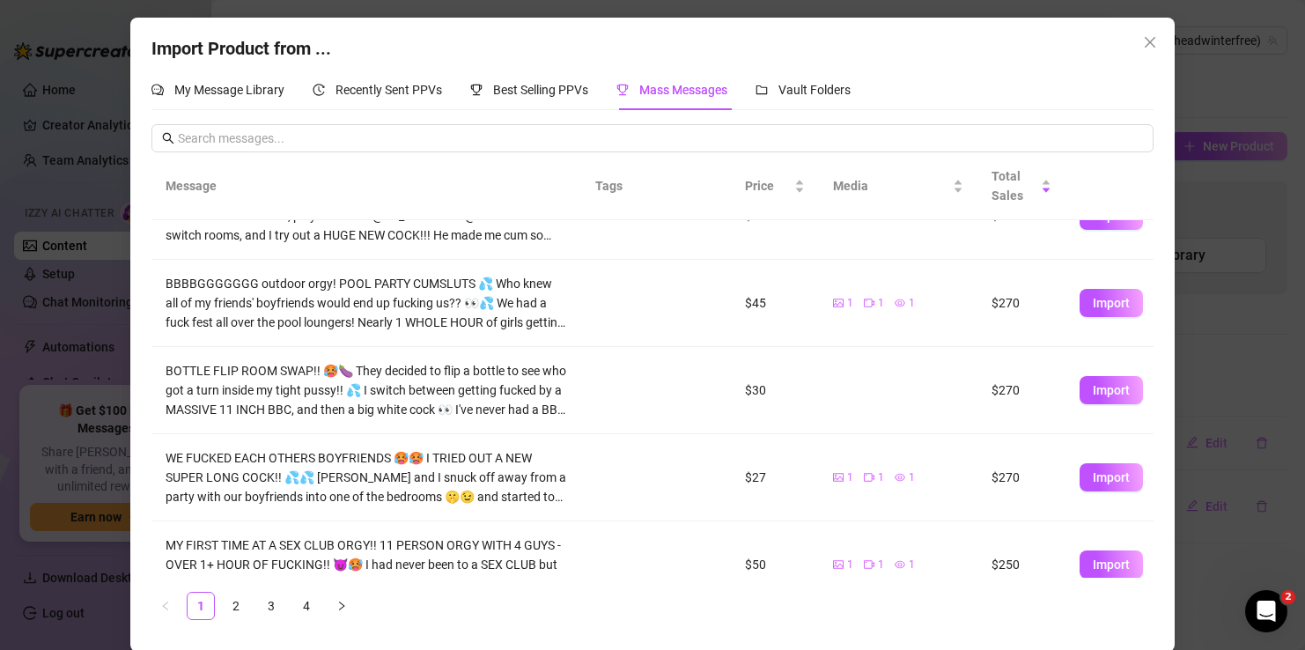
scroll to position [317, 0]
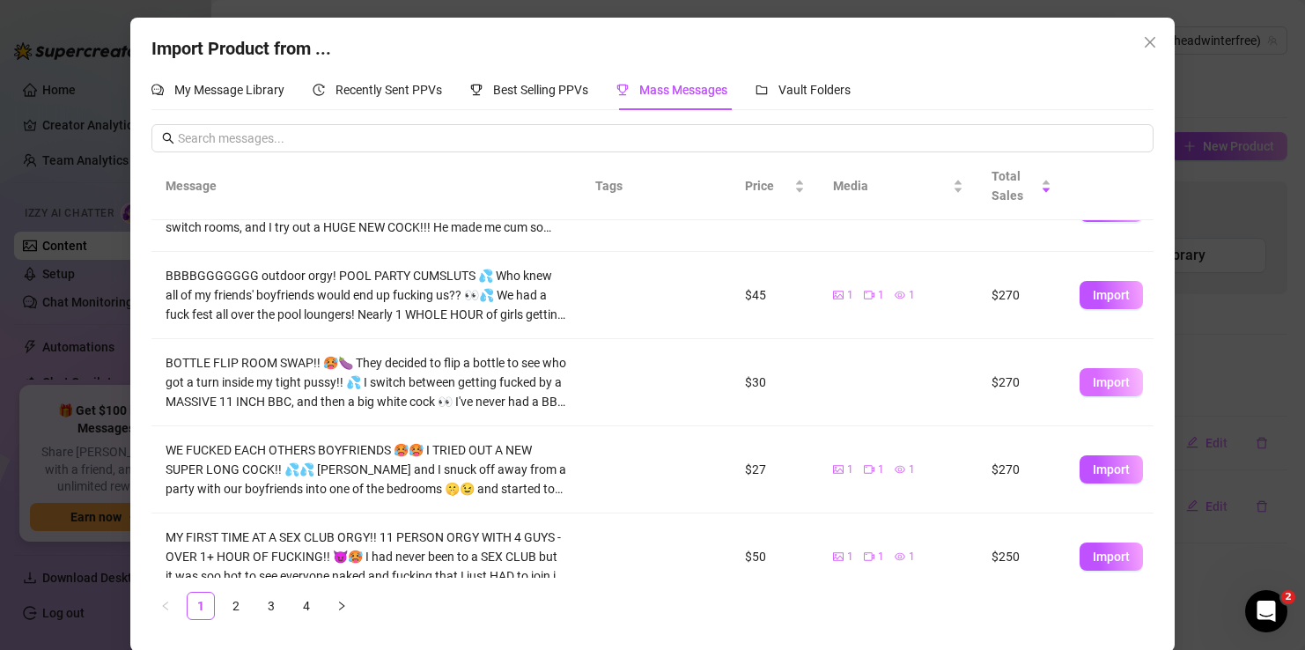
click at [1106, 387] on span "Import" at bounding box center [1110, 382] width 37 height 14
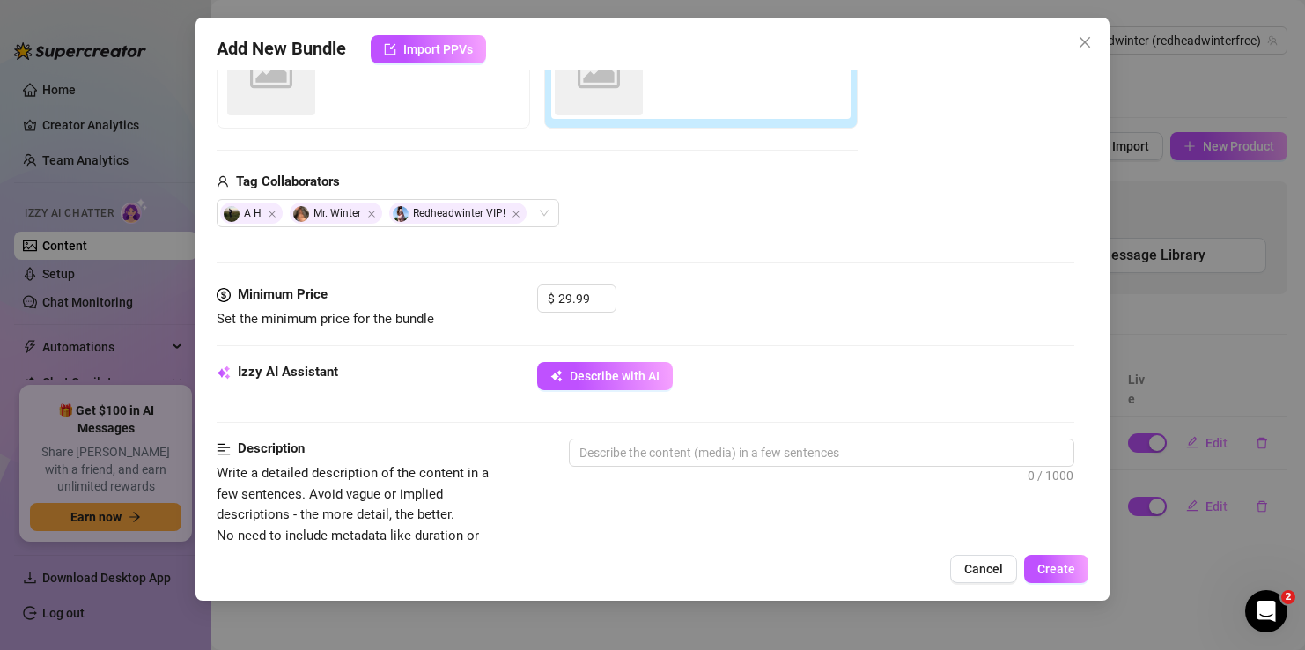
scroll to position [357, 0]
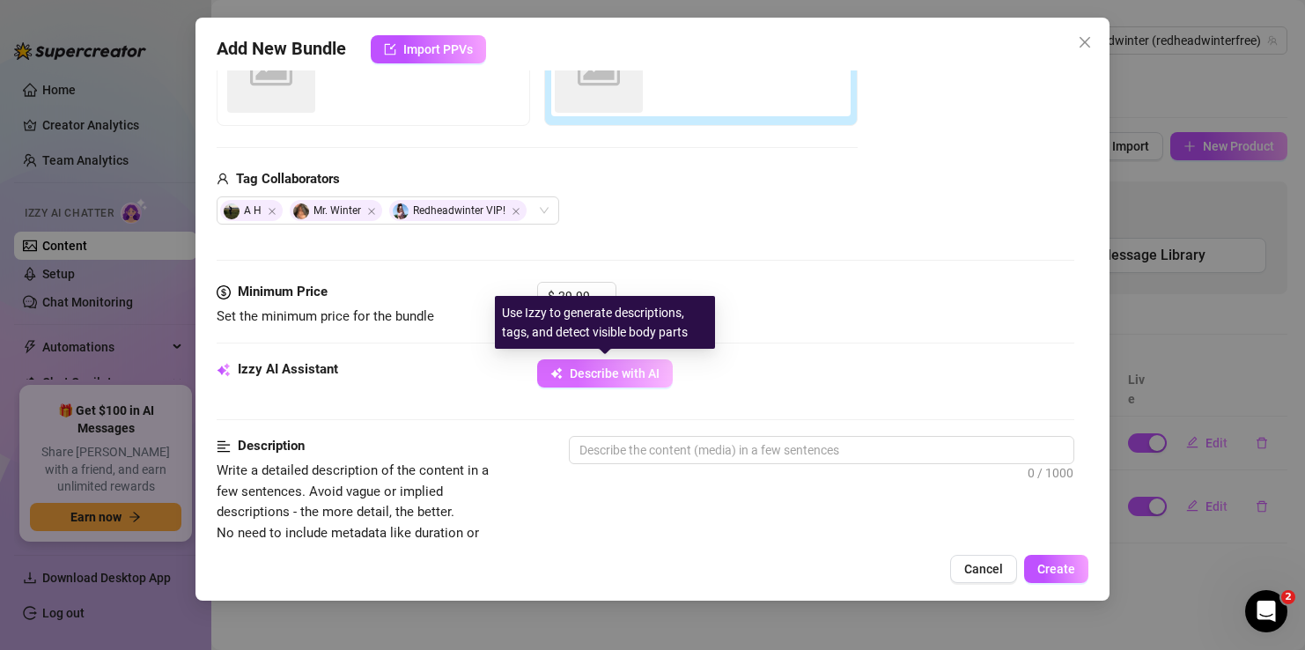
click at [622, 379] on span "Describe with AI" at bounding box center [615, 373] width 90 height 14
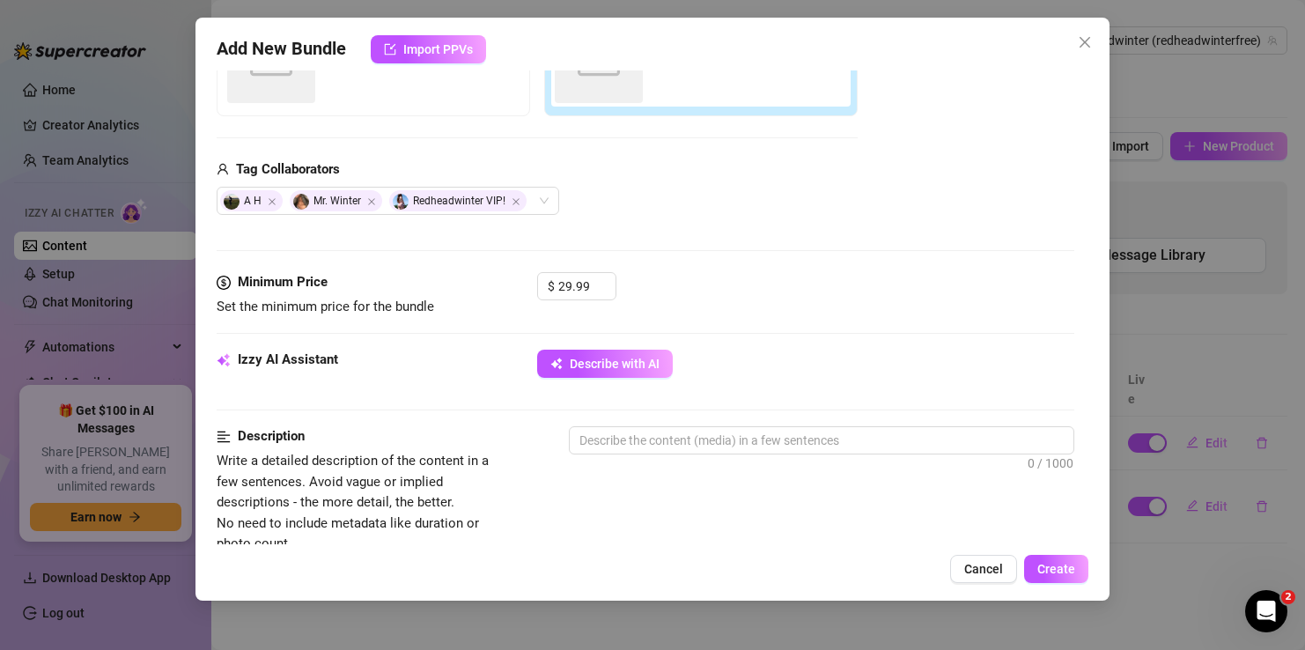
scroll to position [353, 0]
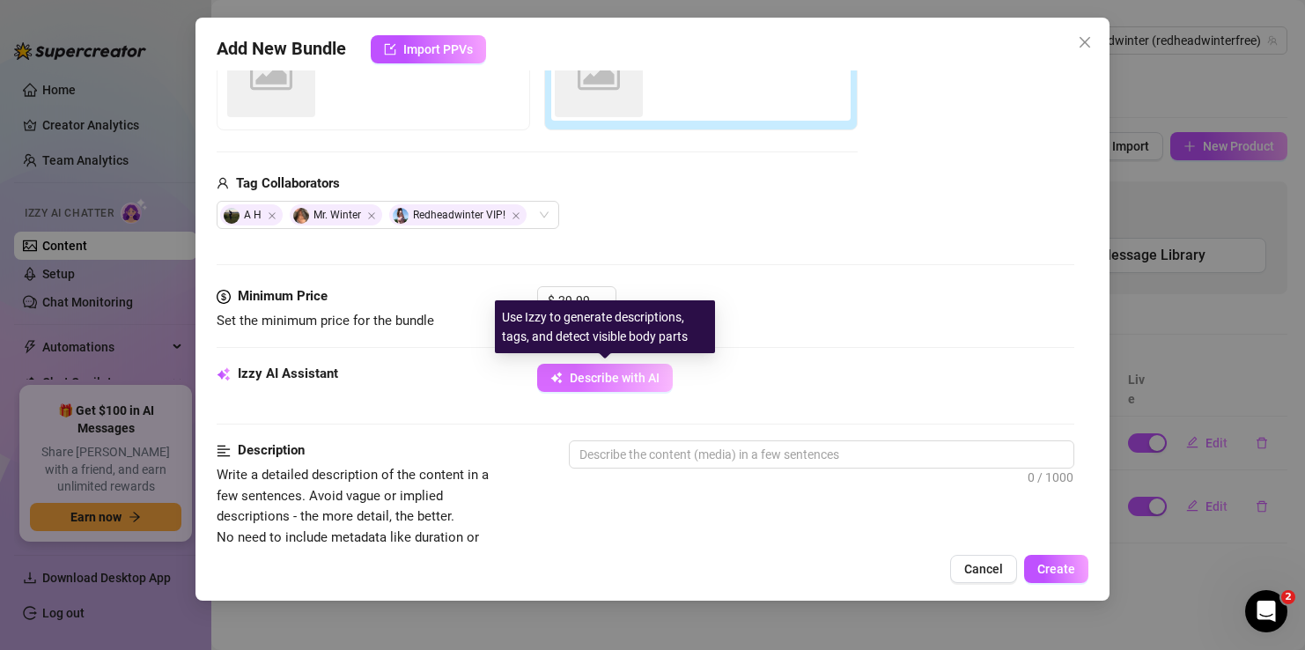
click at [618, 381] on span "Describe with AI" at bounding box center [615, 378] width 90 height 14
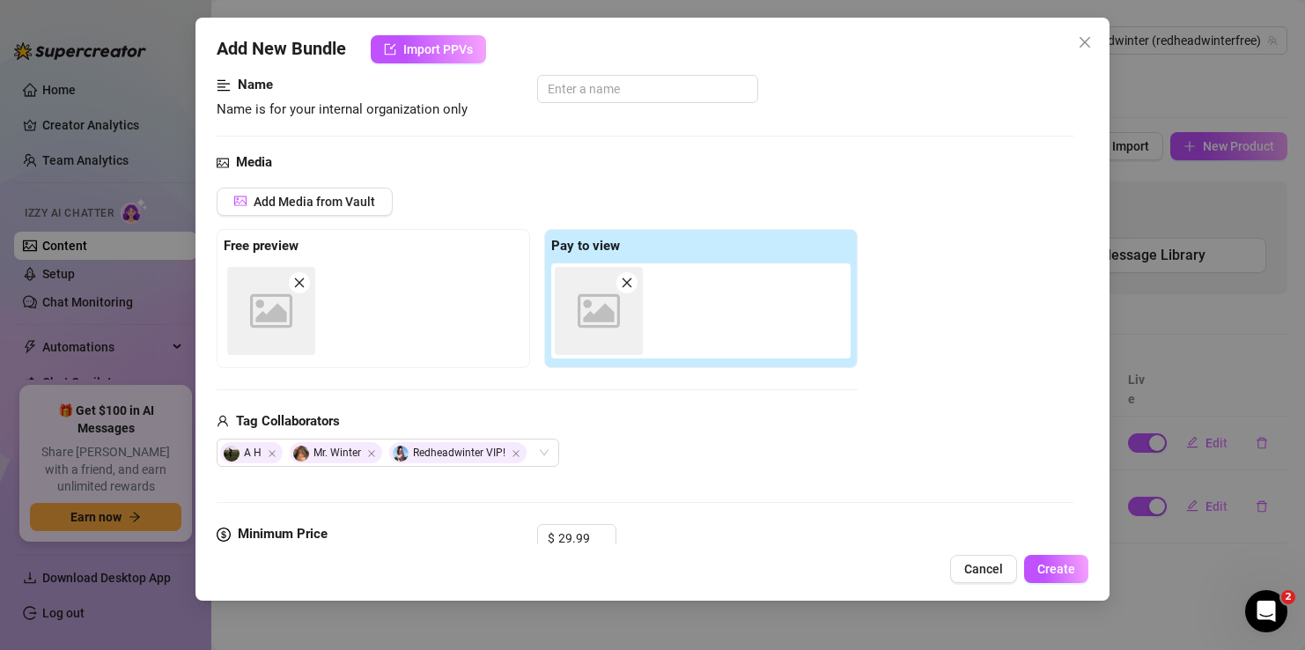
scroll to position [103, 0]
